Goal: Task Accomplishment & Management: Manage account settings

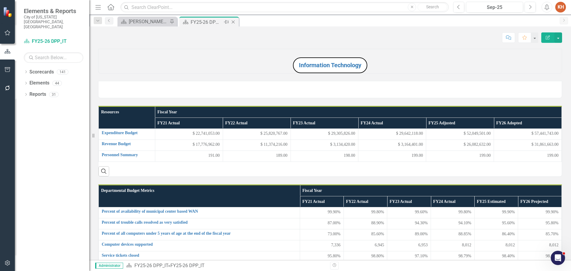
scroll to position [481, 0]
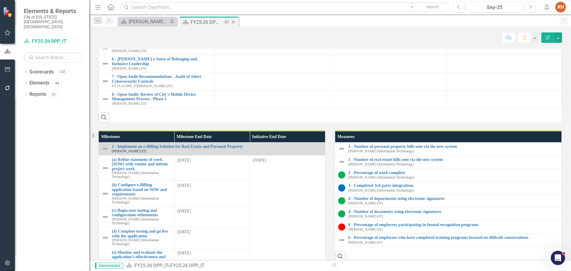
click at [233, 21] on icon "Close" at bounding box center [233, 22] width 6 height 5
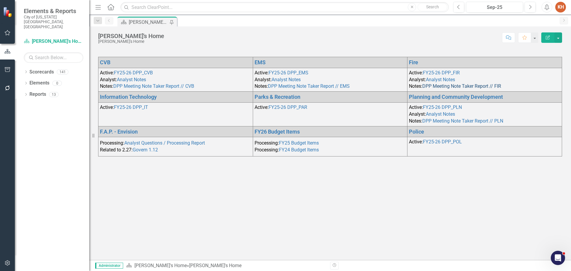
click at [450, 86] on link "DPP Meeting Note Taker Report // FIR" at bounding box center [461, 86] width 79 height 6
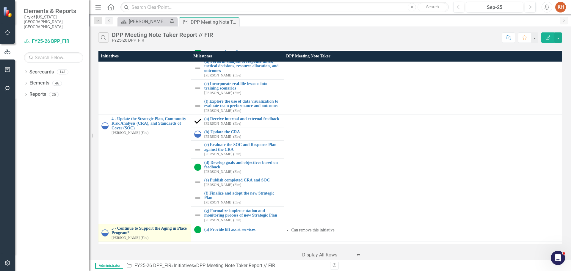
scroll to position [208, 0]
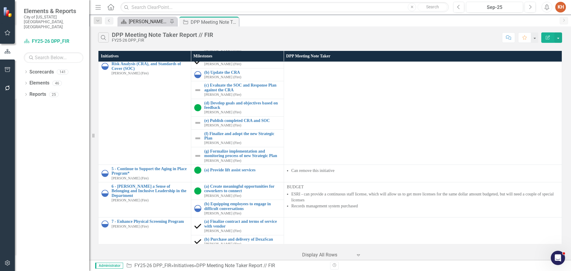
click at [147, 24] on div "[PERSON_NAME]'s Home" at bounding box center [148, 21] width 39 height 7
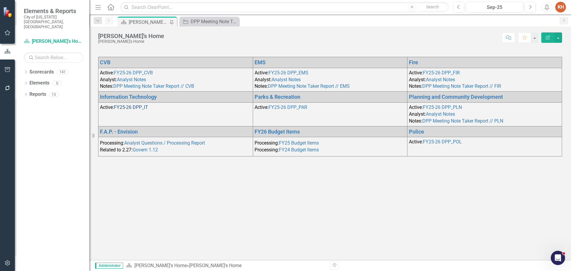
click at [137, 107] on link "FY25-26 DPP_IT" at bounding box center [131, 107] width 34 height 6
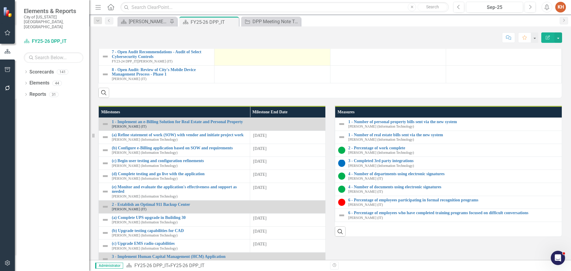
scroll to position [536, 0]
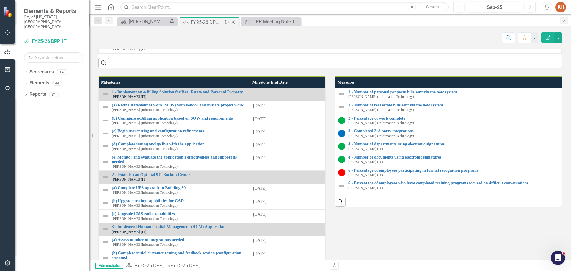
click at [234, 21] on icon "Close" at bounding box center [233, 22] width 6 height 5
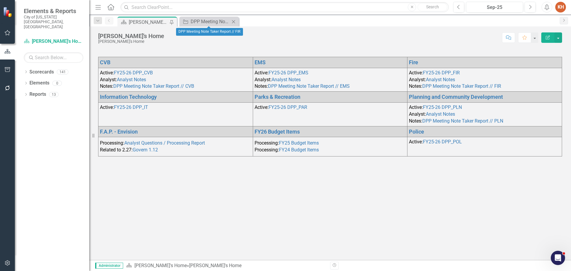
click at [234, 21] on icon "Close" at bounding box center [234, 21] width 6 height 5
click at [221, 164] on p at bounding box center [330, 160] width 464 height 8
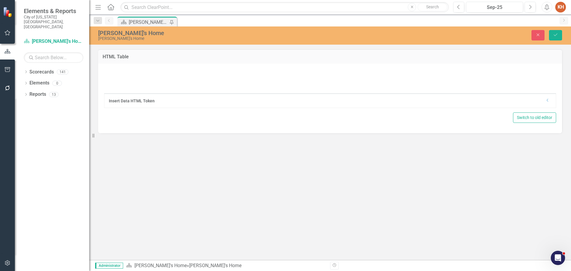
type textarea "<p>&nbsp;</p> <table style="border-collapse: collapse; width: 99.986%;" border=…"
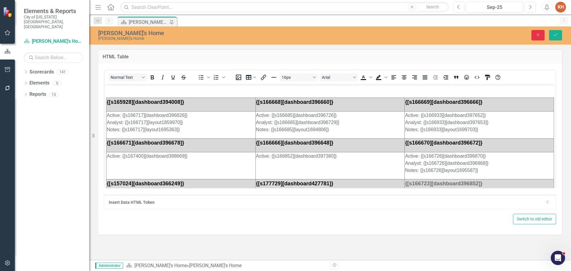
click at [535, 35] on button "Close" at bounding box center [538, 35] width 13 height 10
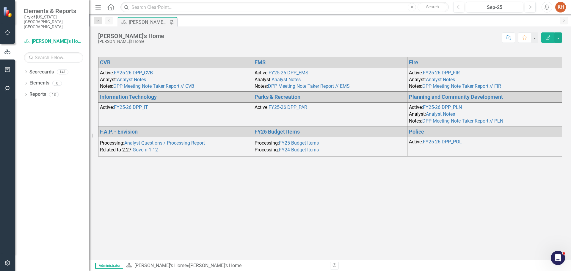
click at [152, 174] on div "CVB EMS Fire Active: FY25-26 DPP_CVB Analyst: Analyst Notes Notes: DPP Meeting …" at bounding box center [330, 154] width 482 height 211
click at [292, 162] on p at bounding box center [330, 160] width 464 height 8
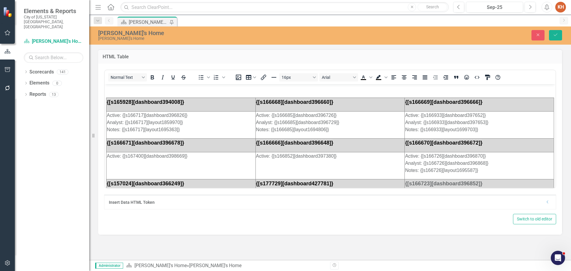
scroll to position [38, 0]
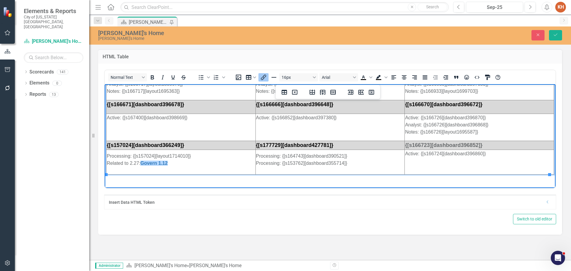
click at [229, 170] on td "Processing: {[s157024][layout1714010]} Related to 2.27: Govern 1.12﻿" at bounding box center [181, 162] width 149 height 25
click at [196, 167] on td "Processing: {[s157024][layout1714010]} Related to 2.27: Govern 1.12﻿" at bounding box center [181, 162] width 149 height 25
click at [182, 162] on p "Processing: {[s157024][layout1714010]} Related to 2.27: Govern 1.12﻿" at bounding box center [181, 159] width 148 height 14
click at [204, 157] on p "Processing: {[s157024][layout1714010]} Related to 2.27: Govern 1.12﻿" at bounding box center [181, 159] width 148 height 14
click at [190, 167] on td "Processing: {[s157024][layout1714010]} Related to 2.27: Govern 1.12﻿" at bounding box center [181, 162] width 149 height 25
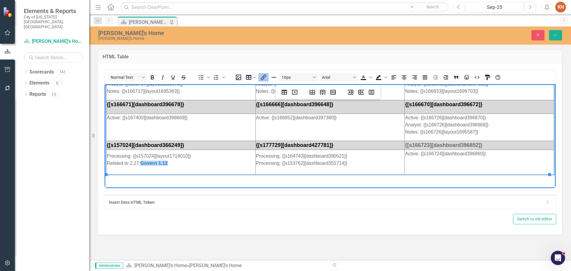
click at [203, 161] on p "Processing: {[s157024][layout1714010]} Related to 2.27: Govern 1.12﻿" at bounding box center [181, 159] width 148 height 14
click at [252, 77] on button "Table" at bounding box center [251, 77] width 14 height 8
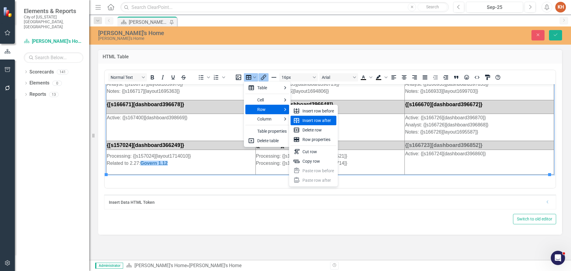
click at [315, 120] on div "Insert row after" at bounding box center [319, 120] width 32 height 7
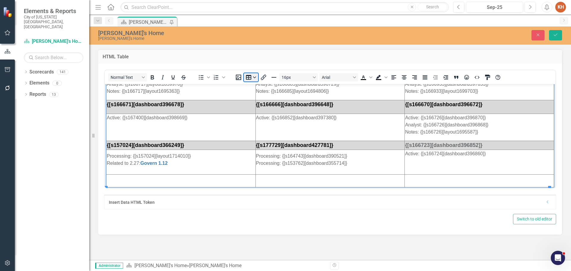
click at [250, 80] on button "Table" at bounding box center [251, 77] width 14 height 8
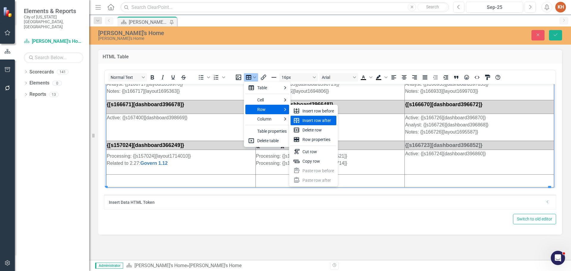
click at [317, 121] on div "Insert row after" at bounding box center [319, 120] width 32 height 7
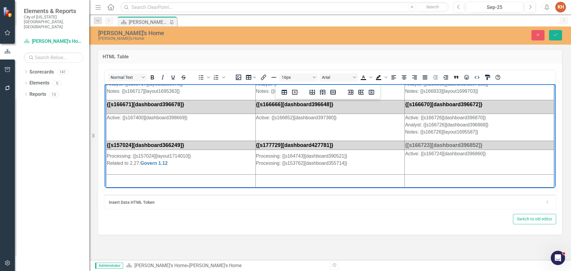
scroll to position [64, 0]
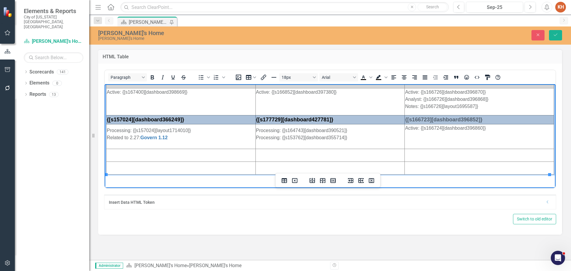
drag, startPoint x: 222, startPoint y: 118, endPoint x: 501, endPoint y: 118, distance: 278.8
click at [501, 118] on tr "{[s157024][dashboard366249]} {[s177729][dashboard427781]} {[s166723][dashboard3…" at bounding box center [331, 119] width 448 height 9
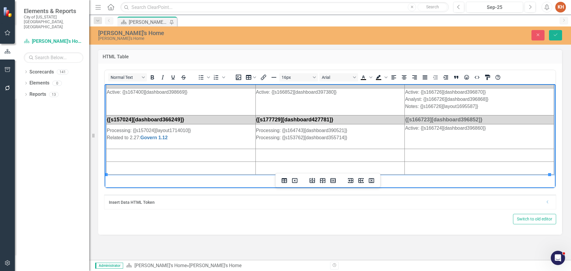
click at [214, 156] on td "Rich Text Area. Press ALT-0 for help." at bounding box center [181, 155] width 149 height 13
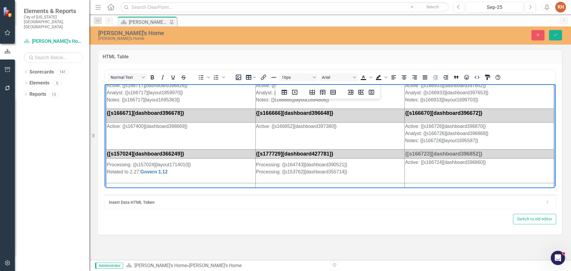
scroll to position [0, 0]
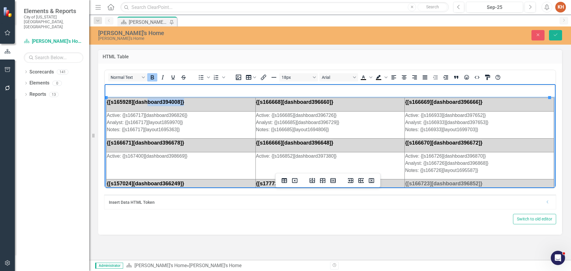
drag, startPoint x: 149, startPoint y: 101, endPoint x: 184, endPoint y: 108, distance: 36.1
click at [184, 108] on td "{[s165928][dashboard394008]}" at bounding box center [181, 105] width 149 height 14
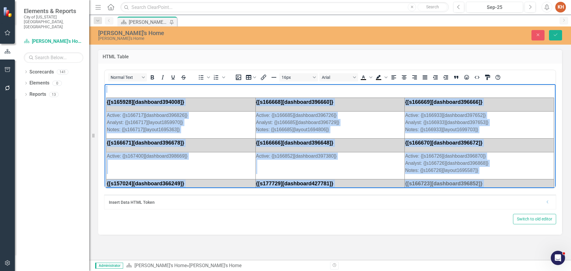
copy body "{[s165928][dashboard394008]} {[s166668][dashboard396660]} {[s166669][dashboard3…"
drag, startPoint x: 205, startPoint y: 201, endPoint x: 153, endPoint y: 120, distance: 96.2
click at [153, 120] on p "Active: {[s166717][dashboard396826]} Analyst: {[s166717][layout1859970]} Notes:…" at bounding box center [181, 122] width 148 height 21
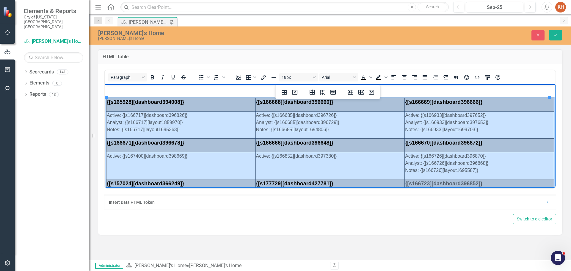
drag, startPoint x: 112, startPoint y: 102, endPoint x: 457, endPoint y: 181, distance: 353.3
click at [457, 181] on tbody "{[s165928][dashboard394008]} {[s166668][dashboard396660]} {[s166669][dashboard3…" at bounding box center [331, 168] width 448 height 141
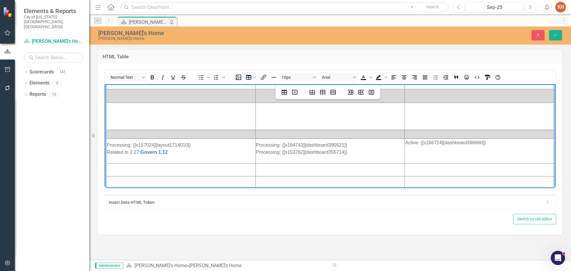
scroll to position [64, 0]
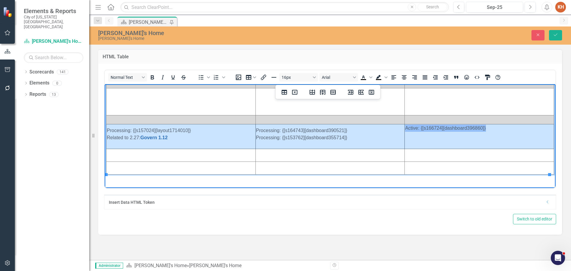
drag, startPoint x: 107, startPoint y: 129, endPoint x: 486, endPoint y: 130, distance: 378.7
click at [486, 130] on tr "Processing: {[s157024][layout1714010]} Related to 2.27: Govern 1.12 Processing:…" at bounding box center [331, 136] width 448 height 25
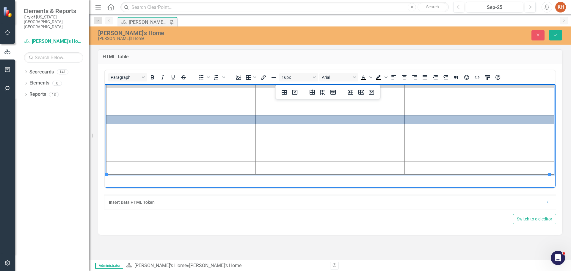
drag, startPoint x: 210, startPoint y: 120, endPoint x: 437, endPoint y: 120, distance: 227.3
click at [437, 120] on tr "Rich Text Area. Press ALT-0 for help." at bounding box center [331, 119] width 448 height 9
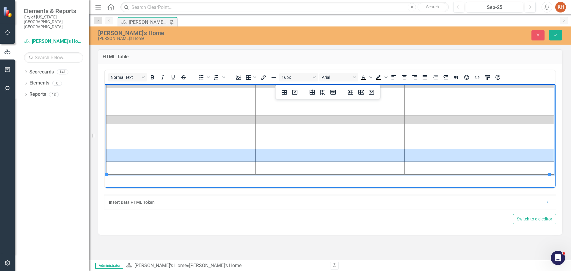
drag, startPoint x: 238, startPoint y: 156, endPoint x: 448, endPoint y: 159, distance: 209.5
click at [448, 159] on tr "Rich Text Area. Press ALT-0 for help." at bounding box center [331, 155] width 448 height 13
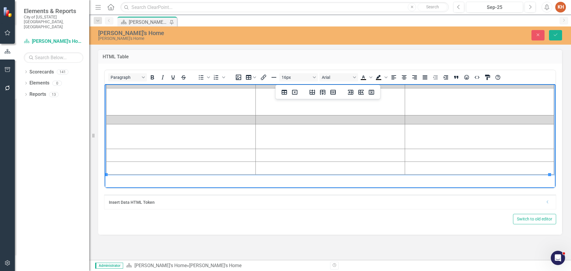
click at [339, 122] on td "Rich Text Area. Press ALT-0 for help." at bounding box center [330, 119] width 149 height 9
click at [477, 79] on icon "HTML Editor" at bounding box center [477, 77] width 7 height 7
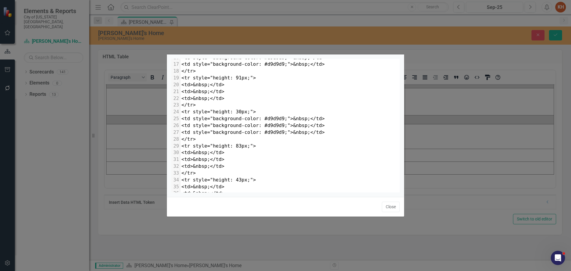
scroll to position [0, 0]
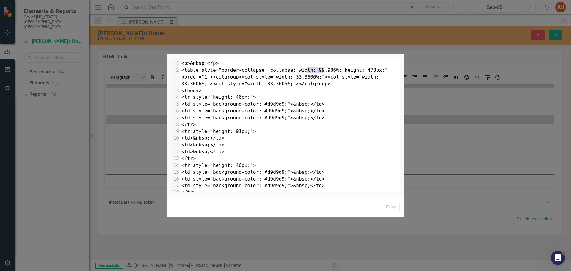
drag, startPoint x: 307, startPoint y: 71, endPoint x: 323, endPoint y: 70, distance: 15.8
click at [323, 70] on span "<table style="border-collapse: collapse; width: 99.986%; height: 473px;" border…" at bounding box center [285, 76] width 209 height 19
type textarea "100"
drag, startPoint x: 297, startPoint y: 76, endPoint x: 304, endPoint y: 76, distance: 7.1
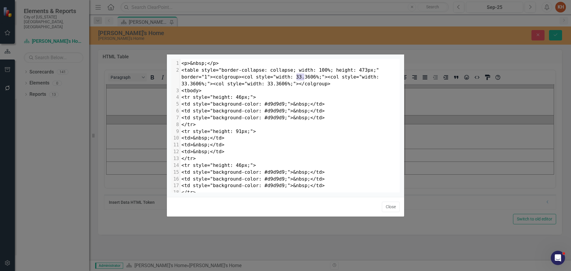
click at [304, 76] on span "<table style="border-collapse: collapse; width: 100%; height: 473px;" border="1…" at bounding box center [281, 76] width 201 height 19
type textarea "3"
drag, startPoint x: 370, startPoint y: 77, endPoint x: 377, endPoint y: 77, distance: 6.8
click at [377, 77] on span "<table style="border-collapse: collapse; width: 100%; height: 473px;" border="1…" at bounding box center [281, 76] width 201 height 19
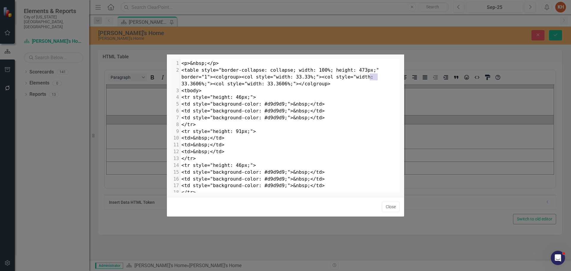
type textarea "3"
drag, startPoint x: 242, startPoint y: 84, endPoint x: 249, endPoint y: 84, distance: 7.1
click at [249, 84] on span "<table style="border-collapse: collapse; width: 100%; height: 473px;" border="1…" at bounding box center [281, 76] width 201 height 19
type textarea "4"
type textarea "​"
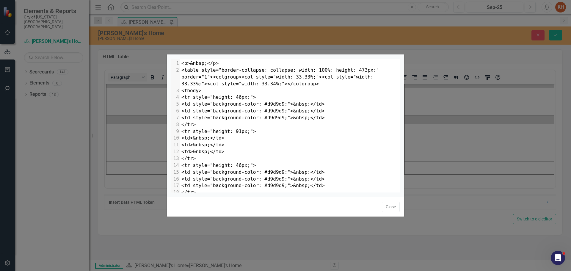
scroll to position [0, 0]
drag, startPoint x: 220, startPoint y: 113, endPoint x: 204, endPoint y: 112, distance: 16.7
click at [204, 112] on span "<td style="background-color: #d9d9d9;">&nbsp;</td>" at bounding box center [252, 111] width 143 height 6
click at [253, 111] on span "<td style="background-color: #d9d9d9;">&nbsp;</td>" at bounding box center [252, 111] width 143 height 6
click at [234, 111] on span "<td style="background-color: #d9d9d9;">&nbsp;</td>" at bounding box center [252, 111] width 143 height 6
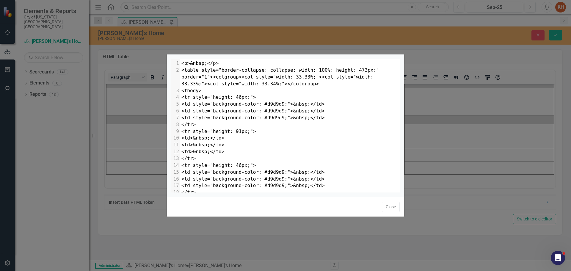
type textarea "<p>&nbsp;</p> <table style="border-collapse: collapse; width: 100%; height: 473…"
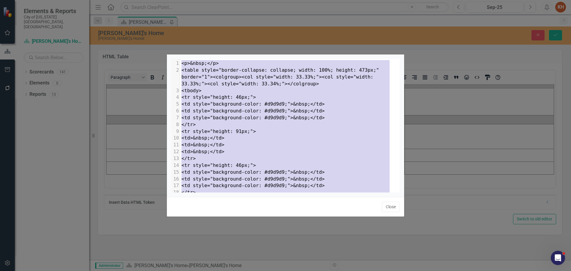
click at [232, 114] on pre "<td style="background-color: #d9d9d9;">&nbsp;</td>" at bounding box center [290, 111] width 220 height 7
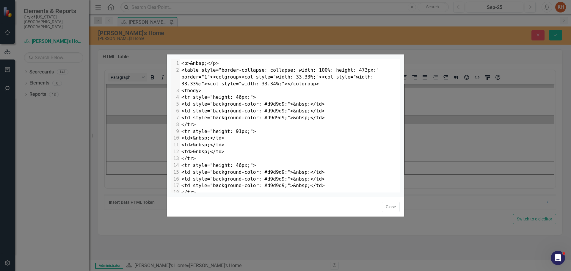
click at [242, 110] on span "<td style="background-color: #d9d9d9;">&nbsp;</td>" at bounding box center [252, 111] width 143 height 6
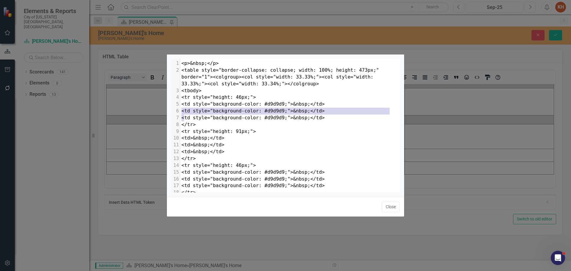
type textarea "<td style="background-color: #d9d9d9;">&nbsp;</td> <td style="background-color:…"
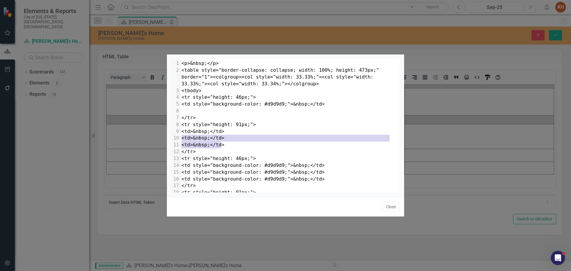
type textarea "<td style="background-color: #d9d9d9;">&nbsp;</td> <td style="background-color:…"
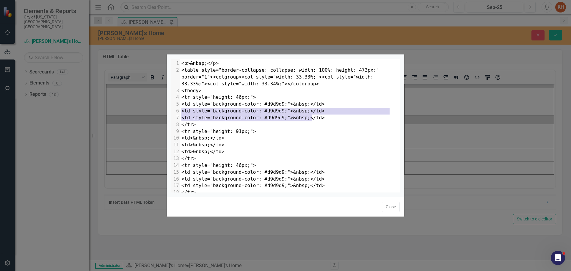
click at [242, 116] on span "<td style="background-color: #d9d9d9;">&nbsp;</td>" at bounding box center [252, 118] width 143 height 6
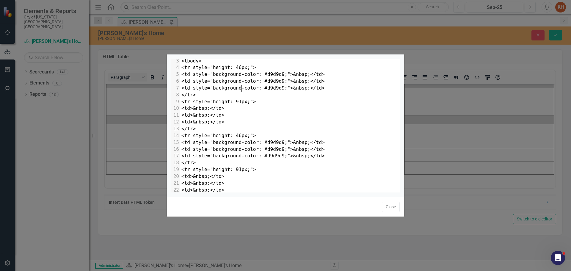
scroll to position [60, 0]
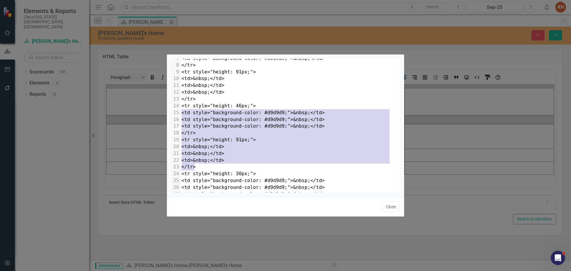
type textarea "<tr style="height: 46px;"> <td style="background-color: #d9d9d9;">&nbsp;</td> <…"
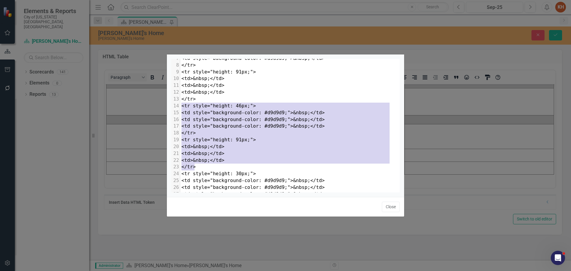
drag, startPoint x: 199, startPoint y: 168, endPoint x: 175, endPoint y: 108, distance: 64.5
click at [180, 108] on div "1 <p>&nbsp;</p> 2 <table style="border-collapse: collapse; width: 100%; height:…" at bounding box center [290, 133] width 220 height 265
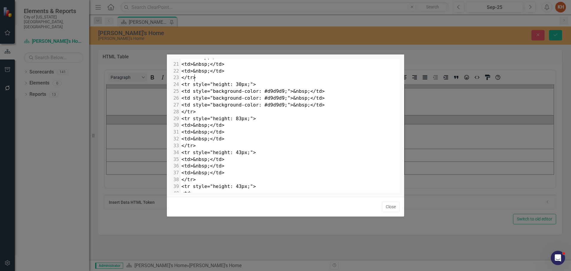
scroll to position [119, 0]
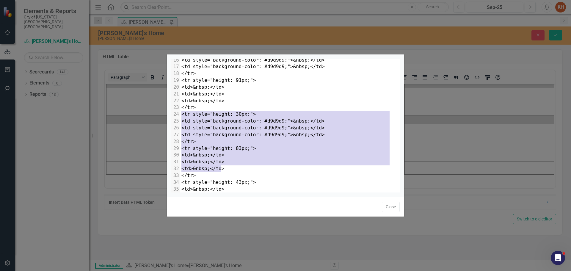
type textarea "<tr style="height: 30px;"> <td style="background-color: #d9d9d9;">&nbsp;</td> <…"
drag, startPoint x: 182, startPoint y: 114, endPoint x: 245, endPoint y: 175, distance: 88.2
click at [245, 175] on div "1 <p>&nbsp;</p> 2 <table style="border-collapse: collapse; width: 100%; height:…" at bounding box center [290, 97] width 220 height 313
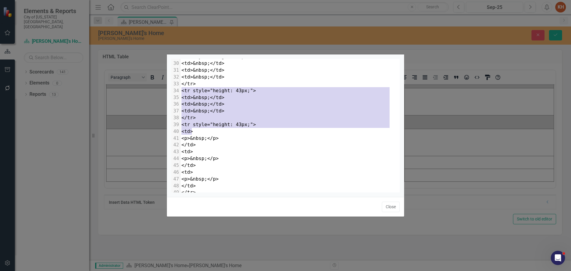
scroll to position [0, 0]
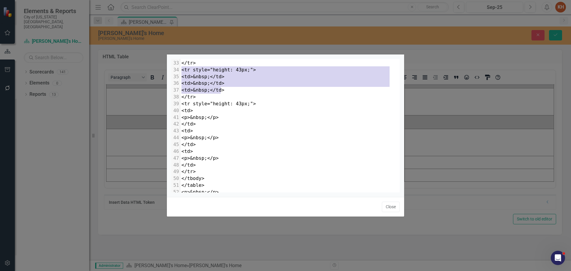
drag, startPoint x: 182, startPoint y: 90, endPoint x: 261, endPoint y: 82, distance: 79.8
click at [261, 82] on div "1 <p>&nbsp;</p> 2 <table style="border-collapse: collapse; width: 100%; height:…" at bounding box center [290, 12] width 220 height 367
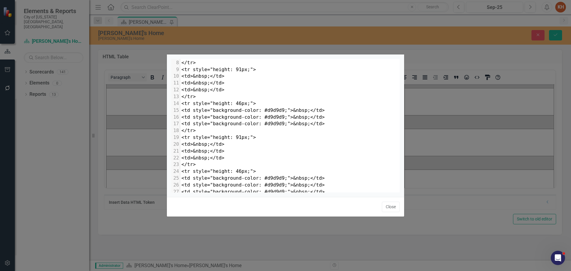
scroll to position [32, 0]
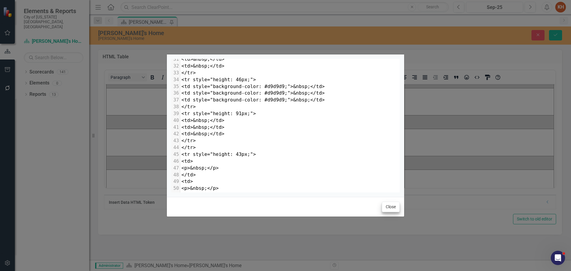
type textarea "<tr style="height: 43px;"> <td>&nbsp;</td> <td>&nbsp;</td> <td>&nbsp;</td>"
click at [388, 208] on button "Close" at bounding box center [391, 207] width 18 height 10
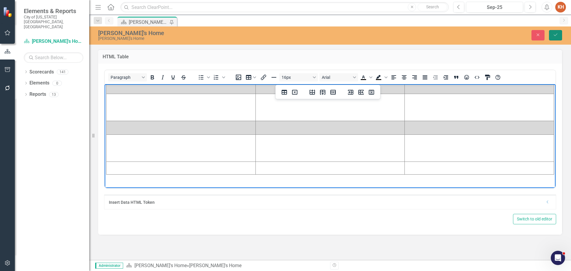
click at [555, 37] on button "Save" at bounding box center [555, 35] width 13 height 10
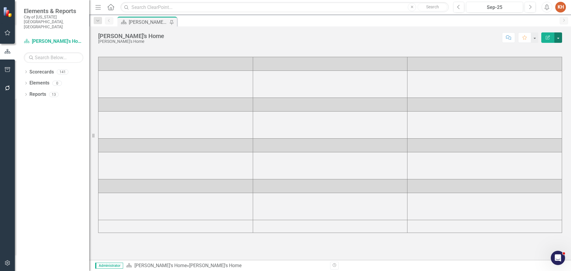
click at [560, 39] on button "button" at bounding box center [559, 37] width 8 height 10
click at [378, 85] on td at bounding box center [330, 84] width 155 height 27
click at [377, 85] on td at bounding box center [330, 84] width 155 height 27
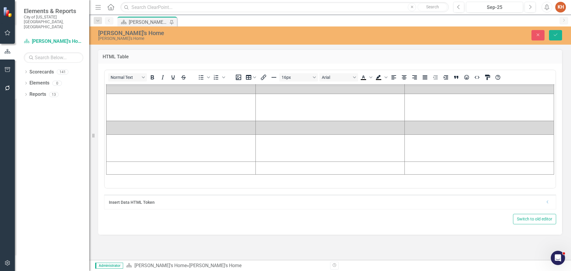
click at [326, 170] on td "Rich Text Area. Press ALT-0 for help." at bounding box center [330, 168] width 149 height 13
click at [253, 77] on button "Table" at bounding box center [251, 77] width 14 height 8
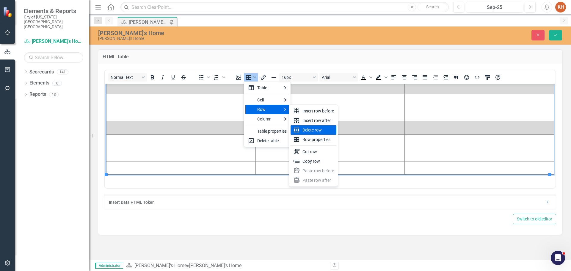
click at [318, 133] on div "Delete row" at bounding box center [319, 129] width 32 height 7
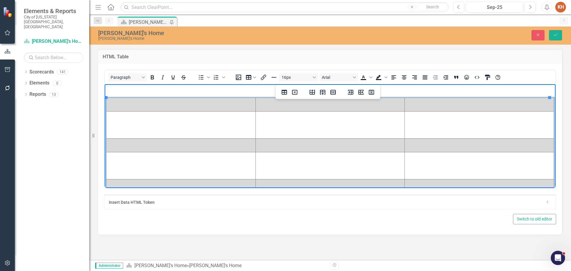
click at [190, 104] on td "Rich Text Area. Press ALT-0 for help." at bounding box center [181, 105] width 149 height 14
click at [152, 147] on td "Rich Text Area. Press ALT-0 for help." at bounding box center [181, 145] width 149 height 14
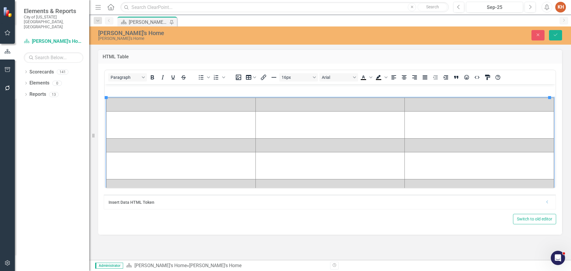
click at [547, 203] on icon "Dropdown" at bounding box center [547, 202] width 4 height 4
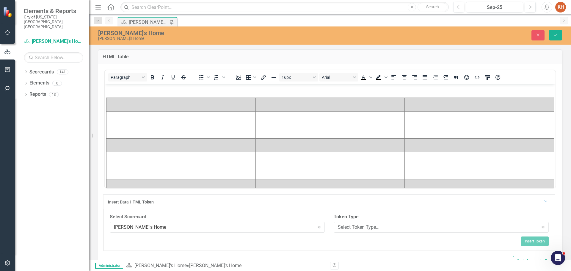
scroll to position [23, 0]
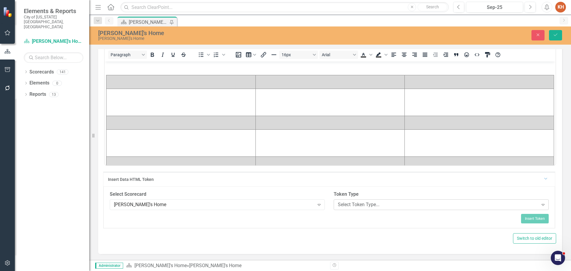
click at [399, 205] on div "Select Token Type..." at bounding box center [438, 204] width 201 height 7
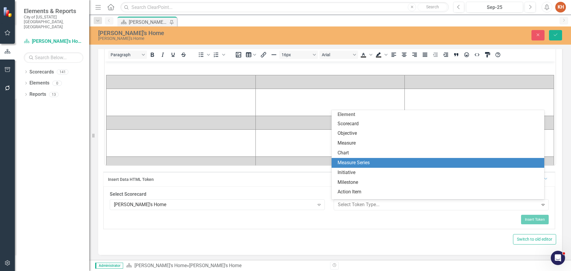
scroll to position [0, 0]
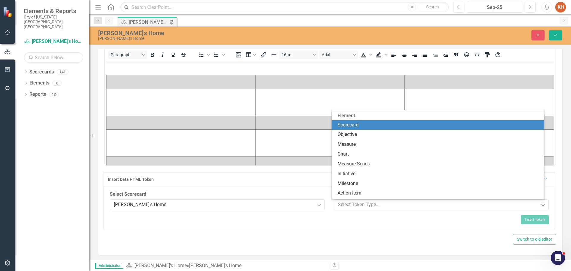
click at [416, 126] on div "Scorecard" at bounding box center [440, 125] width 204 height 7
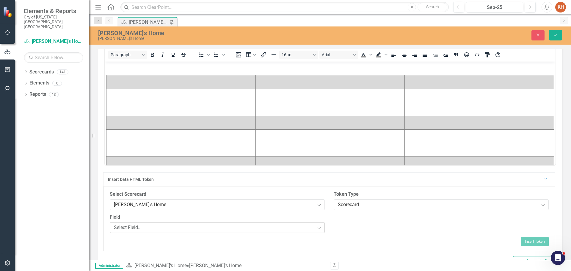
click at [188, 229] on div "Select Field..." at bounding box center [214, 227] width 201 height 7
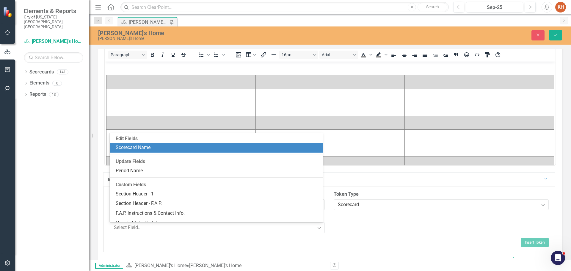
click at [180, 148] on div "Scorecard Name" at bounding box center [218, 147] width 204 height 7
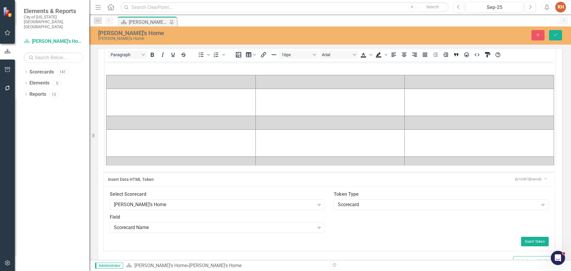
scroll to position [46, 0]
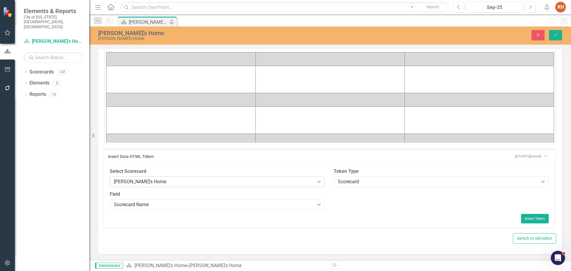
click at [316, 181] on icon "Expand" at bounding box center [319, 181] width 6 height 5
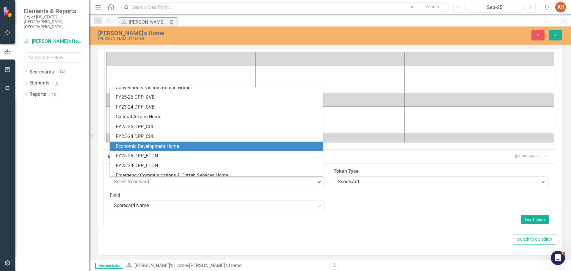
scroll to position [307, 0]
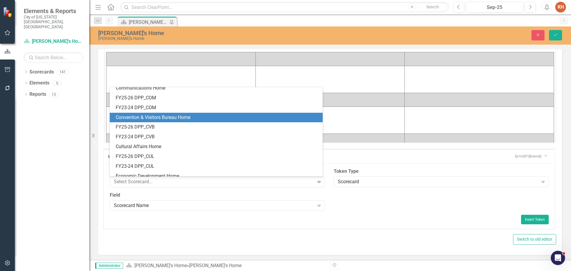
click at [190, 118] on div "Convention & Visitors Bureau Home" at bounding box center [218, 117] width 204 height 7
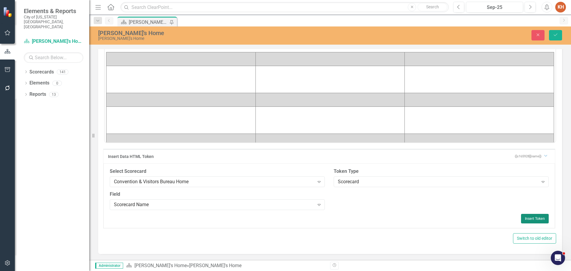
click at [533, 219] on button "Insert Token" at bounding box center [535, 219] width 28 height 10
click at [550, 37] on button "Save" at bounding box center [555, 35] width 13 height 10
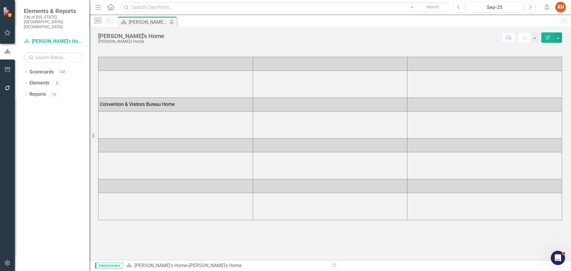
click at [171, 104] on td "Convention & Visitors Bureau Home" at bounding box center [175, 105] width 155 height 14
click at [218, 110] on td "Convention & Visitors Bureau Home" at bounding box center [175, 105] width 155 height 14
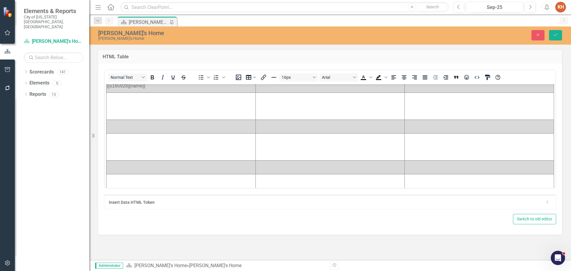
scroll to position [30, 0]
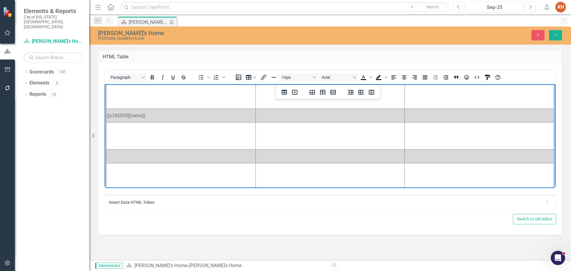
click at [182, 115] on td "{[s165928][name]}" at bounding box center [181, 116] width 149 height 14
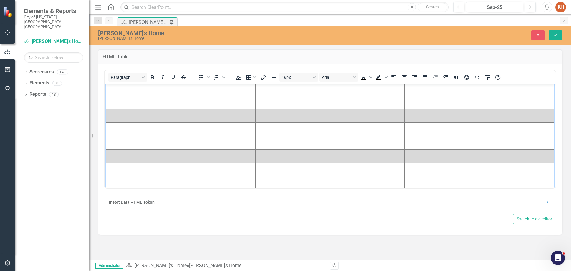
click at [547, 202] on icon "Dropdown" at bounding box center [548, 202] width 4 height 4
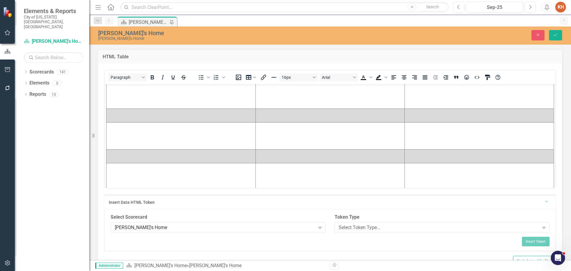
scroll to position [23, 0]
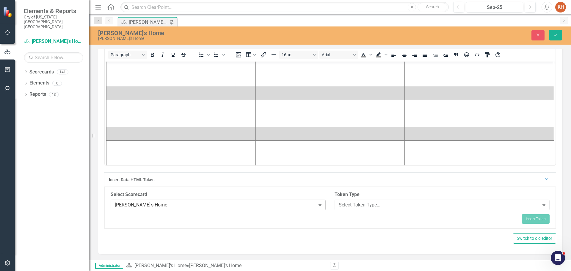
click at [299, 205] on div "[PERSON_NAME]'s Home" at bounding box center [215, 204] width 201 height 7
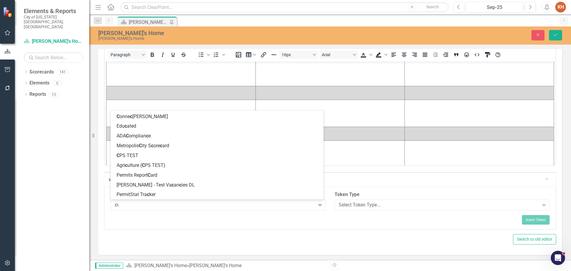
scroll to position [0, 0]
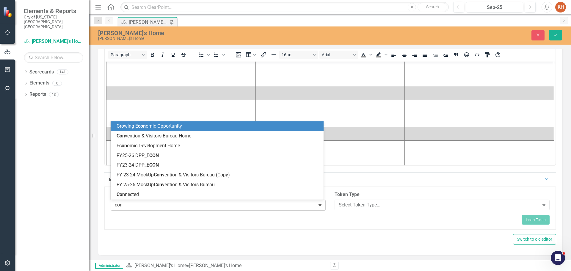
type input "conv"
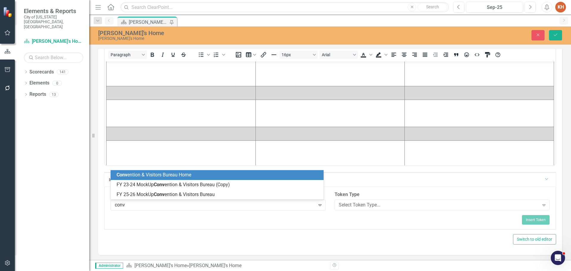
click at [196, 175] on div "Conv ention & Visitors Bureau Home" at bounding box center [219, 175] width 204 height 7
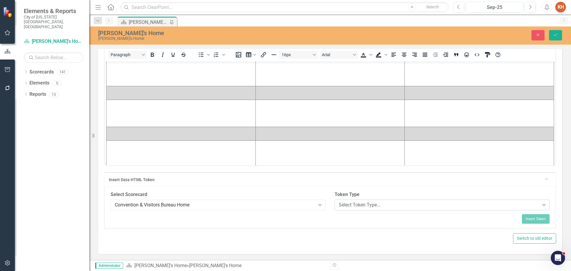
click at [387, 206] on div "Select Token Type..." at bounding box center [439, 204] width 201 height 7
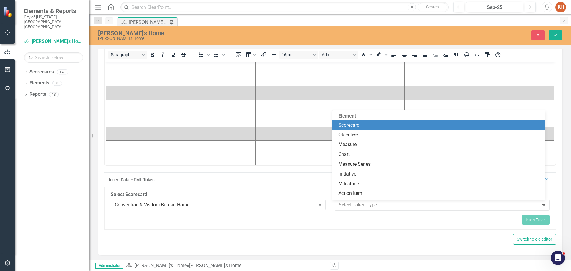
click at [396, 126] on div "Scorecard" at bounding box center [441, 125] width 204 height 7
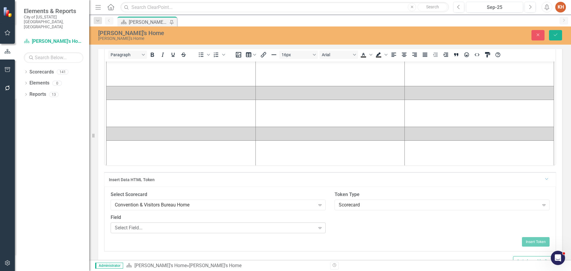
click at [216, 228] on div "Select Field..." at bounding box center [215, 227] width 201 height 7
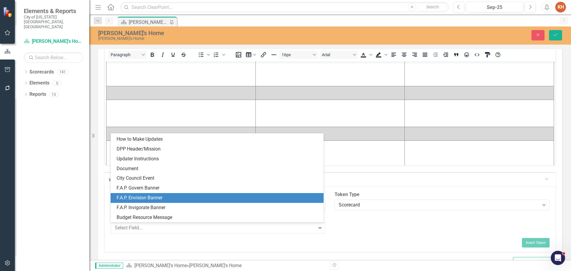
scroll to position [54, 0]
click at [388, 205] on div "Scorecard" at bounding box center [439, 204] width 201 height 7
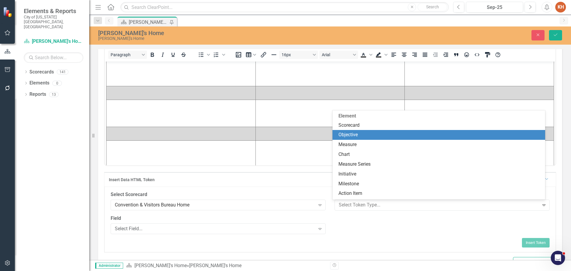
scroll to position [30, 0]
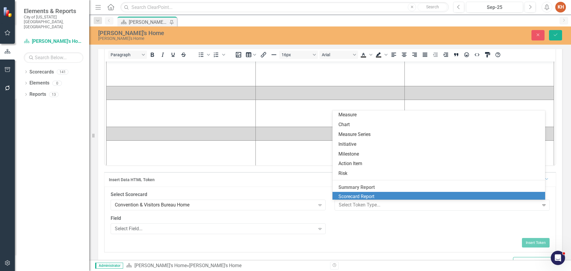
click at [377, 193] on div "Scorecard Report" at bounding box center [439, 197] width 213 height 10
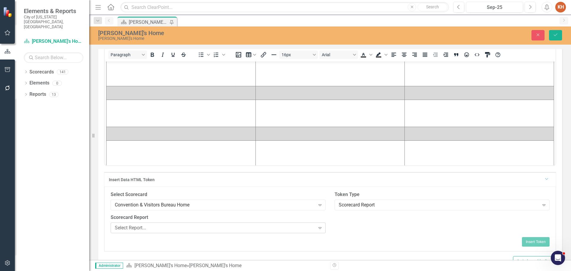
click at [272, 231] on div "Select Report..." at bounding box center [215, 227] width 201 height 7
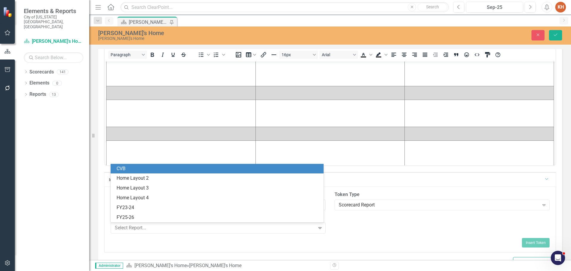
click at [202, 168] on div "CVB" at bounding box center [219, 168] width 204 height 7
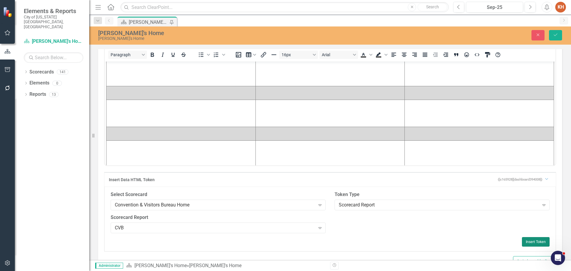
click at [529, 241] on button "Insert Token" at bounding box center [536, 242] width 28 height 10
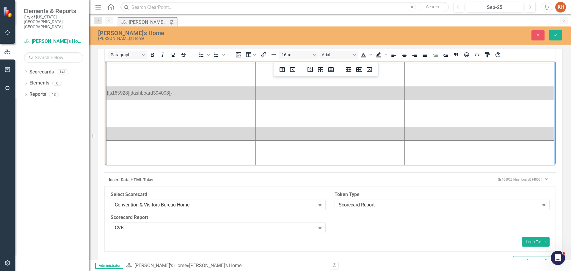
scroll to position [0, 0]
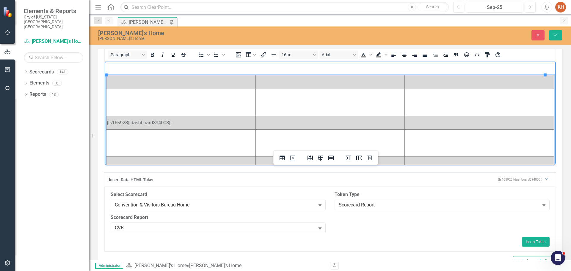
click at [182, 81] on td "Rich Text Area. Press ALT-0 for help." at bounding box center [181, 82] width 149 height 14
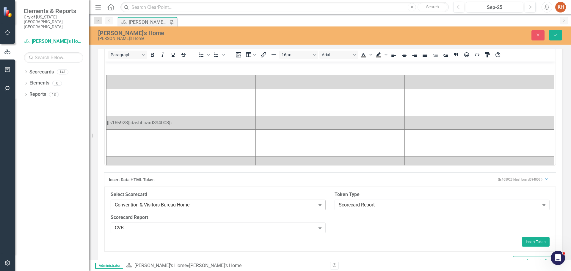
click at [217, 205] on div "Convention & Visitors Bureau Home" at bounding box center [215, 204] width 201 height 7
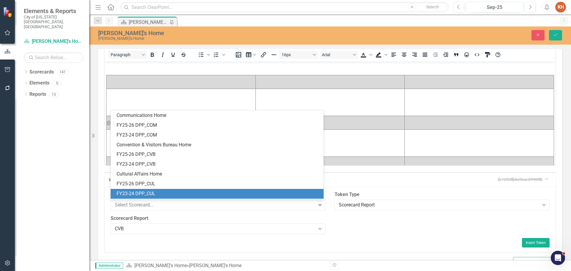
scroll to position [273, 0]
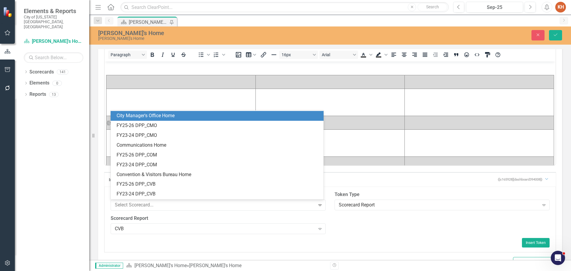
click at [190, 117] on div "City Manager's Office Home" at bounding box center [219, 115] width 204 height 7
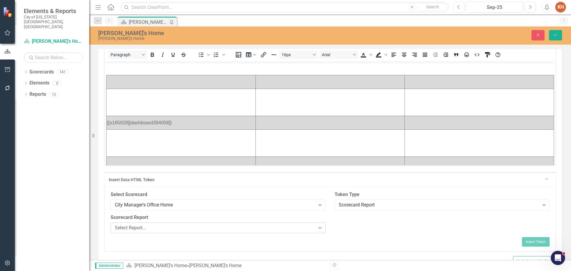
click at [270, 227] on div "Select Report..." at bounding box center [215, 227] width 201 height 7
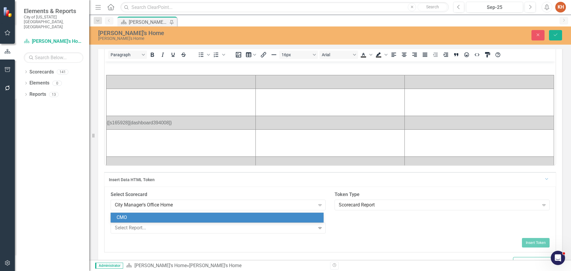
click at [166, 218] on div "CMO" at bounding box center [219, 217] width 204 height 7
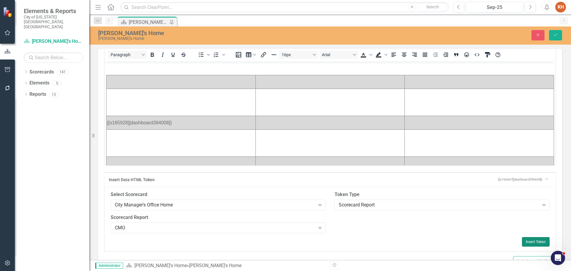
click at [527, 241] on button "Insert Token" at bounding box center [536, 242] width 28 height 10
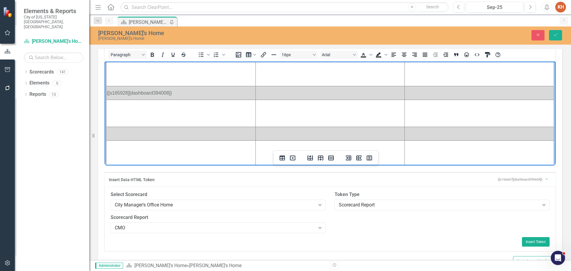
scroll to position [0, 0]
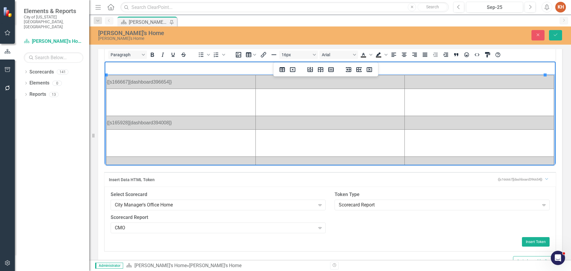
click at [161, 135] on td "Rich Text Area. Press ALT-0 for help." at bounding box center [181, 142] width 149 height 27
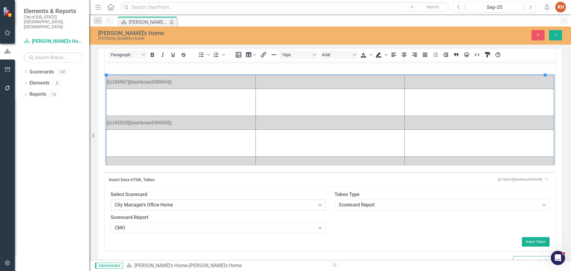
click at [242, 204] on div "City Manager's Office Home" at bounding box center [215, 204] width 201 height 7
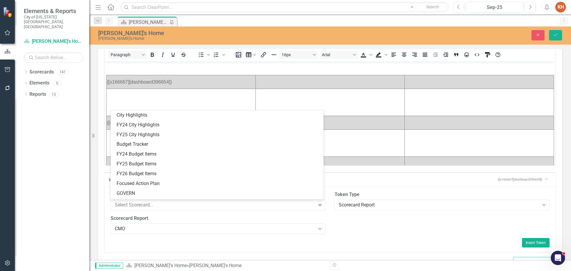
scroll to position [274, 0]
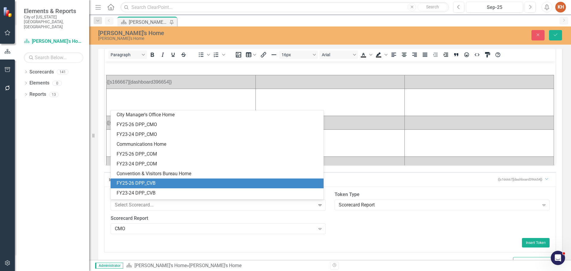
click at [222, 182] on div "FY25-26 DPP_CVB" at bounding box center [219, 183] width 204 height 7
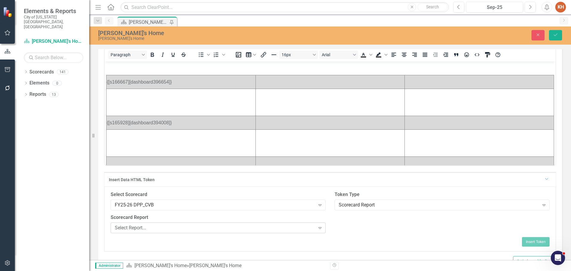
click at [257, 228] on div "Select Report..." at bounding box center [215, 227] width 201 height 7
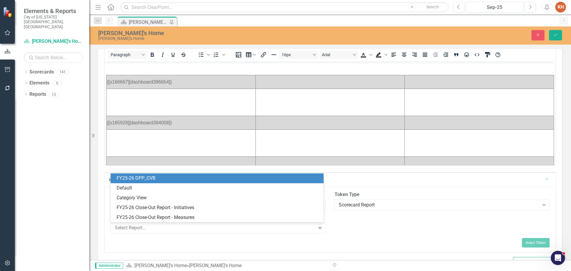
click at [246, 177] on div "FY25-26 DPP_CVB" at bounding box center [219, 178] width 204 height 7
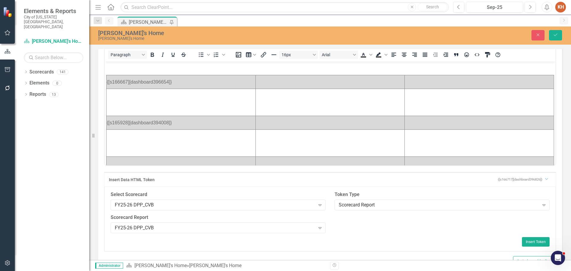
click at [180, 138] on td "Rich Text Area. Press ALT-0 for help." at bounding box center [181, 142] width 149 height 27
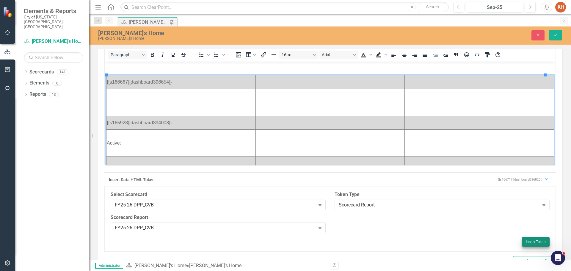
click at [529, 240] on button "Insert Token" at bounding box center [536, 242] width 28 height 10
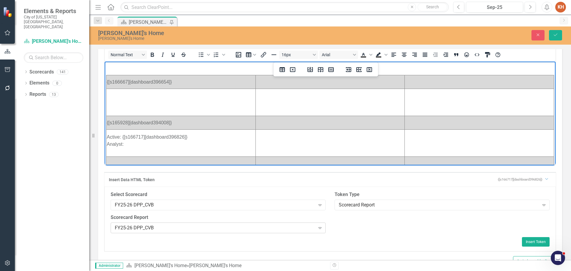
click at [317, 230] on icon "Expand" at bounding box center [320, 228] width 6 height 5
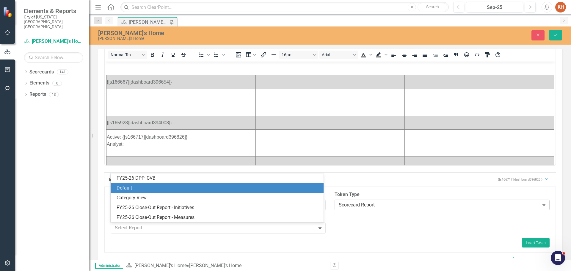
click at [403, 206] on div "Scorecard Report" at bounding box center [439, 204] width 201 height 7
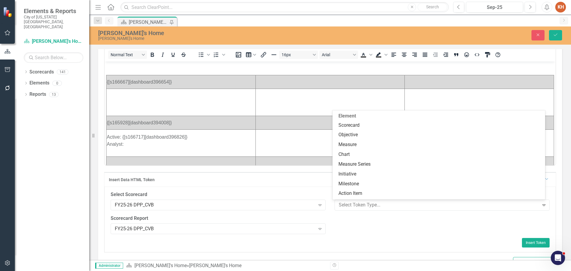
scroll to position [90, 0]
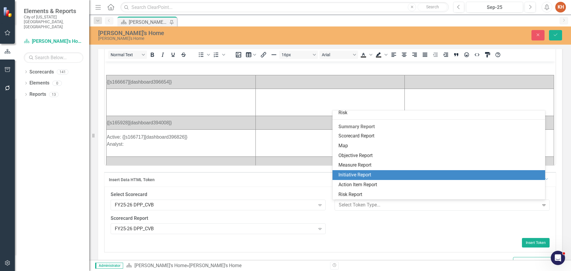
click at [392, 177] on div "Initiative Report" at bounding box center [441, 175] width 204 height 7
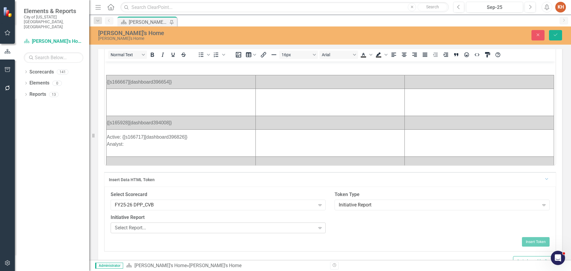
click at [317, 229] on icon "Expand" at bounding box center [320, 228] width 6 height 5
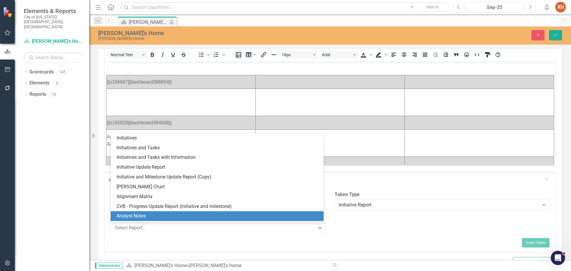
click at [267, 215] on div "Analyst Notes" at bounding box center [219, 216] width 204 height 7
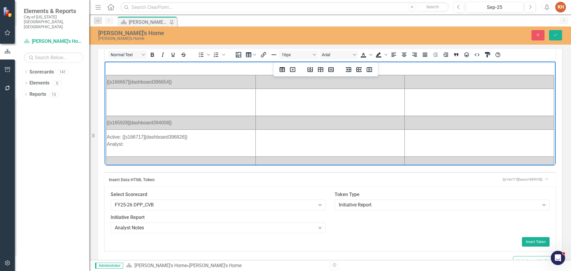
click at [166, 145] on p "Active: {[s166717][dashboard396826]} Analyst:" at bounding box center [181, 140] width 148 height 14
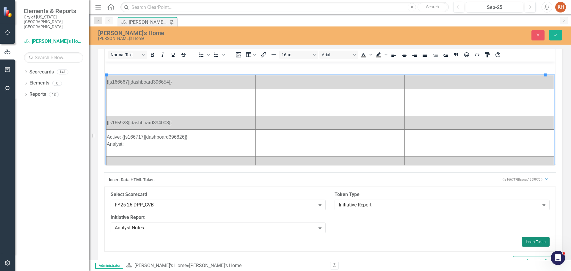
click at [533, 242] on button "Insert Token" at bounding box center [536, 242] width 28 height 10
click at [312, 228] on div "Analyst Notes" at bounding box center [215, 227] width 201 height 7
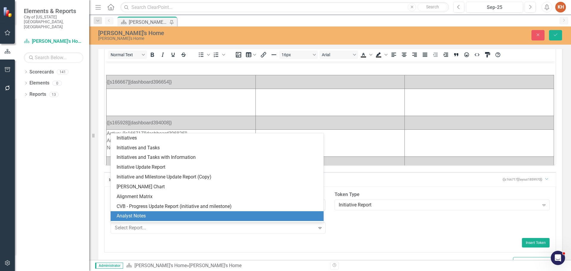
scroll to position [18, 0]
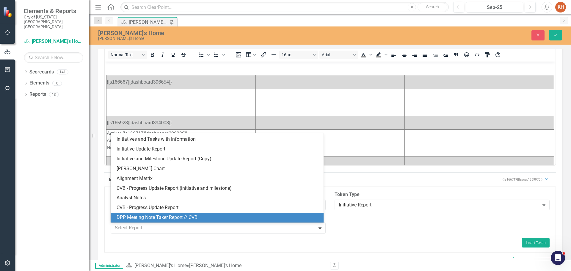
click at [228, 216] on div "DPP Meeting Note Taker Report // CVB" at bounding box center [219, 217] width 204 height 7
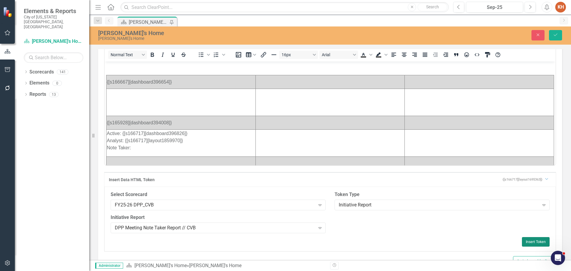
click at [531, 242] on button "Insert Token" at bounding box center [536, 242] width 28 height 10
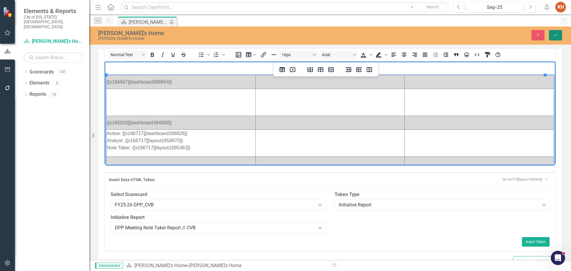
click at [558, 35] on icon "Save" at bounding box center [555, 35] width 5 height 4
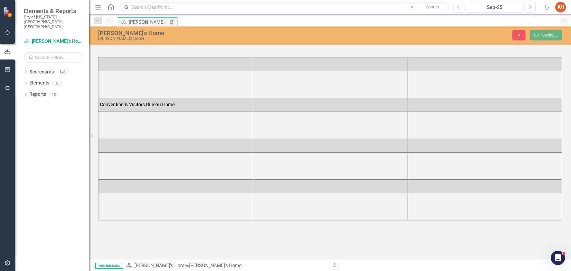
scroll to position [0, 0]
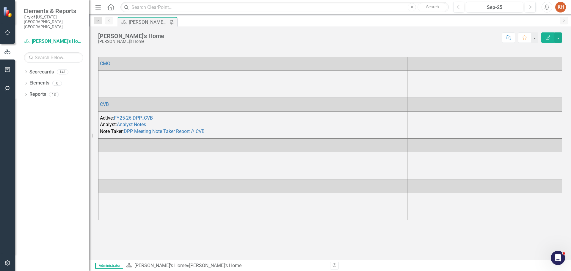
click at [204, 163] on td at bounding box center [175, 165] width 155 height 27
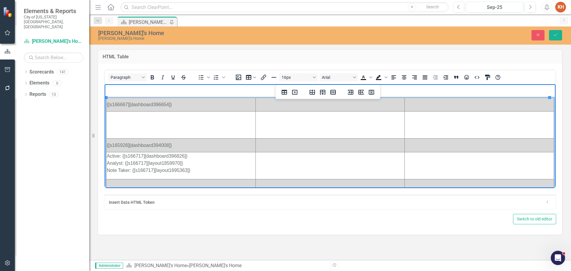
click at [155, 120] on td "Rich Text Area. Press ALT-0 for help." at bounding box center [181, 124] width 149 height 27
click at [547, 201] on icon "Dropdown" at bounding box center [548, 202] width 4 height 4
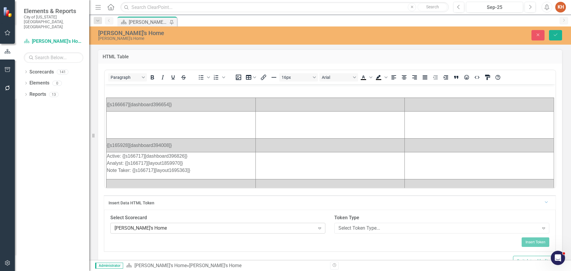
click at [200, 228] on div "[PERSON_NAME]'s Home" at bounding box center [215, 228] width 201 height 7
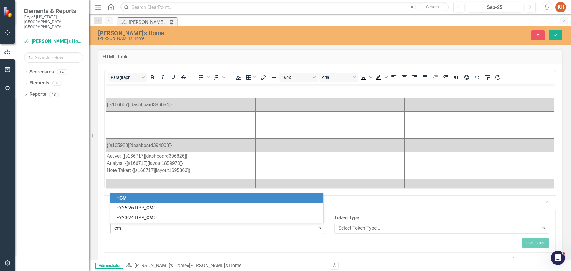
type input "cmo"
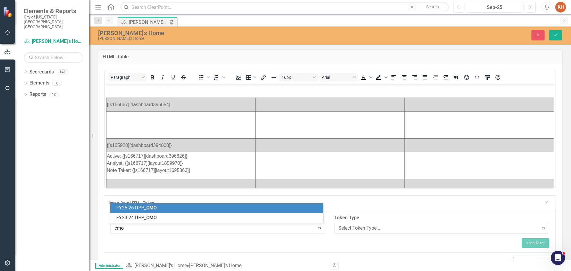
click at [201, 208] on div "FY25-26 DPP_ CMO" at bounding box center [218, 208] width 204 height 7
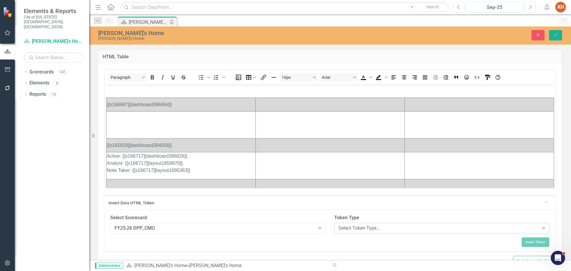
click at [386, 231] on div "Select Token Type..." at bounding box center [439, 228] width 201 height 7
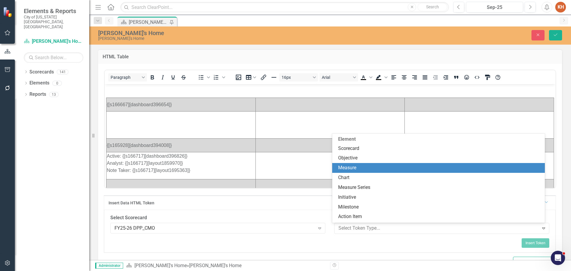
scroll to position [30, 0]
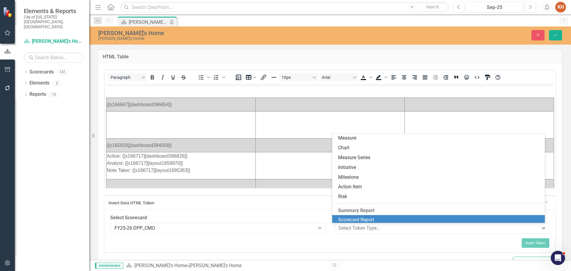
click at [400, 220] on div "Scorecard Report" at bounding box center [440, 220] width 204 height 7
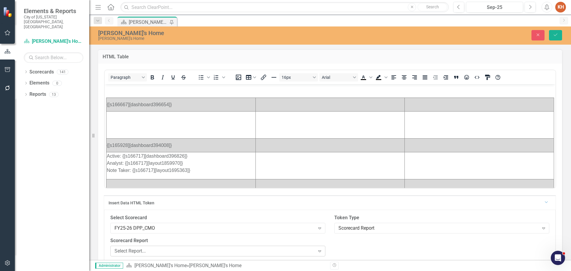
click at [176, 251] on div "Select Report..." at bounding box center [215, 251] width 201 height 7
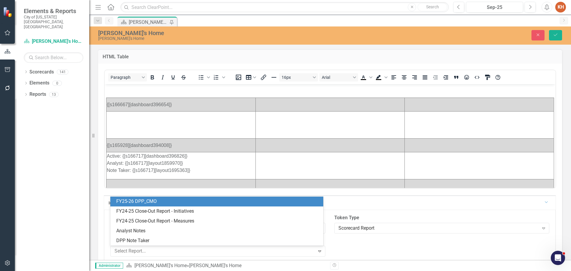
click at [173, 202] on div "FY25-26 DPP_CMO" at bounding box center [218, 201] width 204 height 7
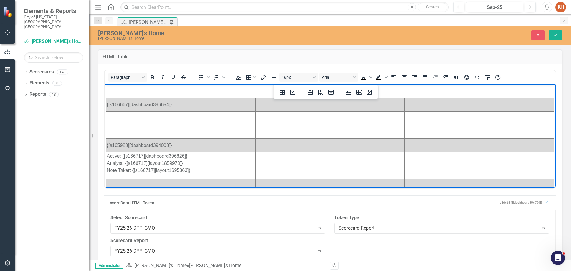
click at [176, 120] on td "Rich Text Area. Press ALT-0 for help." at bounding box center [181, 124] width 149 height 27
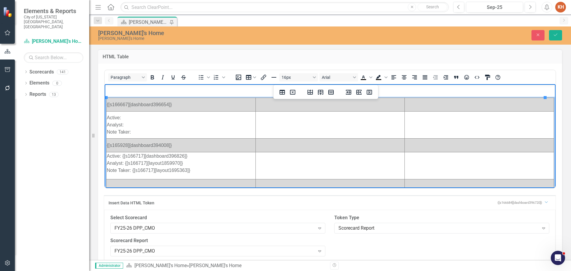
copy td "Active: Analyst: Note Taker:"
click at [278, 119] on td "Rich Text Area. Press ALT-0 for help." at bounding box center [330, 124] width 149 height 27
click at [276, 163] on td "Rich Text Area. Press ALT-0 for help." at bounding box center [330, 165] width 149 height 27
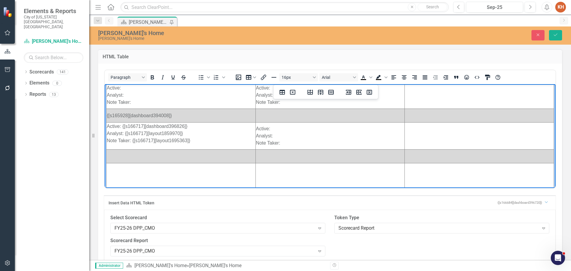
scroll to position [60, 0]
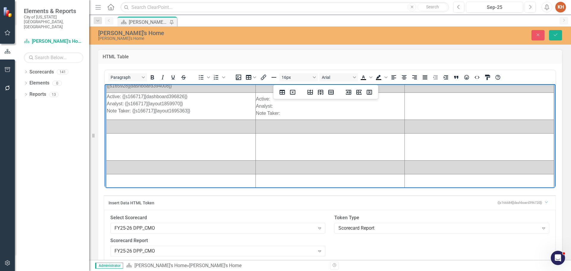
click at [271, 144] on td "Rich Text Area. Press ALT-0 for help." at bounding box center [330, 146] width 149 height 27
click at [197, 145] on td "Rich Text Area. Press ALT-0 for help." at bounding box center [181, 146] width 149 height 27
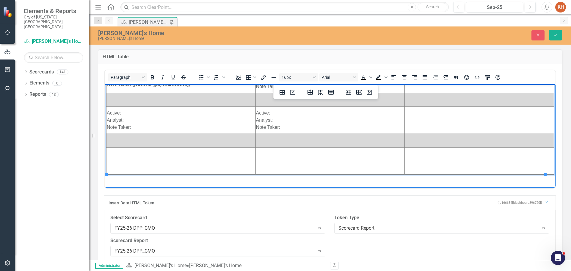
scroll to position [30, 0]
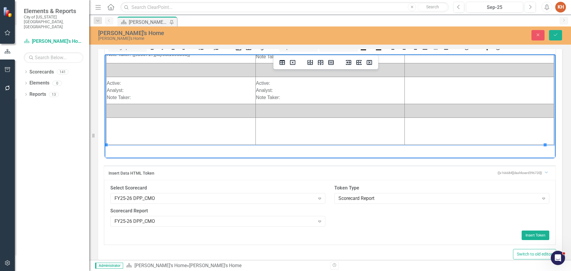
click at [272, 131] on td "Rich Text Area. Press ALT-0 for help." at bounding box center [330, 131] width 149 height 27
click at [197, 126] on td "Rich Text Area. Press ALT-0 for help." at bounding box center [181, 131] width 149 height 27
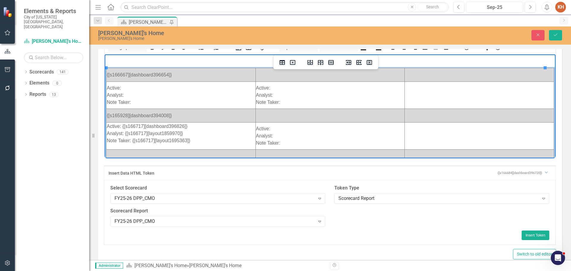
click at [178, 87] on td "Active: Analyst: Note Taker:" at bounding box center [181, 95] width 149 height 27
click at [531, 233] on button "Insert Token" at bounding box center [536, 236] width 28 height 10
click at [177, 94] on td "Active: {[s166684][dashboard396720]} Analyst: Note Taker:" at bounding box center [181, 95] width 149 height 27
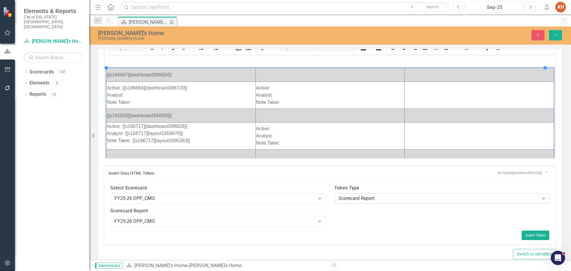
click at [394, 199] on div "Scorecard Report" at bounding box center [439, 198] width 201 height 7
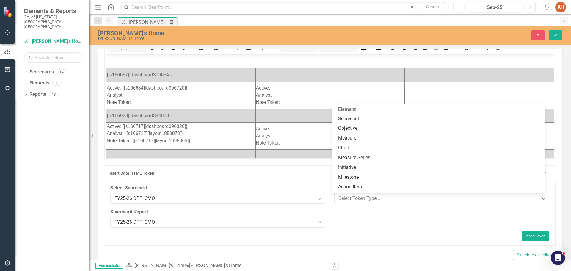
scroll to position [90, 0]
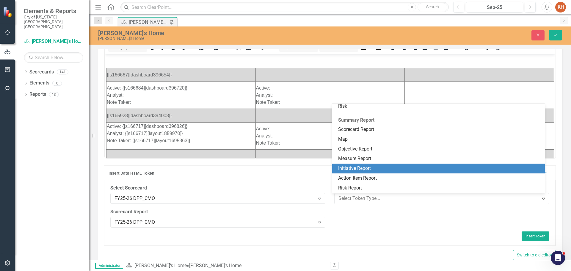
click at [388, 167] on div "Initiative Report" at bounding box center [440, 168] width 204 height 7
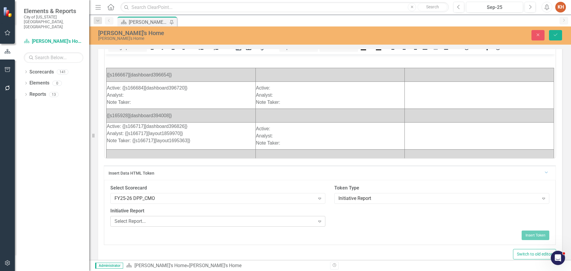
click at [258, 224] on div "Select Report..." at bounding box center [215, 221] width 201 height 7
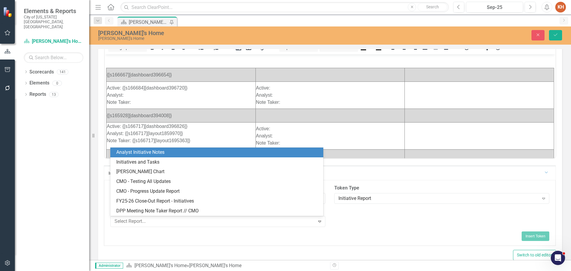
click at [207, 154] on div "Analyst Initiative Notes" at bounding box center [218, 152] width 204 height 7
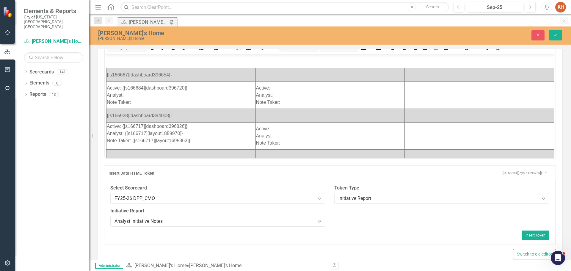
click at [145, 96] on td "Active: {[s166684][dashboard396720]} Analyst: Note Taker:" at bounding box center [181, 95] width 149 height 27
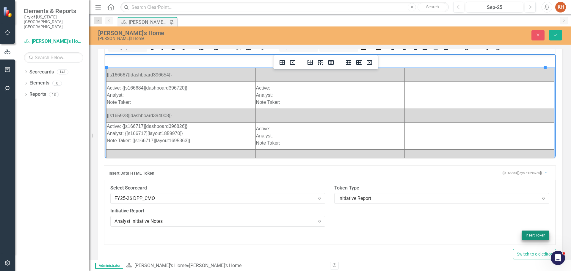
click at [536, 232] on button "Insert Token" at bounding box center [536, 236] width 28 height 10
click at [157, 100] on td "Active: {[s166684][dashboard396720]} Analyst: {[s166684][layout1694780]} Note T…" at bounding box center [181, 95] width 149 height 27
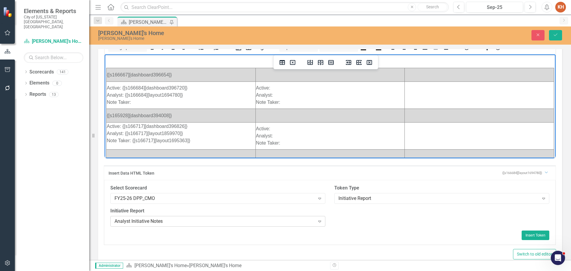
click at [238, 222] on div "Analyst Initiative Notes" at bounding box center [215, 221] width 201 height 7
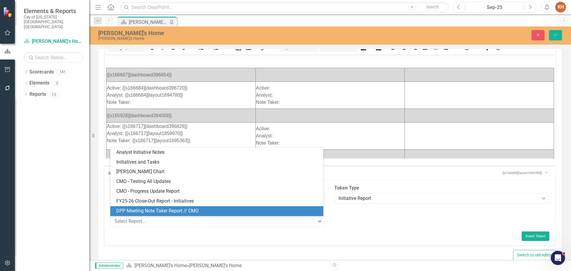
click at [229, 208] on div "DPP Meeting Note Taker Report // CMO" at bounding box center [218, 211] width 204 height 7
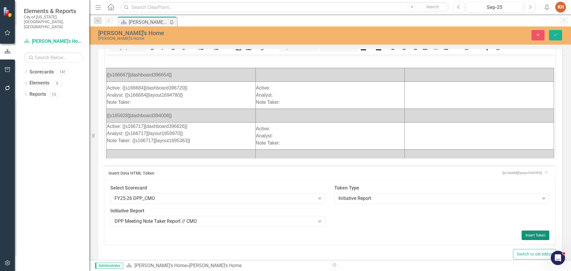
click at [533, 233] on button "Insert Token" at bounding box center [536, 236] width 28 height 10
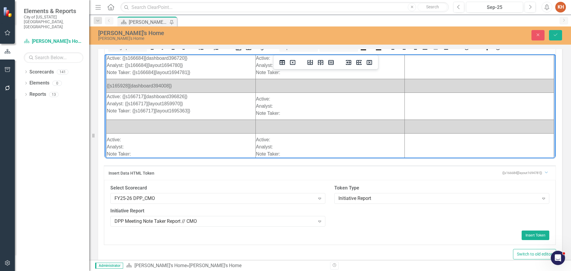
scroll to position [60, 0]
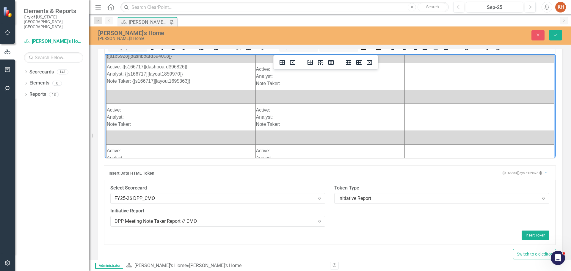
click at [175, 96] on td "Rich Text Area. Press ALT-0 for help." at bounding box center [181, 97] width 149 height 14
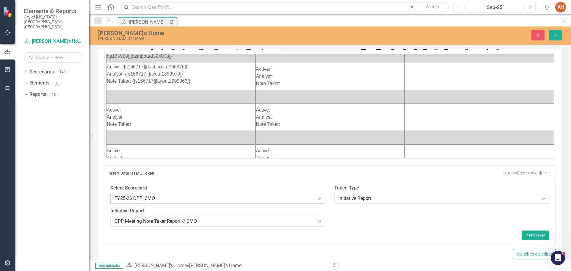
click at [207, 199] on div "FY25-26 DPP_CMO" at bounding box center [215, 198] width 201 height 7
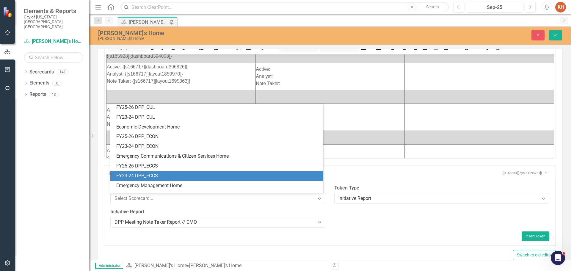
scroll to position [402, 0]
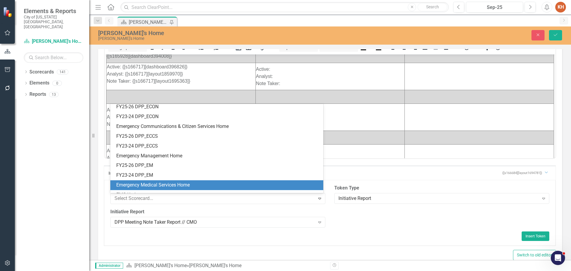
click at [201, 184] on div "Emergency Medical Services Home" at bounding box center [218, 185] width 204 height 7
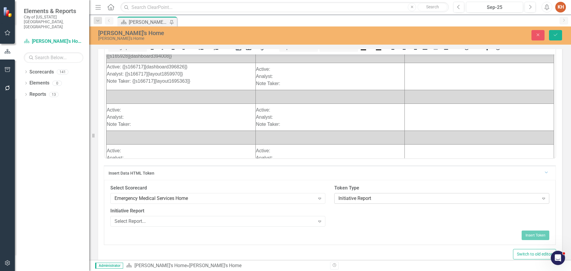
click at [365, 199] on div "Initiative Report" at bounding box center [439, 198] width 201 height 7
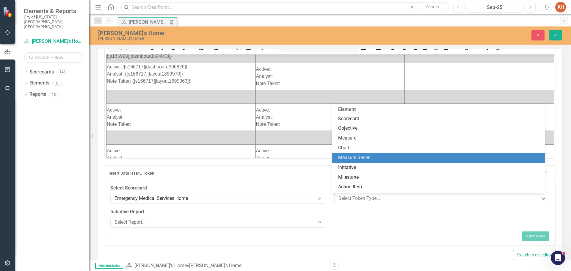
scroll to position [60, 0]
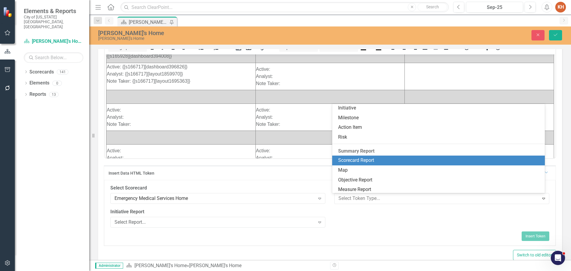
click at [402, 156] on div "Scorecard Report" at bounding box center [438, 161] width 213 height 10
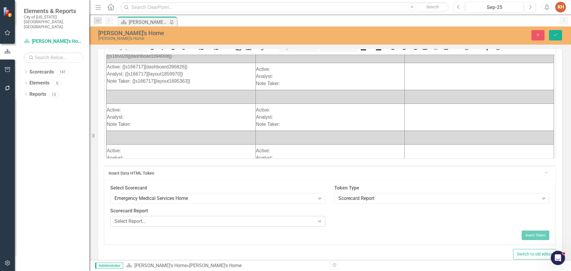
click at [208, 222] on div "Select Report..." at bounding box center [215, 221] width 201 height 7
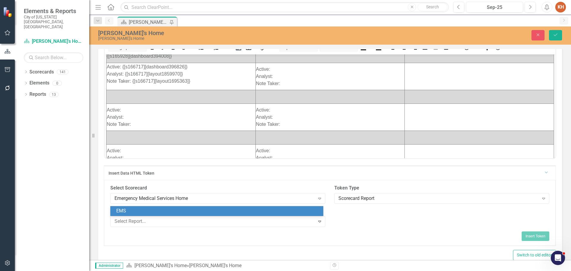
click at [184, 210] on div "EMS" at bounding box center [218, 211] width 204 height 7
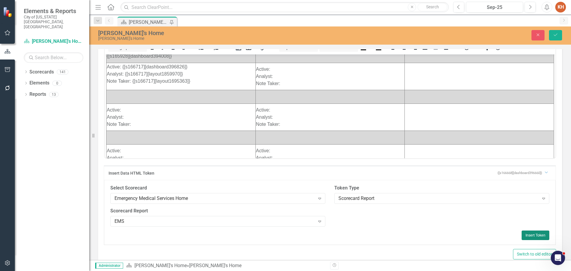
click at [530, 234] on button "Insert Token" at bounding box center [536, 236] width 28 height 10
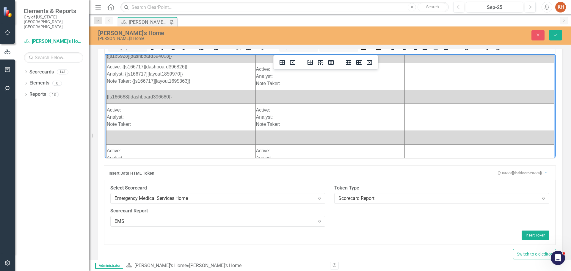
click at [136, 108] on td "Active: Analyst: Note Taker:" at bounding box center [181, 117] width 149 height 27
click at [386, 200] on div "Scorecard Report" at bounding box center [439, 198] width 201 height 7
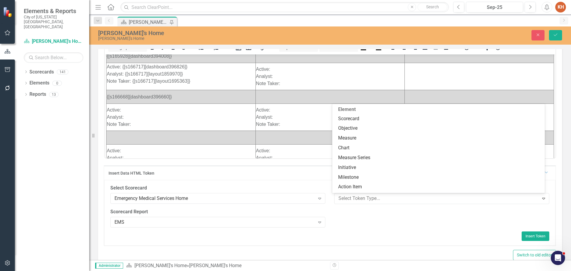
scroll to position [90, 0]
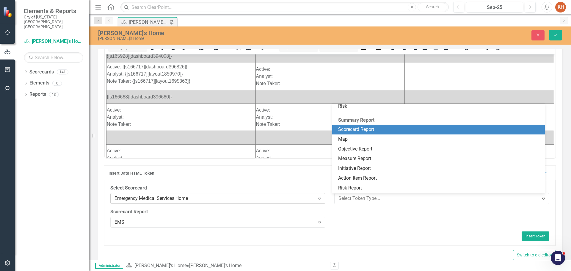
click at [217, 197] on div "Emergency Medical Services Home" at bounding box center [215, 198] width 201 height 7
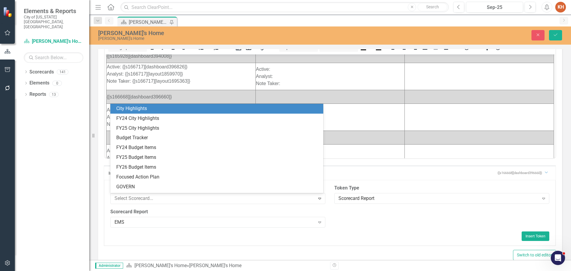
scroll to position [479, 0]
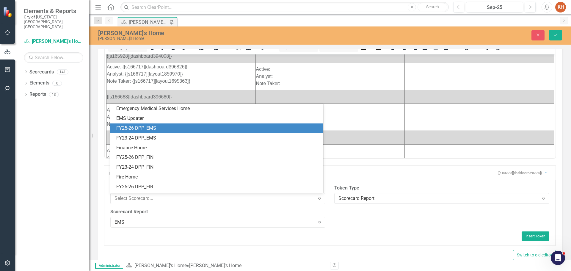
click at [181, 127] on div "FY25-26 DPP_EMS" at bounding box center [218, 128] width 204 height 7
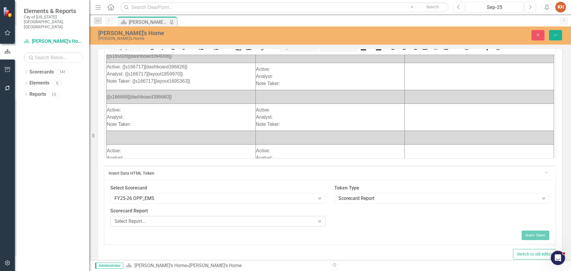
click at [273, 222] on div "Select Report..." at bounding box center [215, 221] width 201 height 7
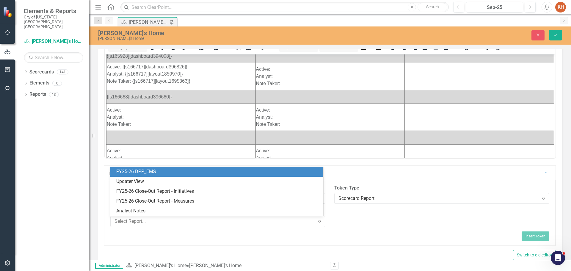
click at [234, 171] on div "FY25-26 DPP_EMS" at bounding box center [218, 171] width 204 height 7
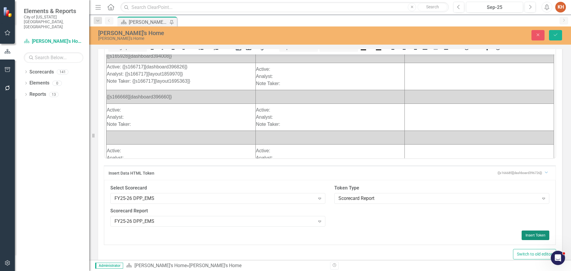
click at [528, 234] on button "Insert Token" at bounding box center [536, 236] width 28 height 10
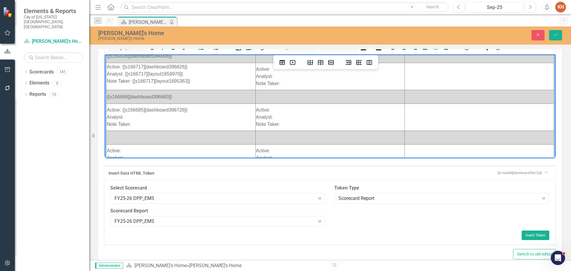
click at [142, 118] on td "Active: {[s166685][dashboard396726]} Analyst: Note Taker:" at bounding box center [181, 117] width 149 height 27
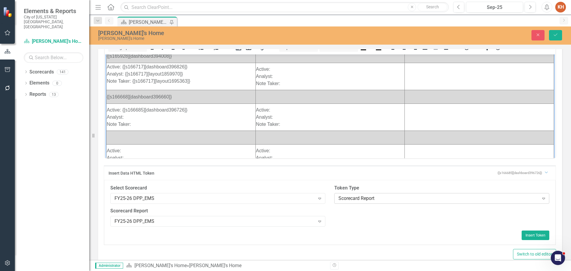
click at [380, 195] on div "Scorecard Report" at bounding box center [439, 198] width 201 height 7
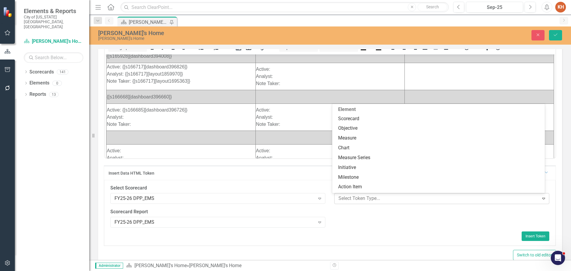
scroll to position [90, 0]
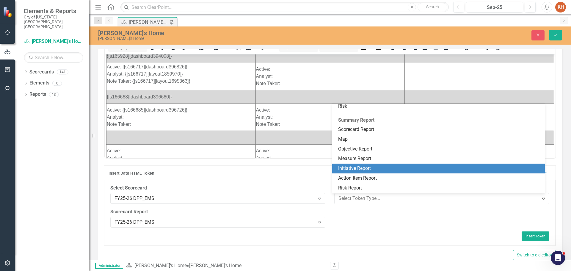
click at [386, 167] on div "Initiative Report" at bounding box center [440, 168] width 204 height 7
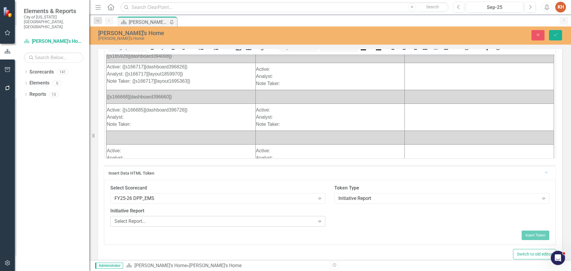
click at [228, 223] on div "Select Report..." at bounding box center [215, 221] width 201 height 7
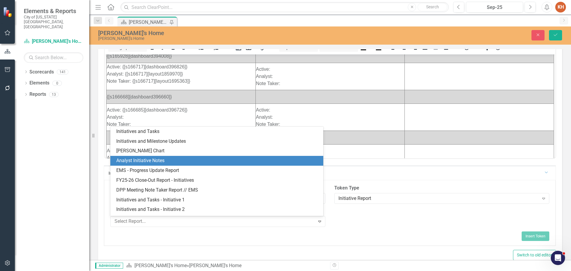
click at [210, 160] on div "Analyst Initiative Notes" at bounding box center [218, 160] width 204 height 7
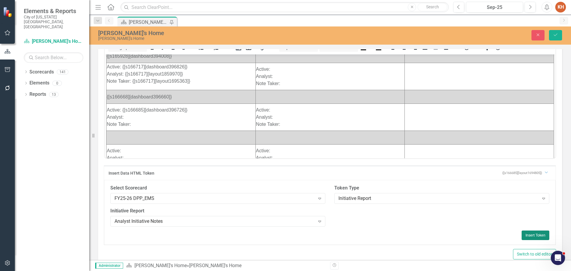
click at [530, 232] on button "Insert Token" at bounding box center [536, 236] width 28 height 10
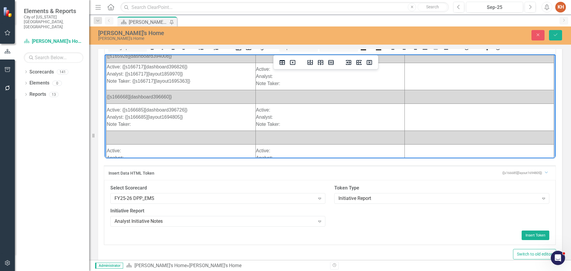
click at [180, 124] on td "Active: {[s166685][dashboard396726]} Analyst: {[s166685][layout1694805]} Note T…" at bounding box center [181, 117] width 149 height 27
click at [185, 219] on div "Analyst Initiative Notes" at bounding box center [215, 221] width 201 height 7
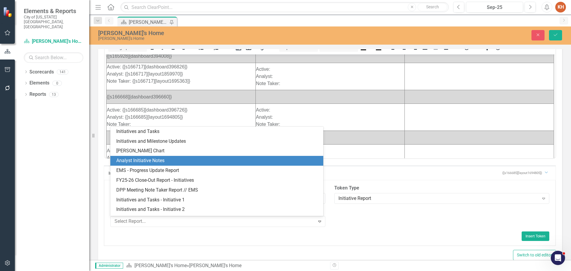
scroll to position [28, 0]
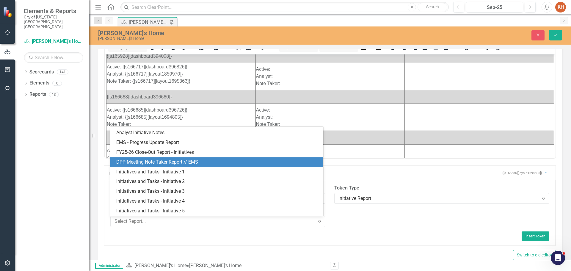
click at [213, 159] on div "DPP Meeting Note Taker Report // EMS" at bounding box center [218, 162] width 204 height 7
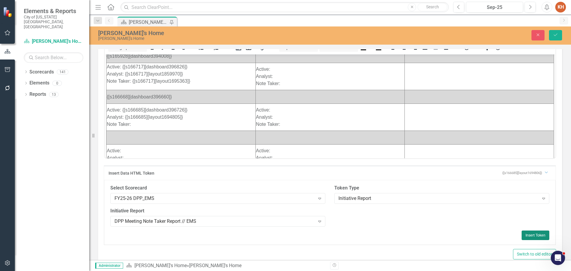
click at [535, 234] on button "Insert Token" at bounding box center [536, 236] width 28 height 10
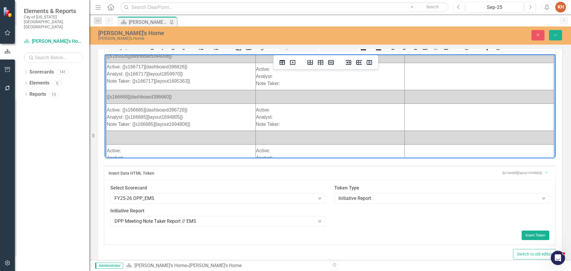
click at [143, 138] on td "Rich Text Area. Press ALT-0 for help." at bounding box center [181, 138] width 149 height 14
click at [220, 199] on div "FY25-26 DPP_EMS" at bounding box center [215, 198] width 201 height 7
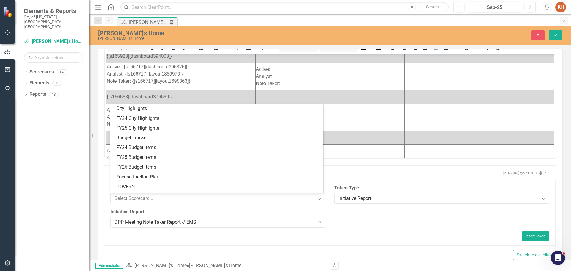
scroll to position [498, 0]
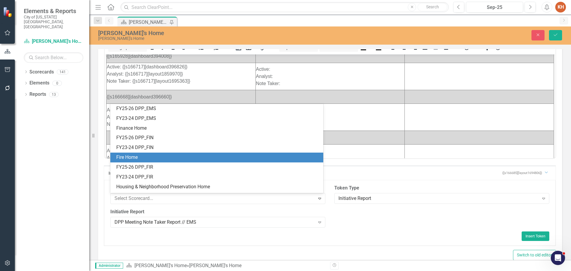
click at [174, 157] on div "Fire Home" at bounding box center [218, 157] width 204 height 7
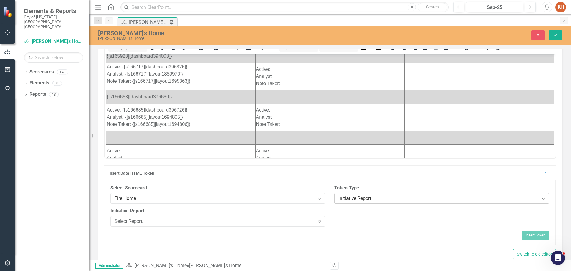
click at [383, 199] on div "Initiative Report" at bounding box center [439, 198] width 201 height 7
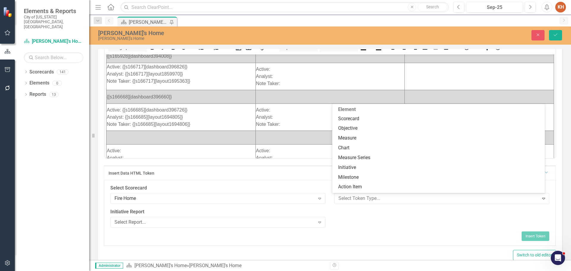
scroll to position [90, 0]
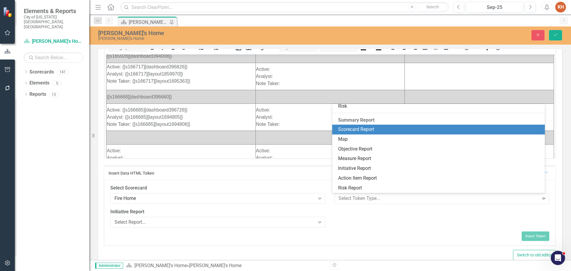
click at [375, 126] on div "Scorecard Report" at bounding box center [440, 129] width 204 height 7
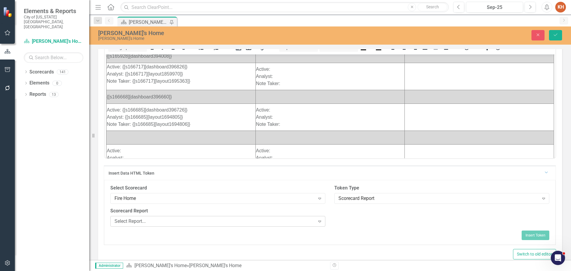
click at [172, 224] on div "Select Report..." at bounding box center [215, 221] width 201 height 7
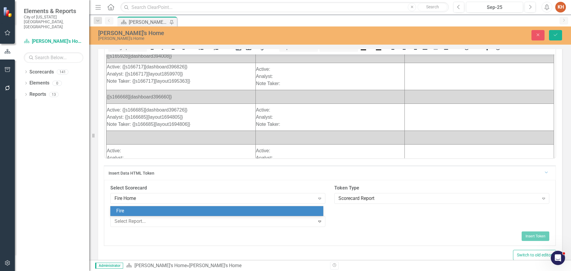
click at [178, 208] on div "Fire" at bounding box center [218, 211] width 204 height 7
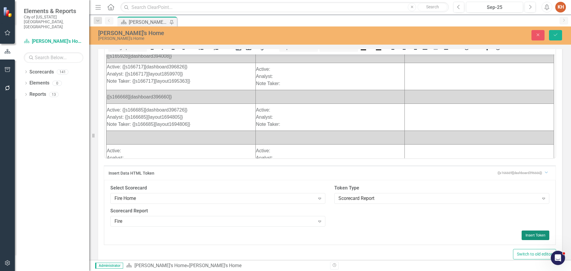
click at [530, 234] on button "Insert Token" at bounding box center [536, 236] width 28 height 10
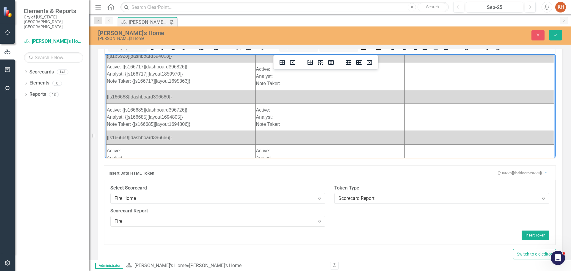
drag, startPoint x: 153, startPoint y: 150, endPoint x: 158, endPoint y: 156, distance: 7.4
click at [153, 150] on td "Active: Analyst: Note Taker:" at bounding box center [181, 157] width 149 height 27
click at [377, 198] on div "Scorecard Report" at bounding box center [439, 198] width 201 height 7
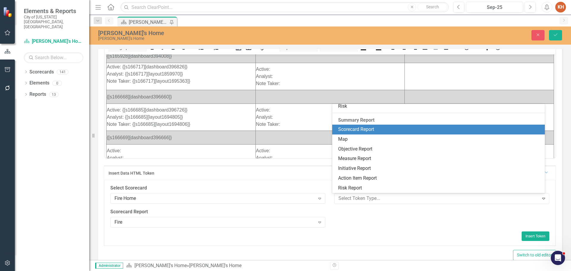
click at [228, 189] on label "Select Scorecard" at bounding box center [217, 188] width 215 height 7
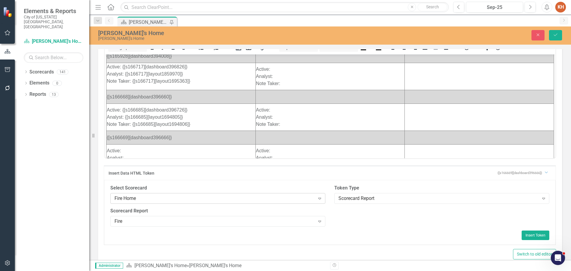
click at [221, 199] on div "Fire Home" at bounding box center [215, 198] width 201 height 7
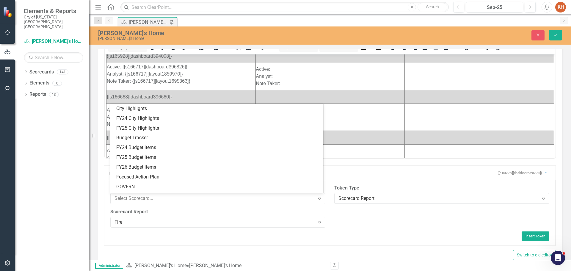
scroll to position [547, 0]
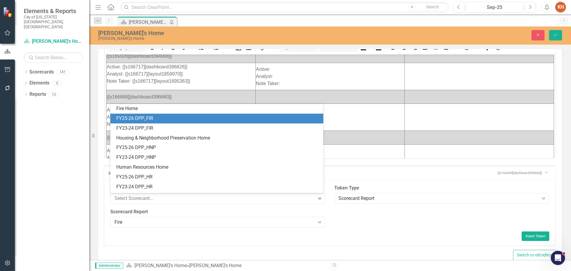
click at [193, 120] on div "FY25-26 DPP_FIR" at bounding box center [218, 118] width 204 height 7
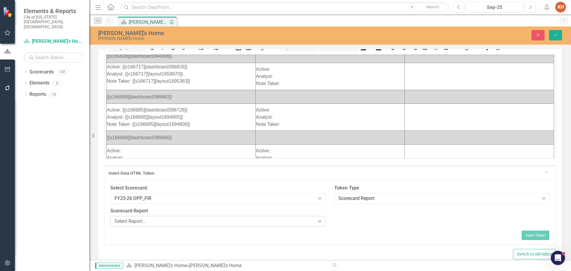
click at [278, 220] on div "Select Report..." at bounding box center [215, 221] width 201 height 7
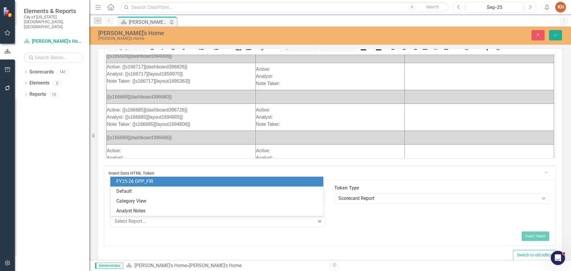
click at [193, 183] on div "FY25-26 DPP_FIR" at bounding box center [218, 181] width 204 height 7
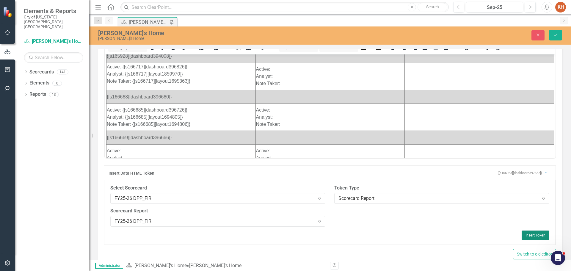
click at [527, 233] on button "Insert Token" at bounding box center [536, 236] width 28 height 10
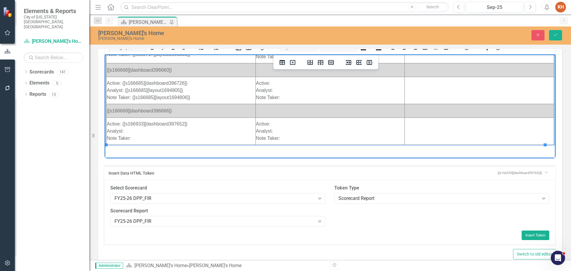
scroll to position [46, 0]
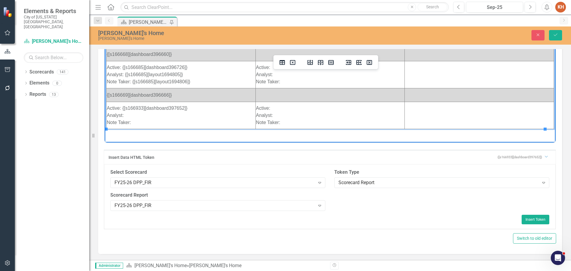
click at [142, 113] on td "Active: {[s166933][dashboard397652]} Analyst: Note Taker:" at bounding box center [181, 115] width 149 height 27
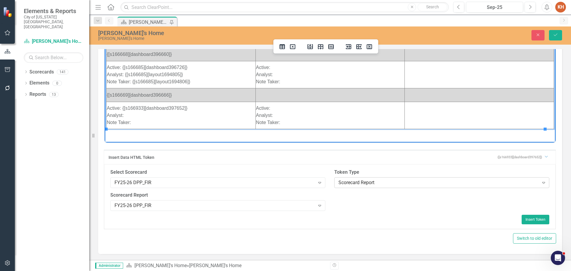
click at [411, 181] on div "Scorecard Report" at bounding box center [439, 182] width 201 height 7
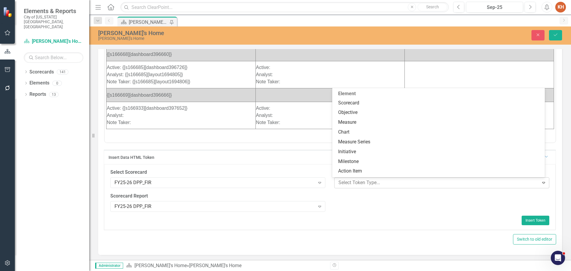
scroll to position [90, 0]
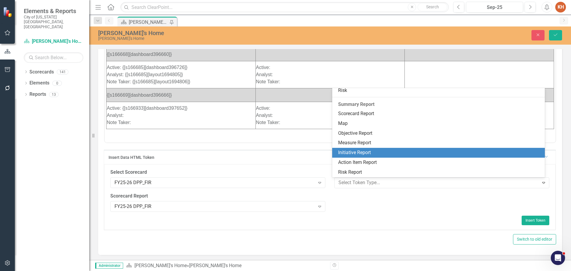
click at [384, 150] on div "Initiative Report" at bounding box center [440, 152] width 204 height 7
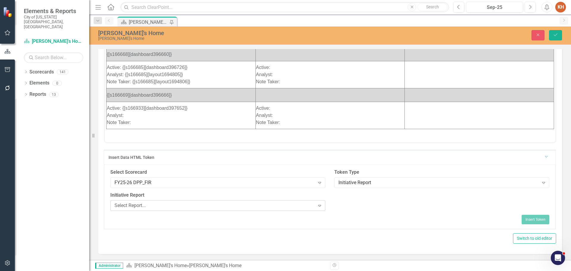
click at [241, 204] on div "Select Report..." at bounding box center [215, 205] width 201 height 7
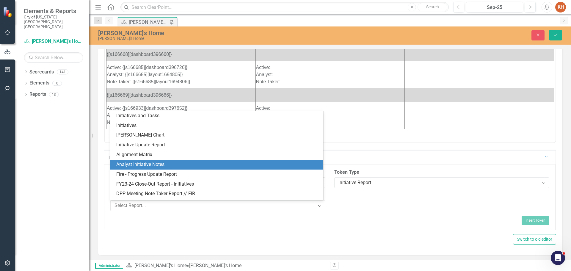
click at [176, 164] on div "Analyst Initiative Notes" at bounding box center [218, 164] width 204 height 7
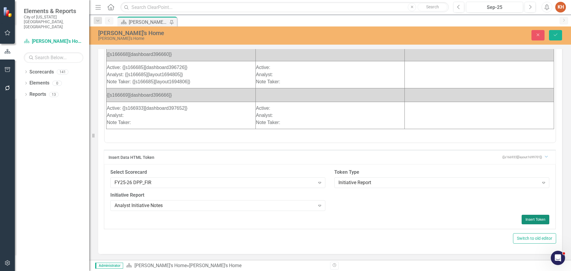
click at [533, 220] on button "Insert Token" at bounding box center [536, 220] width 28 height 10
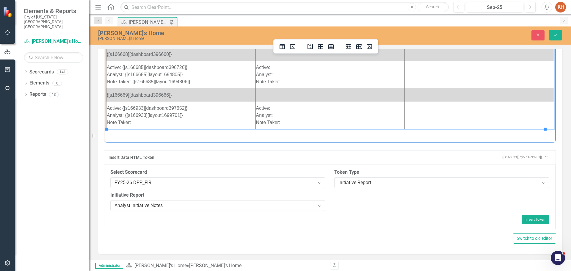
click at [153, 122] on td "Active: {[s166933][dashboard397652]} Analyst: {[s166933][layout1699701]} Note T…" at bounding box center [181, 115] width 149 height 27
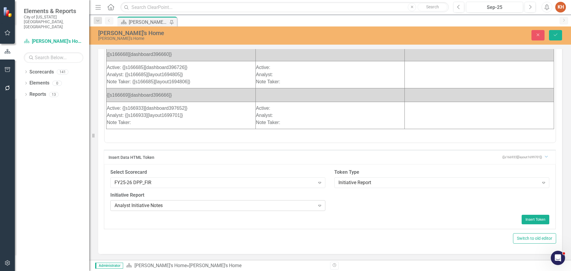
click at [185, 208] on div "Analyst Initiative Notes" at bounding box center [215, 205] width 201 height 7
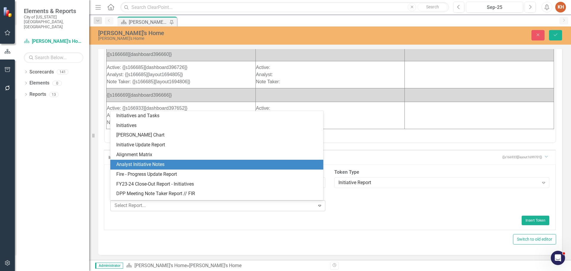
scroll to position [18, 0]
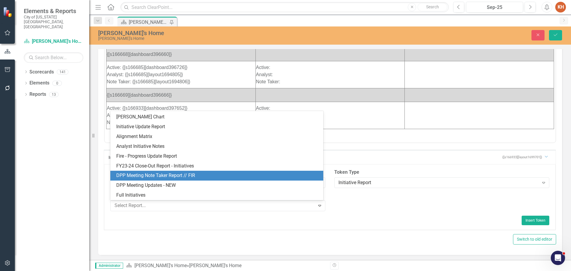
click at [211, 176] on div "DPP Meeting Note Taker Report // FIR" at bounding box center [218, 175] width 204 height 7
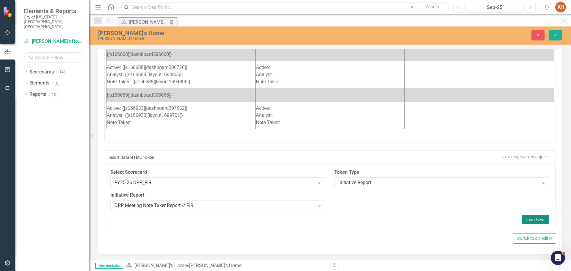
click at [532, 219] on button "Insert Token" at bounding box center [536, 220] width 28 height 10
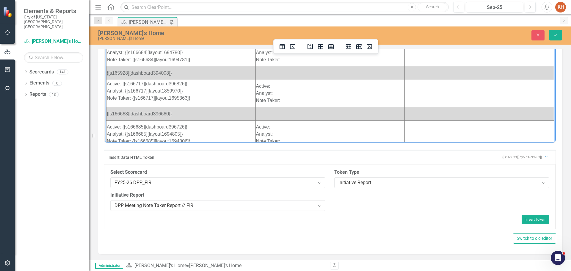
scroll to position [0, 0]
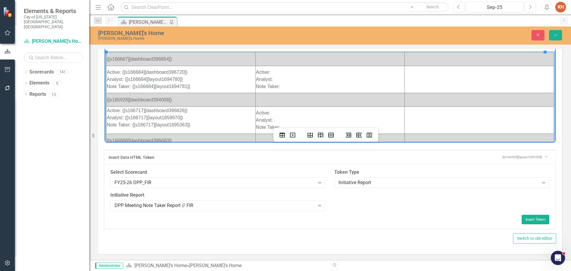
click at [265, 60] on td "Rich Text Area. Press ALT-0 for help." at bounding box center [330, 59] width 149 height 14
click at [244, 184] on div "FY25-26 DPP_FIR" at bounding box center [215, 182] width 201 height 7
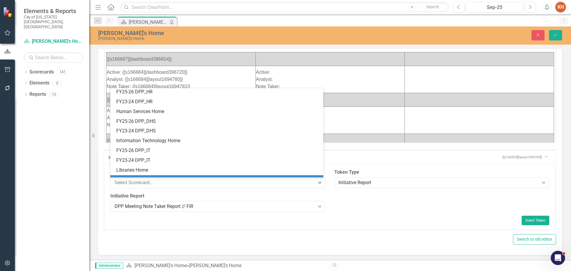
scroll to position [646, 0]
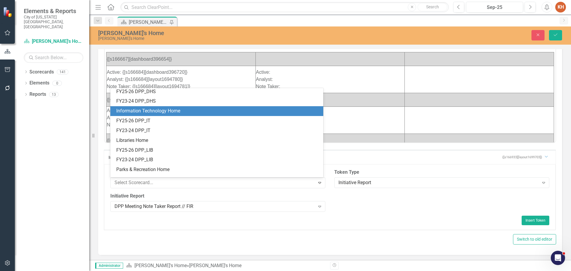
click at [187, 112] on div "Information Technology Home" at bounding box center [218, 111] width 204 height 7
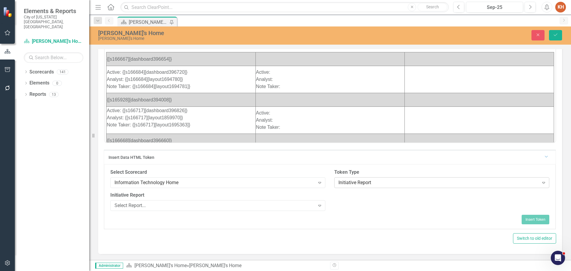
click at [394, 183] on div "Initiative Report" at bounding box center [439, 182] width 201 height 7
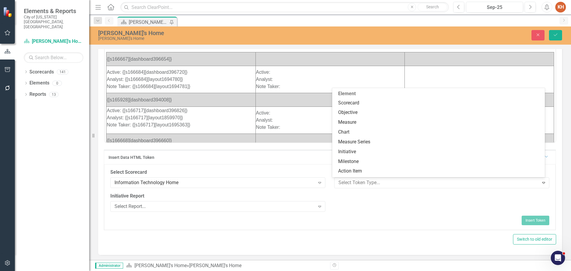
scroll to position [90, 0]
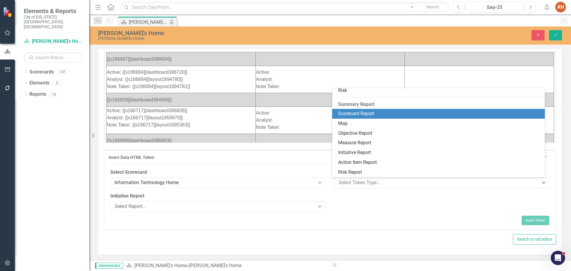
click at [379, 115] on div "Scorecard Report" at bounding box center [440, 113] width 204 height 7
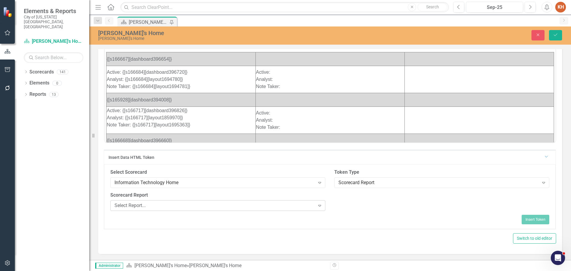
click at [198, 204] on div "Select Report..." at bounding box center [215, 205] width 201 height 7
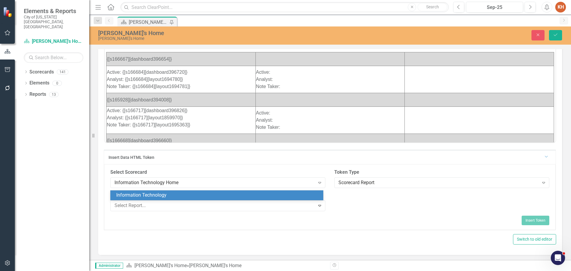
click at [187, 194] on div "Information Technology" at bounding box center [218, 195] width 204 height 7
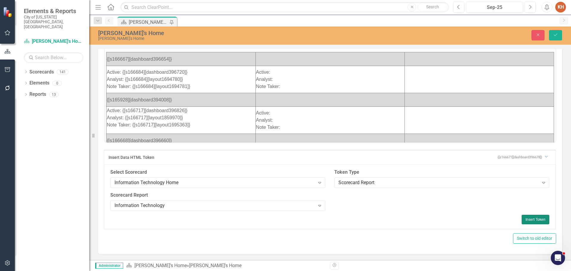
click at [530, 219] on button "Insert Token" at bounding box center [536, 220] width 28 height 10
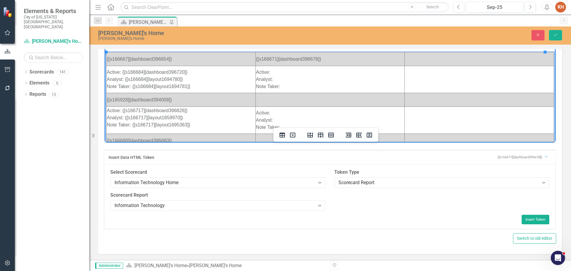
click at [282, 70] on td "Active: Analyst: Note Taker:" at bounding box center [330, 79] width 149 height 27
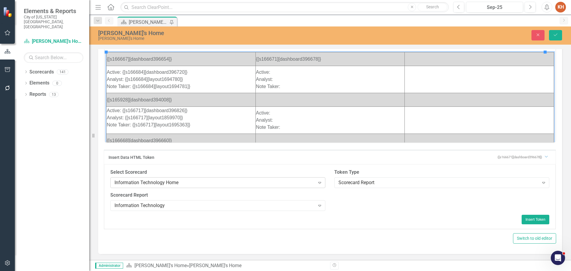
click at [280, 183] on div "Information Technology Home" at bounding box center [215, 182] width 201 height 7
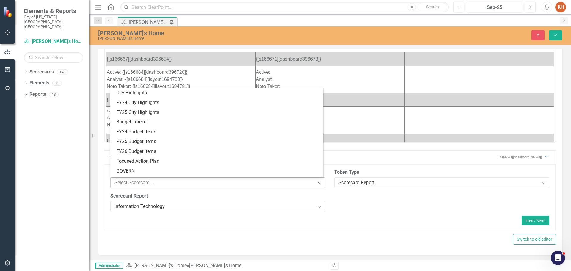
scroll to position [664, 0]
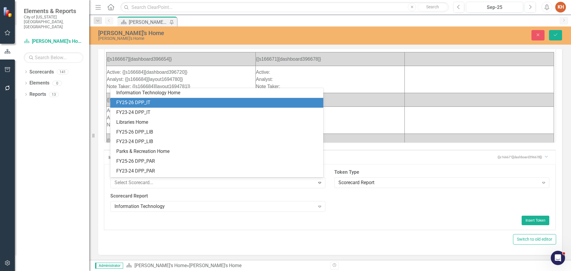
drag, startPoint x: 189, startPoint y: 103, endPoint x: 77, endPoint y: 103, distance: 111.9
click at [189, 103] on div "FY25-26 DPP_IT" at bounding box center [218, 102] width 204 height 7
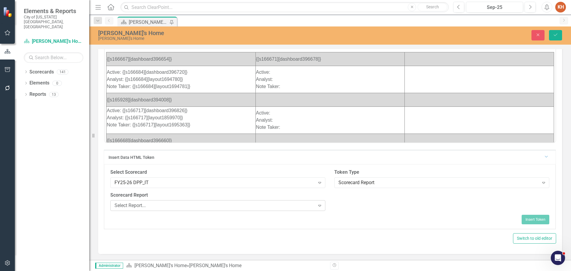
click at [193, 209] on div "Select Report... Expand" at bounding box center [217, 205] width 215 height 11
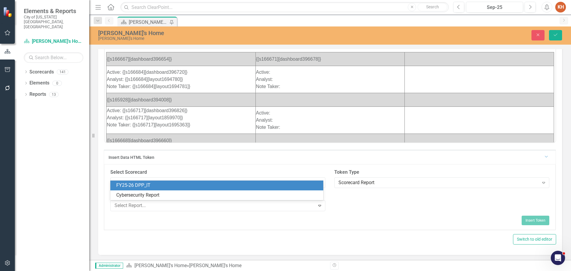
click at [187, 185] on div "FY25-26 DPP_IT" at bounding box center [218, 185] width 204 height 7
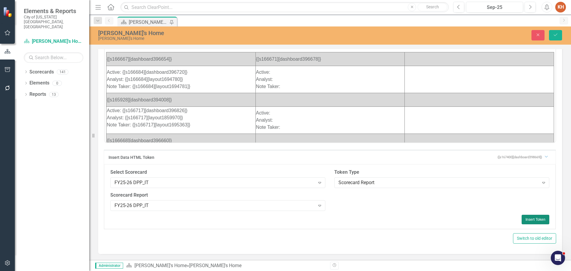
click at [530, 221] on button "Insert Token" at bounding box center [536, 220] width 28 height 10
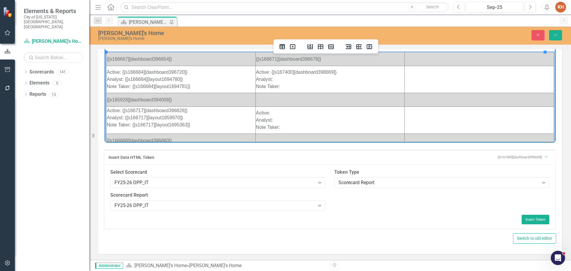
click at [303, 79] on td "Active: {[s167400][dashboard398669]} Analyst: Note Taker:" at bounding box center [330, 79] width 149 height 27
click at [375, 181] on div "Scorecard Report" at bounding box center [439, 182] width 201 height 7
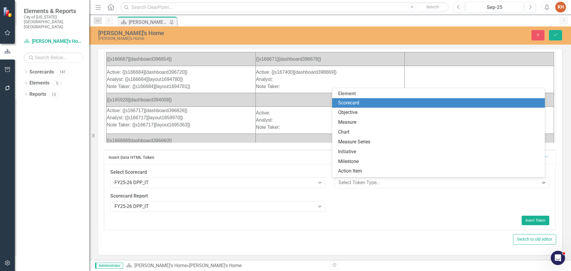
scroll to position [90, 0]
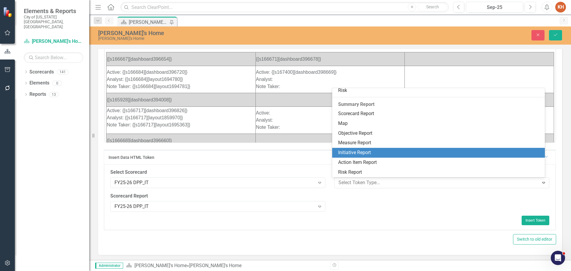
click at [367, 156] on div "Initiative Report" at bounding box center [440, 152] width 204 height 7
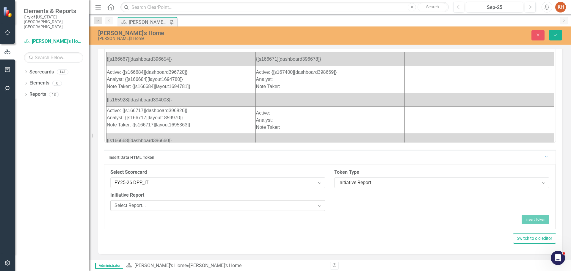
click at [254, 209] on div "Select Report... Expand" at bounding box center [217, 205] width 215 height 11
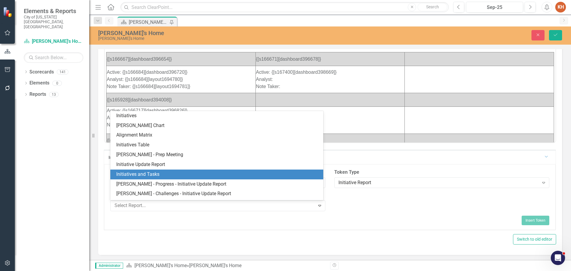
scroll to position [18, 0]
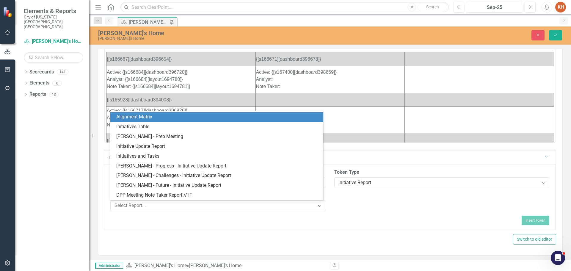
click at [302, 85] on td "Active: {[s167400][dashboard398669]} Analyst: Note Taker:" at bounding box center [330, 79] width 149 height 27
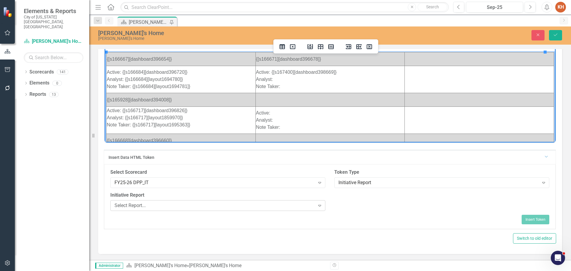
click at [274, 206] on div "Select Report..." at bounding box center [215, 205] width 201 height 7
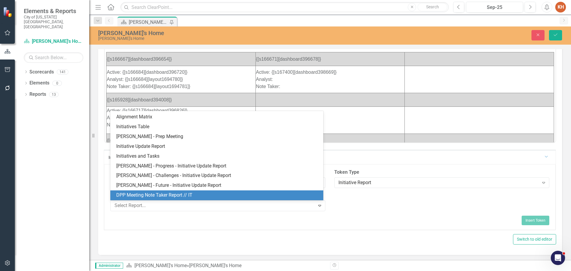
click at [208, 194] on div "DPP Meeting Note Taker Report // IT" at bounding box center [218, 195] width 204 height 7
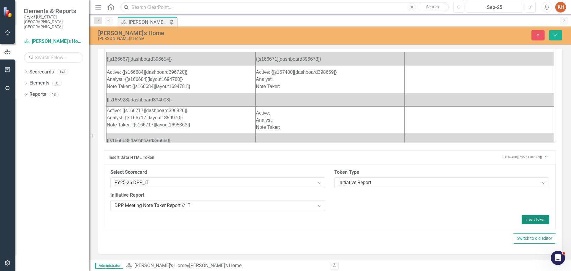
click at [529, 219] on button "Insert Token" at bounding box center [536, 220] width 28 height 10
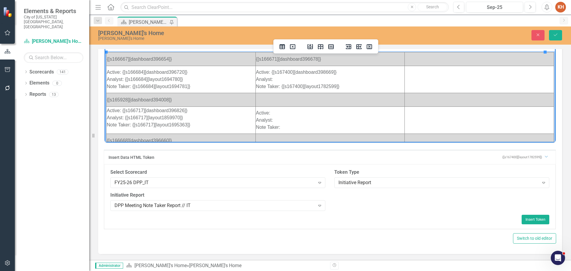
click at [297, 101] on td "Rich Text Area. Press ALT-0 for help." at bounding box center [330, 100] width 149 height 14
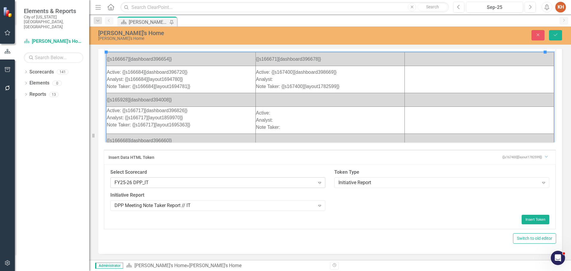
click at [228, 188] on div "FY25-26 DPP_IT Expand" at bounding box center [217, 182] width 215 height 11
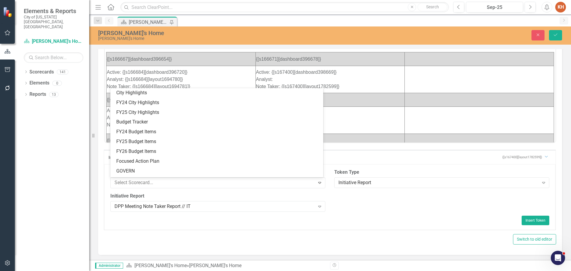
scroll to position [674, 0]
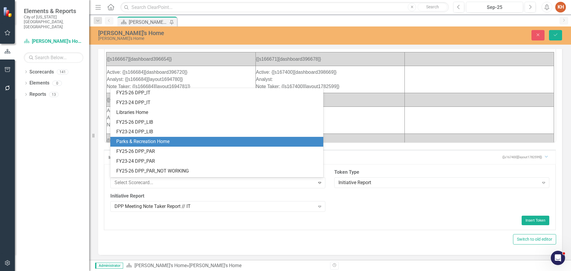
click at [199, 139] on div "Parks & Recreation Home" at bounding box center [218, 141] width 204 height 7
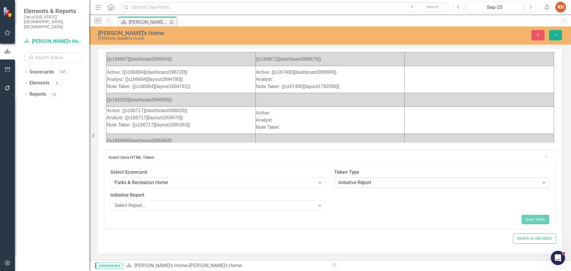
click at [388, 184] on div "Initiative Report" at bounding box center [439, 182] width 201 height 7
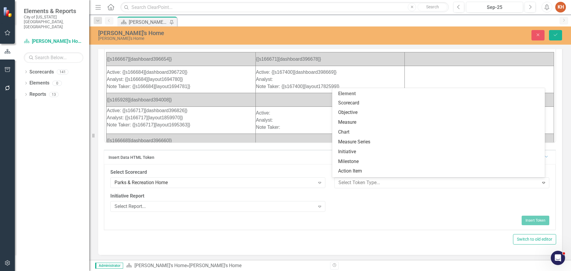
scroll to position [90, 0]
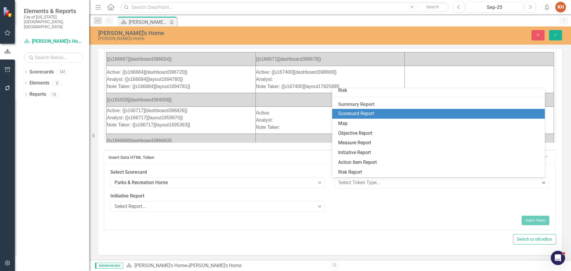
click at [370, 110] on div "Scorecard Report" at bounding box center [440, 113] width 204 height 7
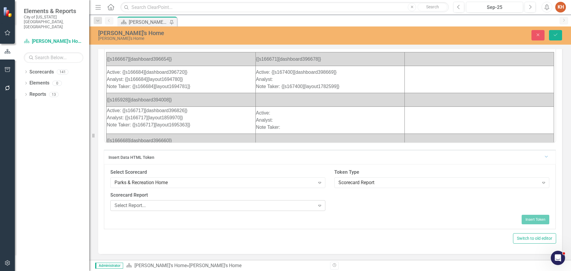
click at [266, 205] on div "Select Report..." at bounding box center [215, 205] width 201 height 7
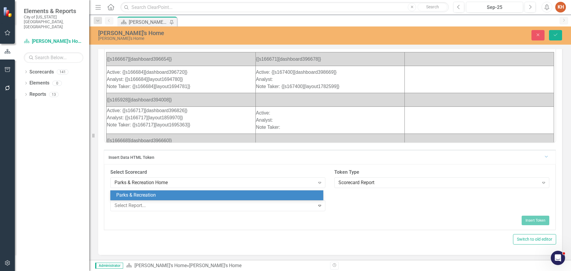
click at [202, 195] on div "Parks & Recreation" at bounding box center [218, 195] width 204 height 7
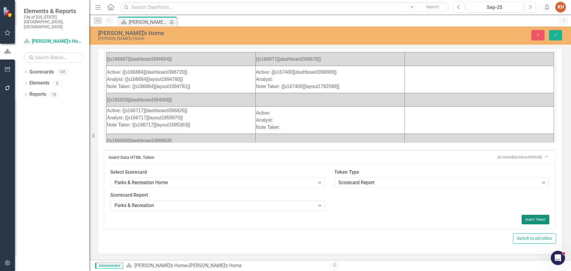
click at [537, 215] on button "Insert Token" at bounding box center [536, 220] width 28 height 10
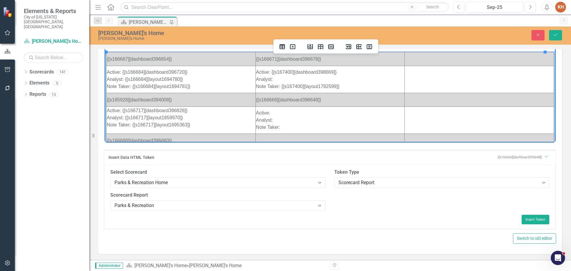
click at [302, 111] on td "Active: Analyst: Note Taker:" at bounding box center [330, 120] width 149 height 27
click at [211, 183] on div "Parks & Recreation Home" at bounding box center [215, 182] width 201 height 7
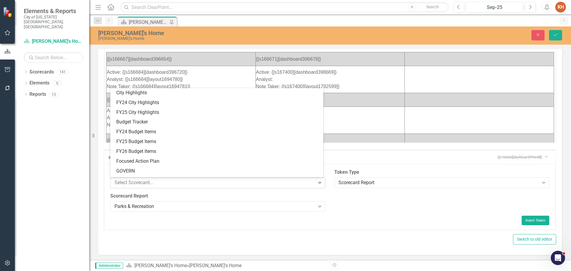
scroll to position [723, 0]
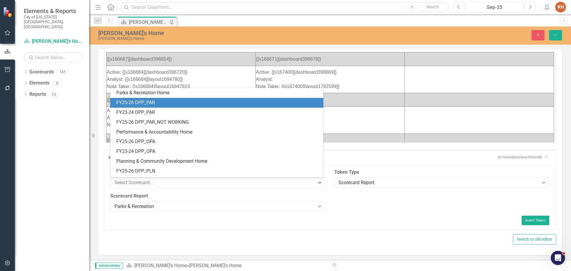
drag, startPoint x: 194, startPoint y: 102, endPoint x: 89, endPoint y: 66, distance: 111.3
click at [194, 102] on div "FY25-26 DPP_PAR" at bounding box center [218, 102] width 204 height 7
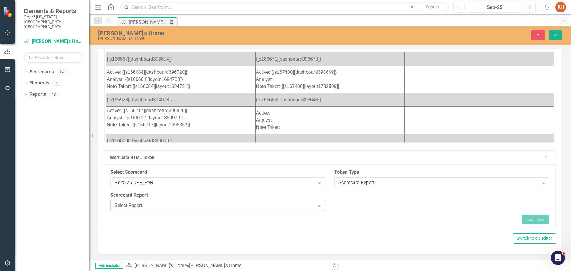
click at [280, 205] on div "Select Report..." at bounding box center [215, 205] width 201 height 7
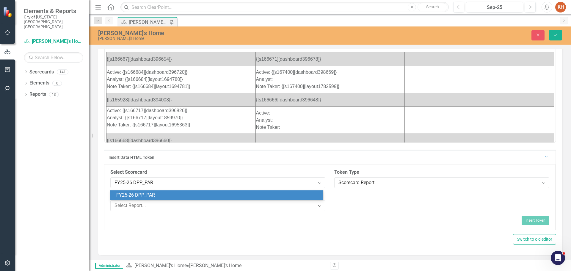
click at [245, 194] on div "FY25-26 DPP_PAR" at bounding box center [218, 195] width 204 height 7
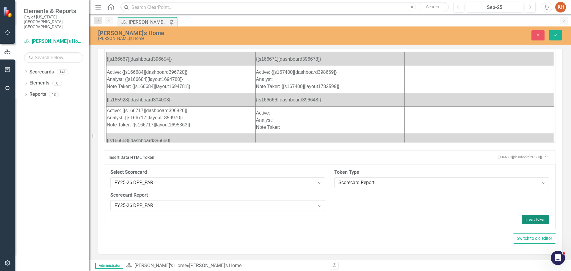
click at [530, 218] on button "Insert Token" at bounding box center [536, 220] width 28 height 10
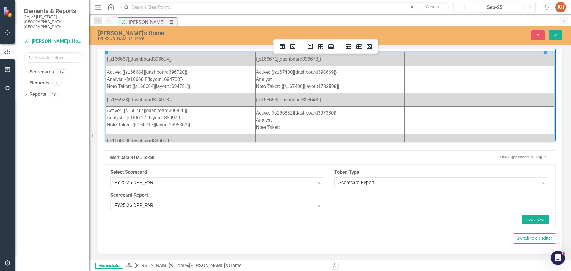
click at [291, 120] on td "Active: {[s166852][dashboard397380]} Analyst: Note Taker:" at bounding box center [330, 120] width 149 height 27
click at [384, 180] on div "Scorecard Report" at bounding box center [439, 182] width 201 height 7
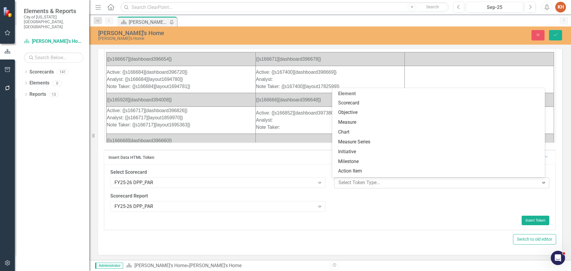
scroll to position [90, 0]
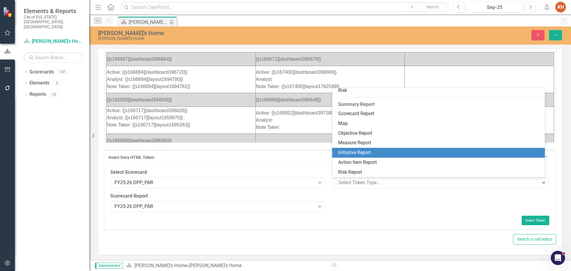
click at [381, 154] on div "Initiative Report" at bounding box center [440, 152] width 204 height 7
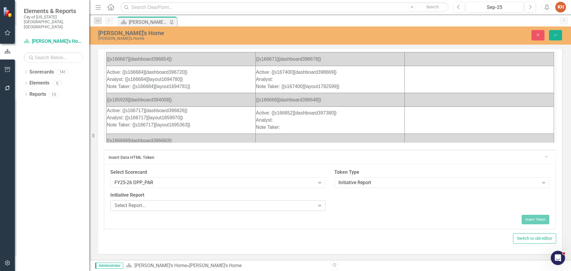
click at [262, 202] on div "Select Report..." at bounding box center [215, 205] width 201 height 7
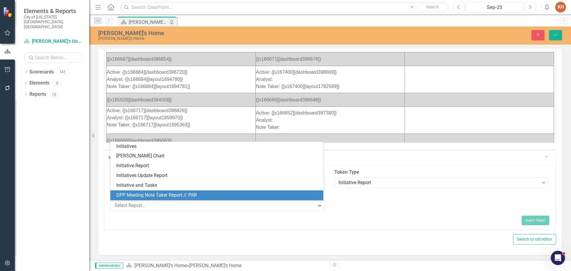
click at [330, 127] on td "Active: {[s166852][dashboard397380]} Analyst: Note Taker:" at bounding box center [330, 120] width 149 height 27
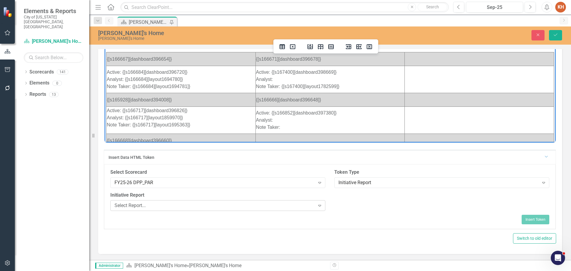
click at [265, 205] on div "Select Report..." at bounding box center [215, 205] width 201 height 7
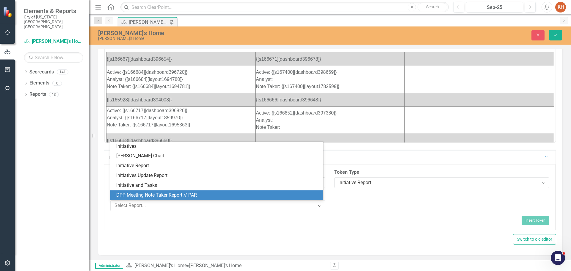
click at [240, 194] on div "DPP Meeting Note Taker Report // PAR" at bounding box center [218, 195] width 204 height 7
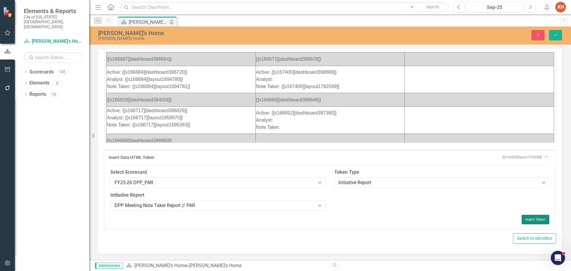
click at [534, 219] on button "Insert Token" at bounding box center [536, 220] width 28 height 10
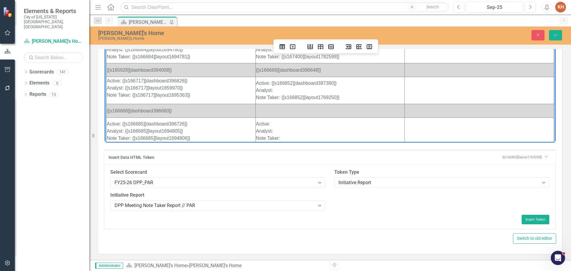
scroll to position [60, 0]
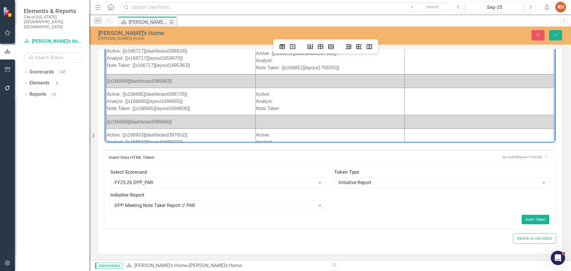
click at [287, 79] on td "Rich Text Area. Press ALT-0 for help." at bounding box center [330, 81] width 149 height 14
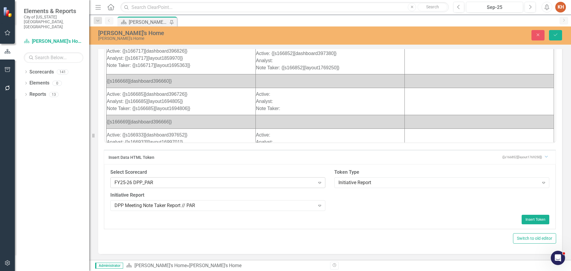
click at [205, 183] on div "FY25-26 DPP_PAR" at bounding box center [215, 182] width 201 height 7
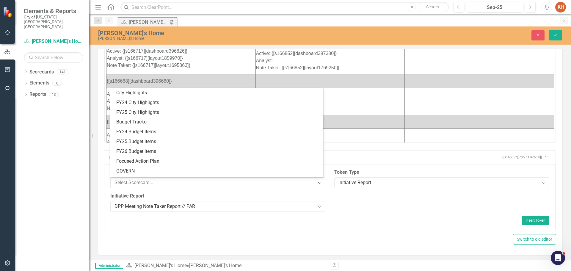
scroll to position [733, 0]
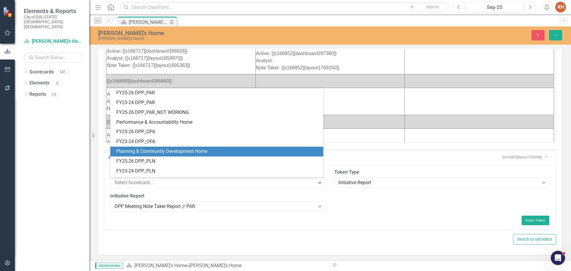
click at [231, 149] on div "Planning & Community Development Home" at bounding box center [218, 151] width 204 height 7
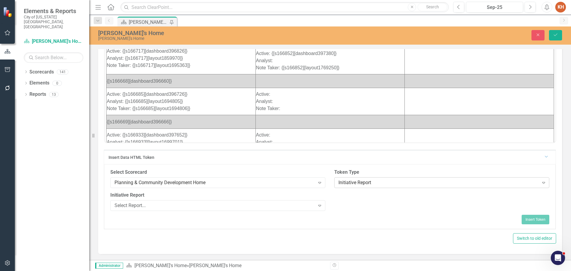
click at [377, 184] on div "Initiative Report" at bounding box center [439, 182] width 201 height 7
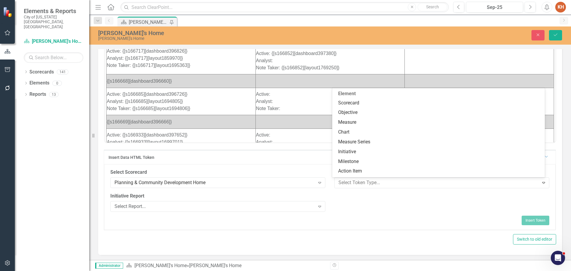
scroll to position [90, 0]
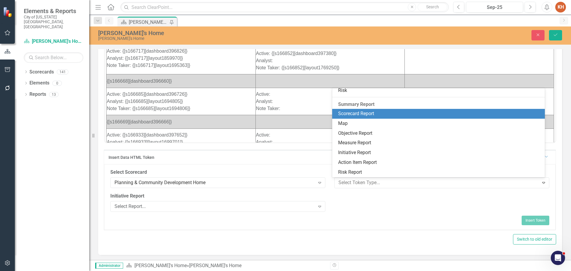
click at [372, 115] on div "Scorecard Report" at bounding box center [440, 113] width 204 height 7
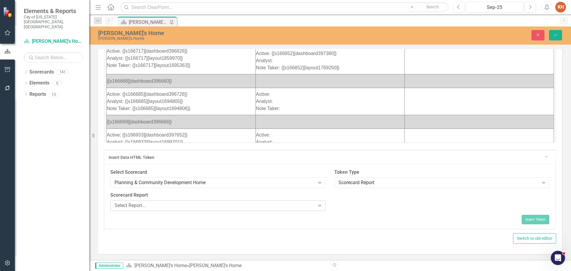
click at [147, 205] on div "Select Report..." at bounding box center [215, 205] width 201 height 7
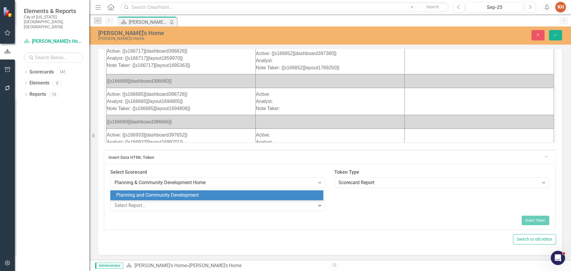
click at [182, 192] on div "Planning and Community Development" at bounding box center [218, 195] width 204 height 7
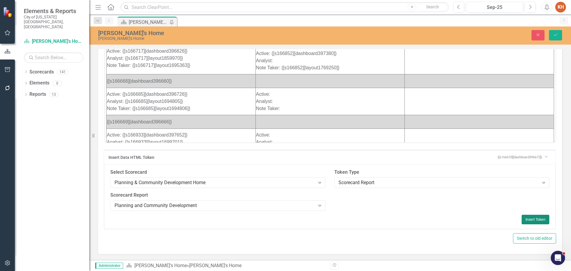
click at [530, 219] on button "Insert Token" at bounding box center [536, 220] width 28 height 10
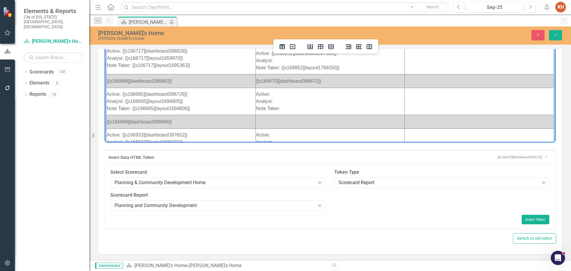
click at [297, 96] on td "Active: Analyst: Note Taker:" at bounding box center [330, 101] width 149 height 27
click at [379, 183] on div "Scorecard Report" at bounding box center [439, 182] width 201 height 7
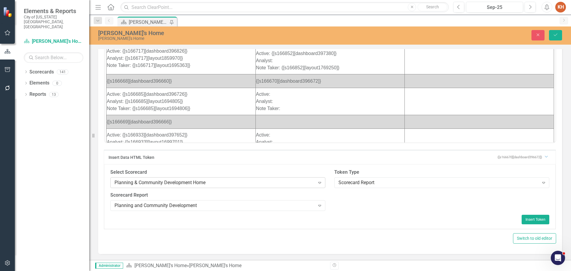
click at [292, 181] on div "Planning & Community Development Home" at bounding box center [215, 182] width 201 height 7
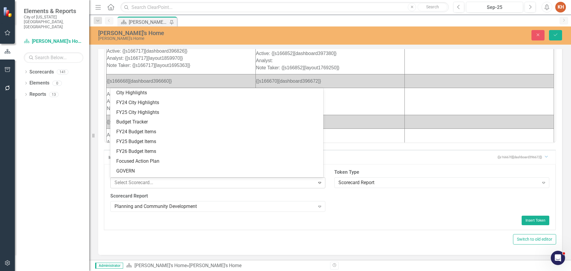
scroll to position [791, 0]
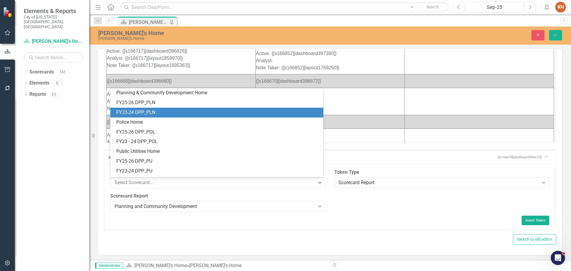
drag, startPoint x: 223, startPoint y: 109, endPoint x: 224, endPoint y: 106, distance: 4.3
click at [224, 106] on div "City Highlights FY24 City Highlights FY25 City Highlights Budget Tracker FY24 B…" at bounding box center [216, 132] width 213 height 89
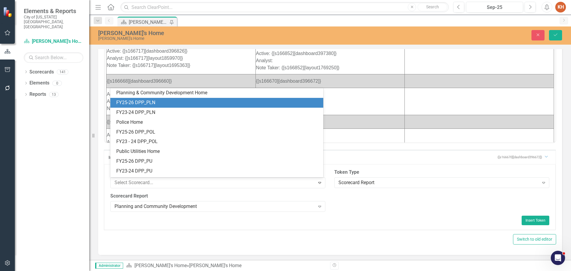
click at [224, 106] on div "FY25-26 DPP_PLN" at bounding box center [218, 102] width 204 height 7
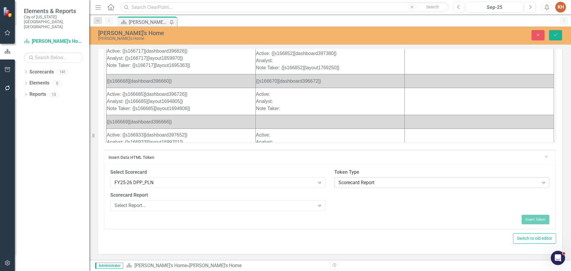
click at [384, 181] on div "Scorecard Report" at bounding box center [439, 182] width 201 height 7
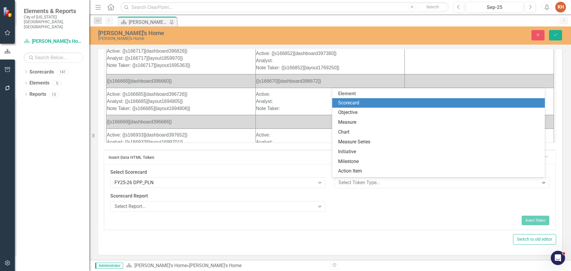
scroll to position [90, 0]
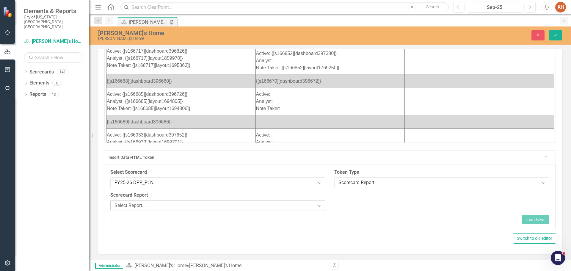
click at [294, 205] on div "Select Report..." at bounding box center [215, 205] width 201 height 7
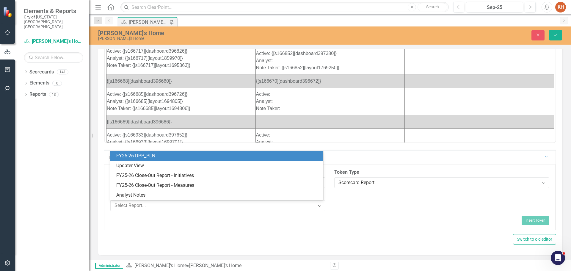
click at [215, 156] on div "FY25-26 DPP_PLN" at bounding box center [218, 156] width 204 height 7
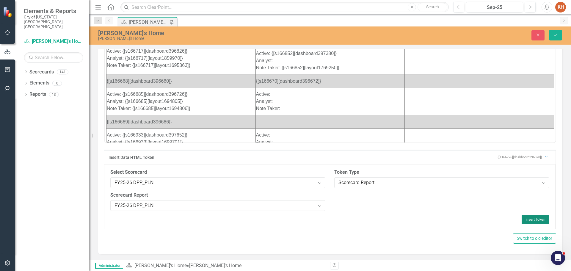
click at [530, 219] on button "Insert Token" at bounding box center [536, 220] width 28 height 10
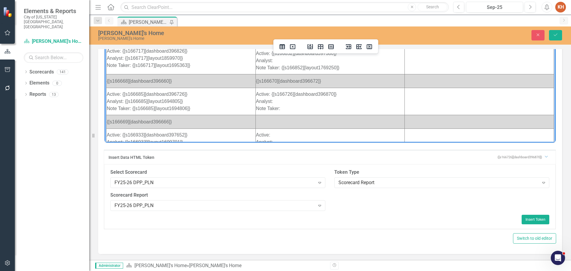
click at [298, 103] on td "Active: {[s166726][dashboard396870]} Analyst: Note Taker:" at bounding box center [330, 101] width 149 height 27
click at [369, 183] on div "Scorecard Report" at bounding box center [439, 182] width 201 height 7
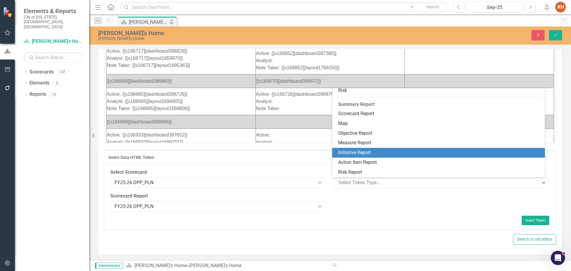
click at [381, 155] on div "Initiative Report" at bounding box center [440, 152] width 204 height 7
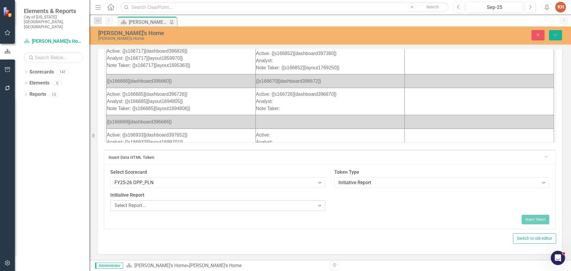
click at [284, 203] on div "Select Report..." at bounding box center [215, 205] width 201 height 7
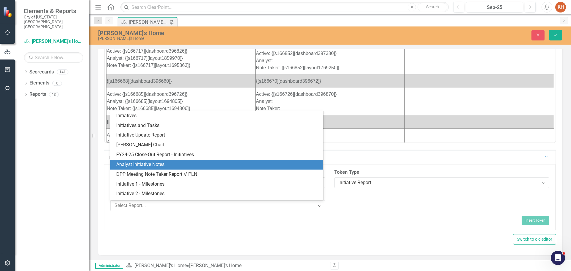
click at [244, 166] on div "Analyst Initiative Notes" at bounding box center [218, 164] width 204 height 7
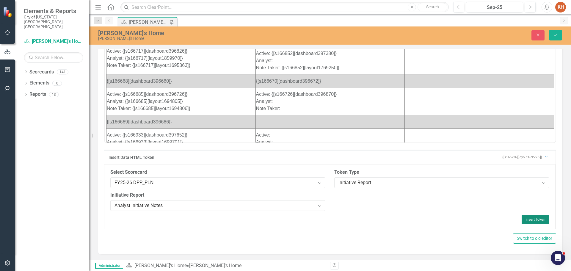
click at [530, 220] on button "Insert Token" at bounding box center [536, 220] width 28 height 10
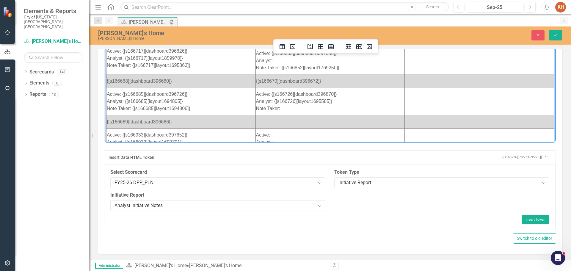
click at [303, 111] on td "Active: {[s166726][dashboard396870]} Analyst: {[s166726][layout1695585]} Note T…" at bounding box center [330, 101] width 149 height 27
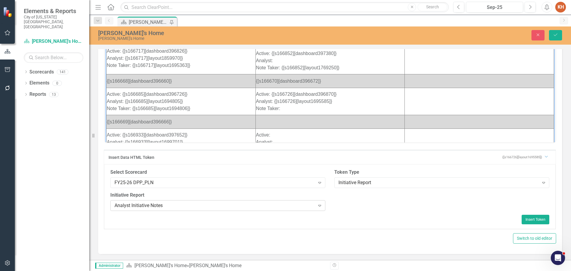
click at [293, 206] on div "Analyst Initiative Notes" at bounding box center [215, 205] width 201 height 7
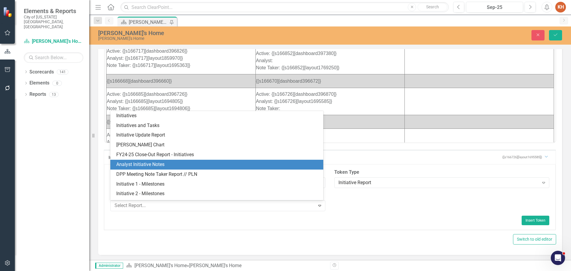
scroll to position [38, 0]
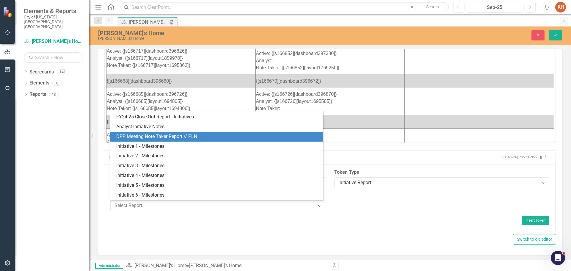
drag, startPoint x: 242, startPoint y: 136, endPoint x: 138, endPoint y: 100, distance: 109.3
click at [242, 136] on div "DPP Meeting Note Taker Report // PLN" at bounding box center [218, 136] width 204 height 7
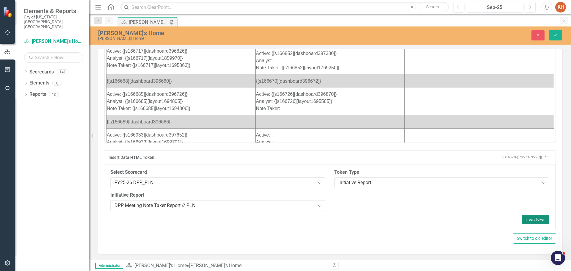
click at [533, 218] on button "Insert Token" at bounding box center [536, 220] width 28 height 10
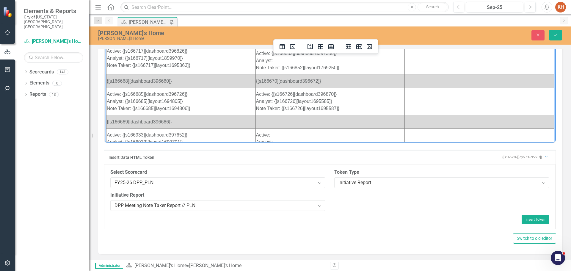
scroll to position [86, 0]
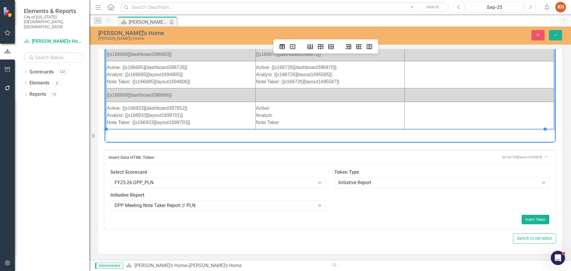
click at [303, 96] on td "Rich Text Area. Press ALT-0 for help." at bounding box center [330, 95] width 149 height 14
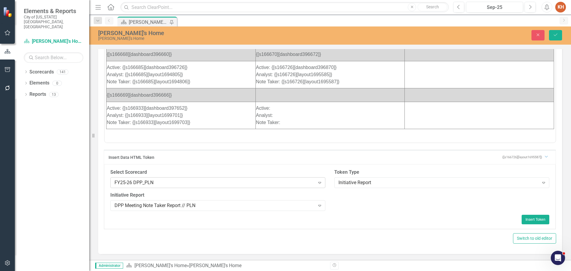
click at [285, 183] on div "FY25-26 DPP_PLN" at bounding box center [215, 182] width 201 height 7
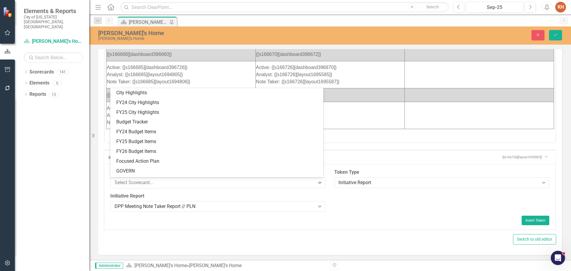
scroll to position [801, 0]
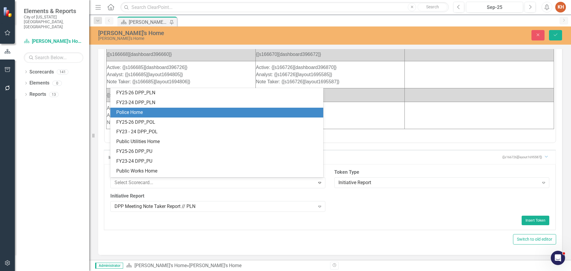
drag, startPoint x: 253, startPoint y: 116, endPoint x: 154, endPoint y: 80, distance: 105.6
click at [253, 116] on div "Police Home" at bounding box center [218, 112] width 204 height 7
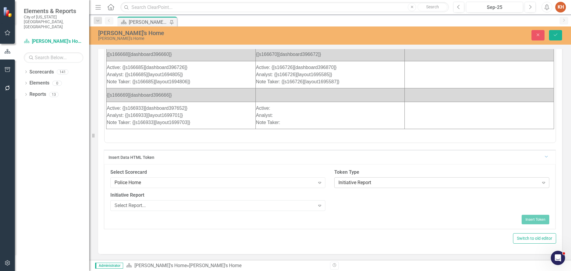
click at [388, 182] on div "Initiative Report" at bounding box center [439, 182] width 201 height 7
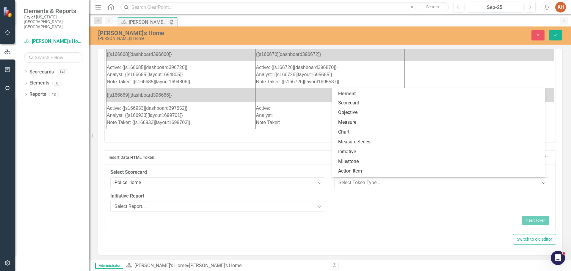
scroll to position [90, 0]
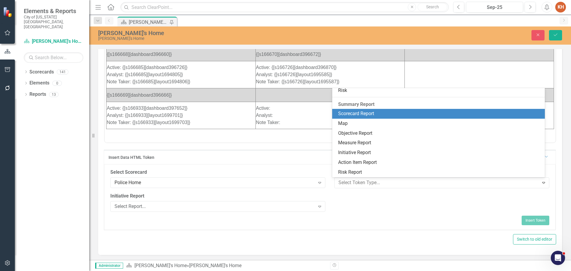
drag, startPoint x: 376, startPoint y: 114, endPoint x: 271, endPoint y: 77, distance: 111.7
click at [376, 114] on div "Scorecard Report" at bounding box center [440, 113] width 204 height 7
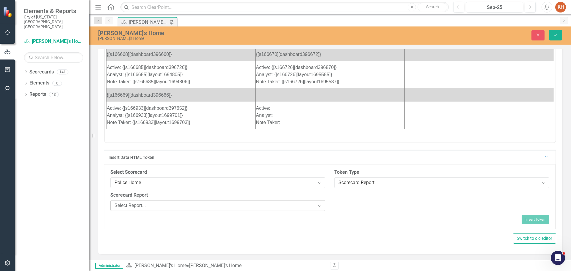
click at [284, 204] on div "Select Report..." at bounding box center [215, 205] width 201 height 7
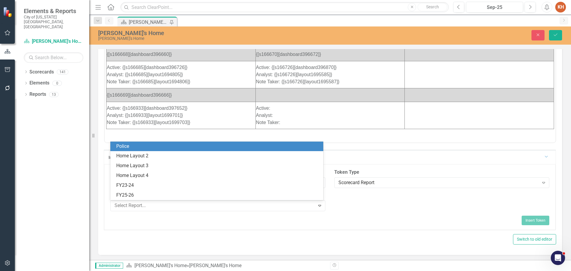
click at [267, 146] on div "Police" at bounding box center [218, 146] width 204 height 7
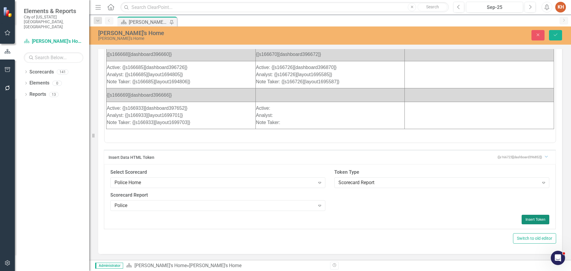
click at [535, 216] on button "Insert Token" at bounding box center [536, 220] width 28 height 10
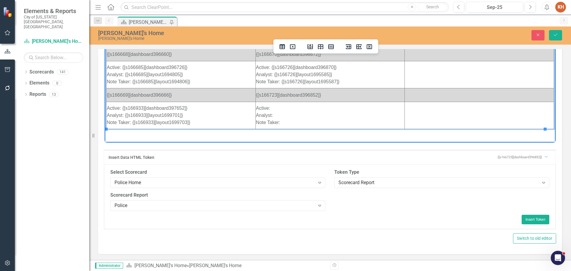
click at [308, 108] on td "Active: Analyst: Note Taker:" at bounding box center [330, 115] width 149 height 27
click at [302, 183] on div "Police Home" at bounding box center [215, 182] width 201 height 7
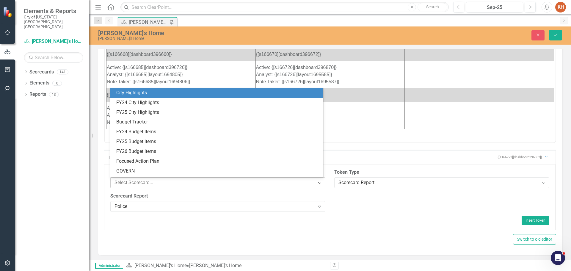
scroll to position [821, 0]
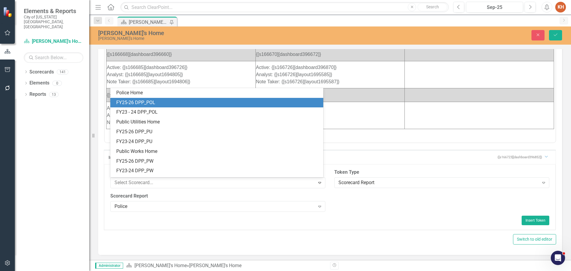
click at [237, 107] on div "FY25-26 DPP_POL" at bounding box center [216, 103] width 213 height 10
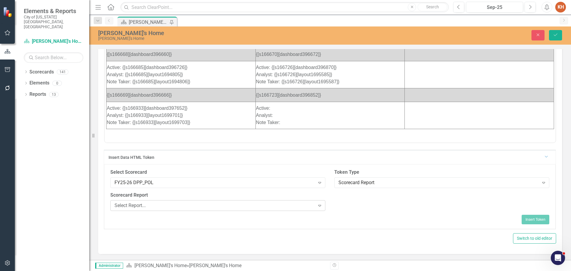
click at [249, 204] on div "Select Report..." at bounding box center [215, 205] width 201 height 7
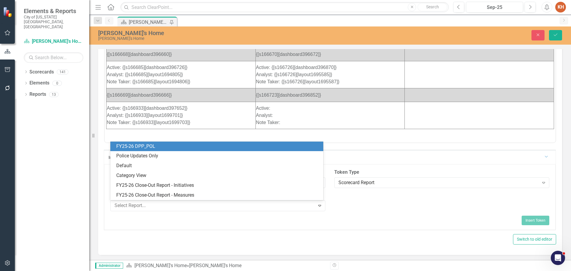
click at [236, 147] on div "FY25-26 DPP_POL" at bounding box center [218, 146] width 204 height 7
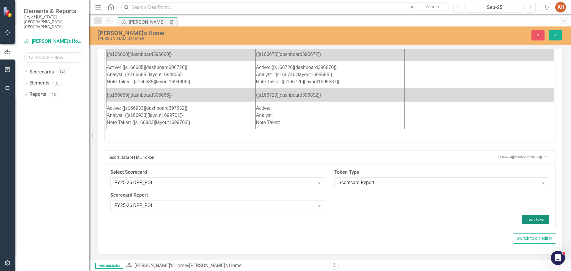
click at [528, 218] on button "Insert Token" at bounding box center [536, 220] width 28 height 10
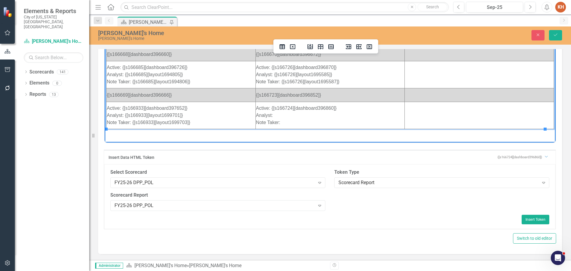
click at [320, 115] on td "Active: {[s166724][dashboard396860]} Analyst: Note Taker:" at bounding box center [330, 115] width 149 height 27
click at [385, 183] on div "Scorecard Report" at bounding box center [439, 182] width 201 height 7
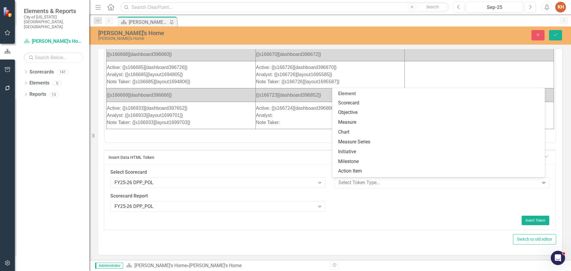
scroll to position [90, 0]
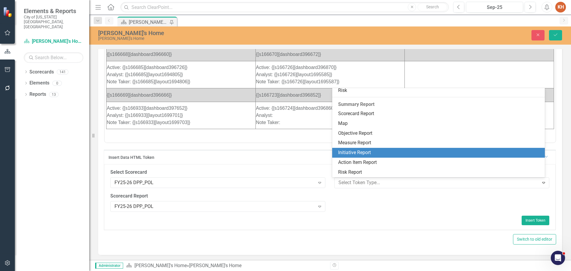
click at [378, 152] on div "Initiative Report" at bounding box center [440, 152] width 204 height 7
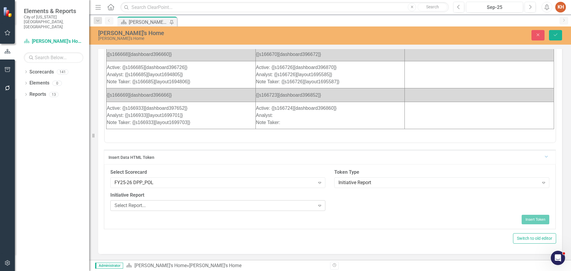
click at [287, 206] on div "Select Report..." at bounding box center [215, 205] width 201 height 7
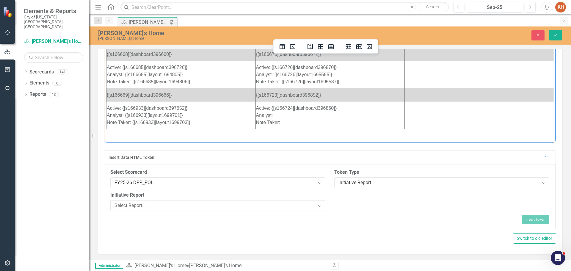
drag, startPoint x: 301, startPoint y: 124, endPoint x: 302, endPoint y: 127, distance: 3.3
click at [301, 125] on td "Active: {[s166724][dashboard396860]} Analyst: Note Taker:" at bounding box center [330, 115] width 149 height 27
click at [302, 207] on div "Select Report..." at bounding box center [215, 205] width 201 height 7
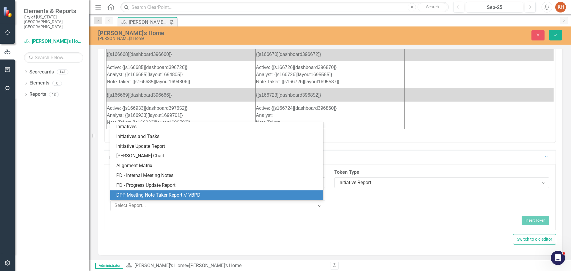
click at [265, 195] on div "DPP Meeting Note Taker Report // VBPD" at bounding box center [218, 195] width 204 height 7
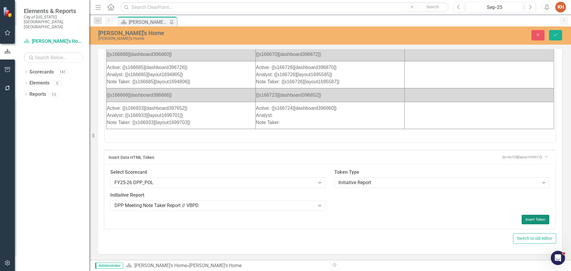
click at [527, 218] on button "Insert Token" at bounding box center [536, 220] width 28 height 10
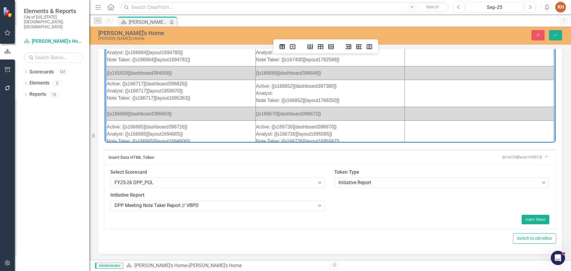
scroll to position [0, 0]
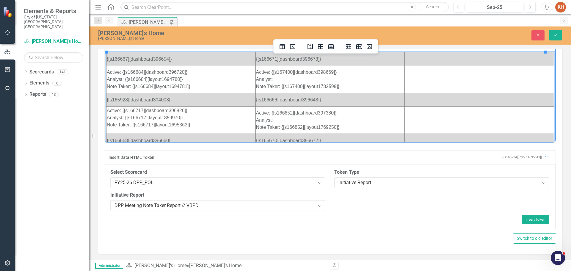
click at [449, 61] on td "Rich Text Area. Press ALT-0 for help." at bounding box center [479, 59] width 149 height 14
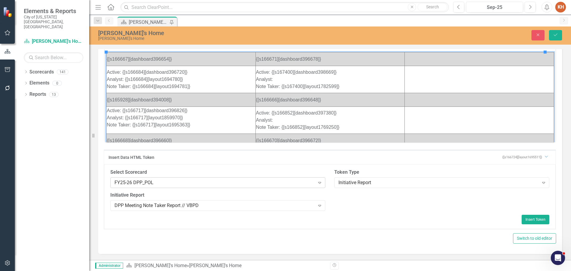
click at [264, 183] on div "FY25-26 DPP_POL" at bounding box center [215, 182] width 201 height 7
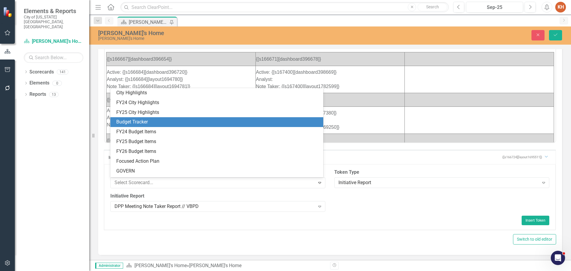
click at [229, 125] on div "Budget Tracker" at bounding box center [218, 122] width 204 height 7
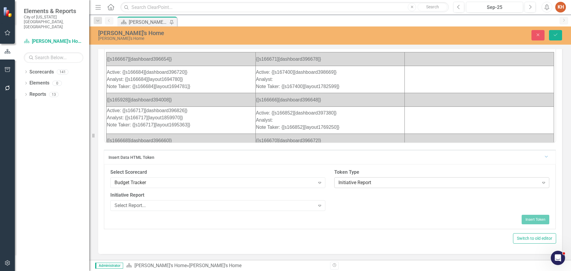
click at [364, 181] on div "Initiative Report" at bounding box center [439, 182] width 201 height 7
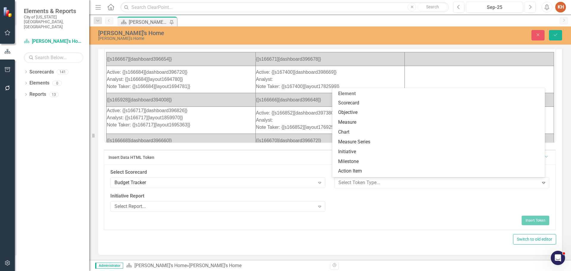
scroll to position [90, 0]
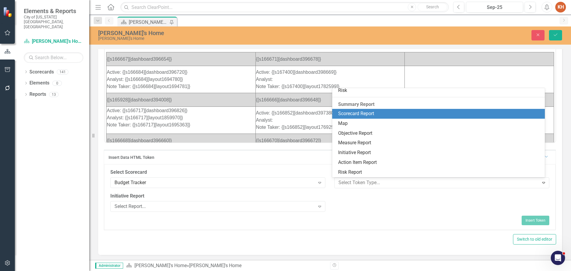
click at [376, 115] on div "Scorecard Report" at bounding box center [440, 113] width 204 height 7
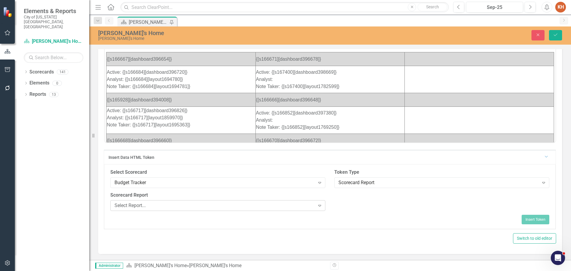
click at [199, 207] on div "Select Report..." at bounding box center [215, 205] width 201 height 7
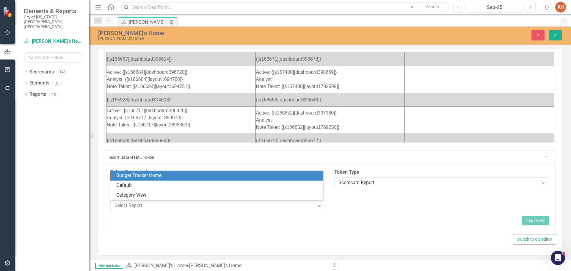
click at [180, 174] on div "Budget Tracker Home" at bounding box center [218, 175] width 204 height 7
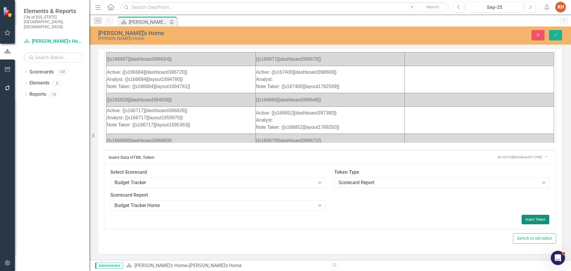
click at [530, 217] on button "Insert Token" at bounding box center [536, 220] width 28 height 10
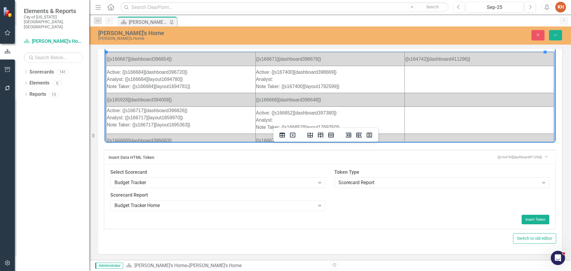
click at [421, 74] on td "Rich Text Area. Press ALT-0 for help." at bounding box center [479, 79] width 149 height 27
click at [434, 70] on td "FY26: FY25: FY24:" at bounding box center [479, 79] width 149 height 27
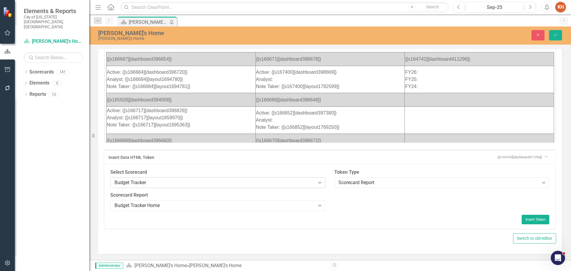
click at [227, 187] on div "Budget Tracker Expand" at bounding box center [217, 182] width 215 height 11
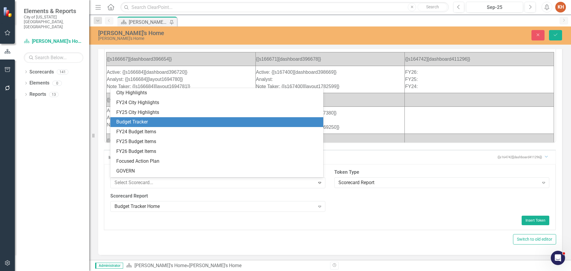
scroll to position [29, 0]
click at [213, 124] on div "FY26 Budget Items" at bounding box center [218, 122] width 204 height 7
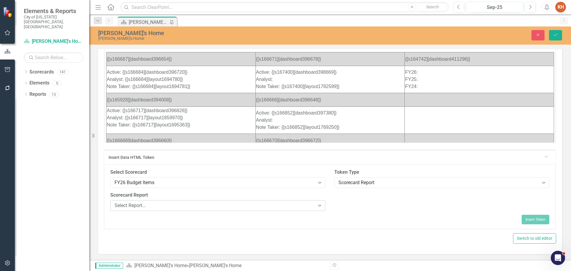
click at [288, 205] on div "Select Report..." at bounding box center [215, 205] width 201 height 7
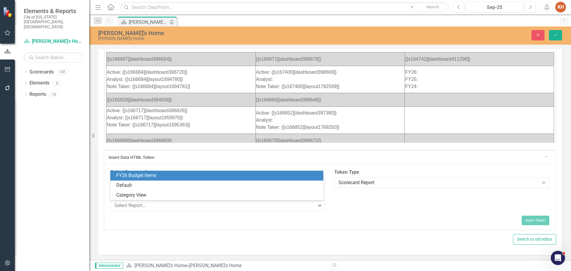
click at [245, 178] on div "FY26 Budget Items" at bounding box center [218, 175] width 204 height 7
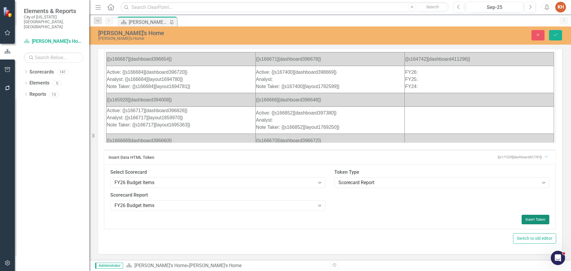
click at [533, 218] on button "Insert Token" at bounding box center [536, 220] width 28 height 10
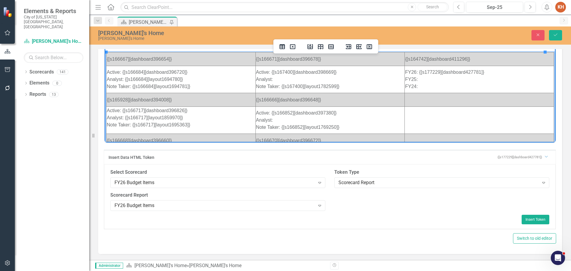
click at [422, 79] on td "FY26: {[s177229][dashboard427781]} FY25: FY24:" at bounding box center [479, 79] width 149 height 27
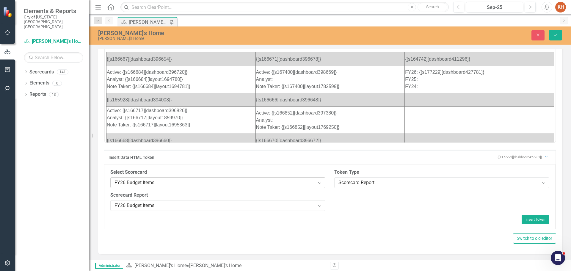
click at [248, 186] on div "FY26 Budget Items" at bounding box center [215, 182] width 201 height 7
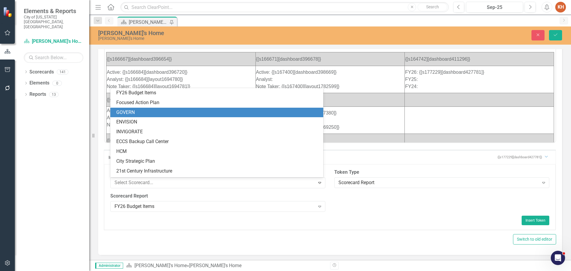
scroll to position [29, 0]
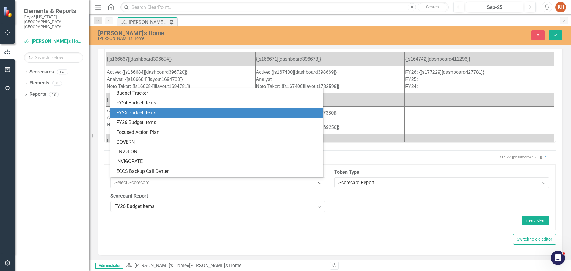
click at [206, 113] on div "FY25 Budget Items" at bounding box center [218, 112] width 204 height 7
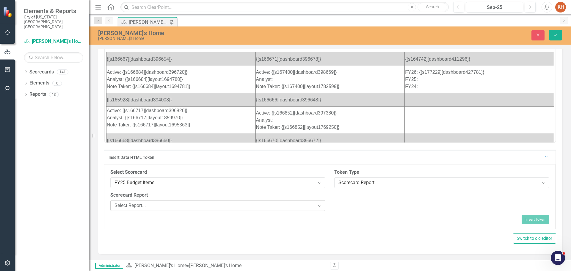
click at [181, 208] on div "Select Report..." at bounding box center [215, 205] width 201 height 7
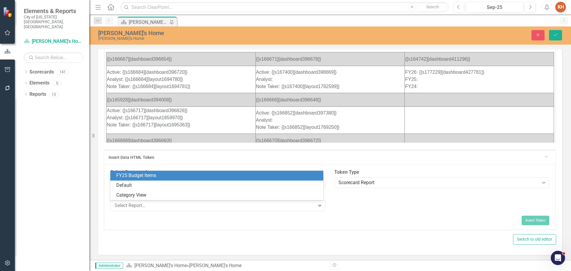
click at [177, 176] on div "FY25 Budget Items" at bounding box center [218, 175] width 204 height 7
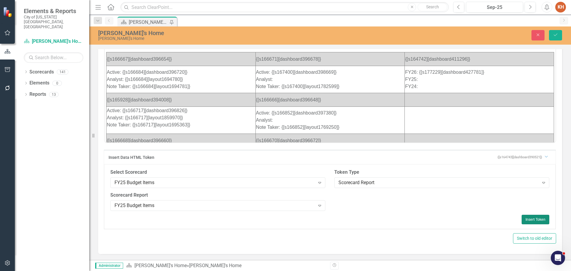
click at [531, 218] on button "Insert Token" at bounding box center [536, 220] width 28 height 10
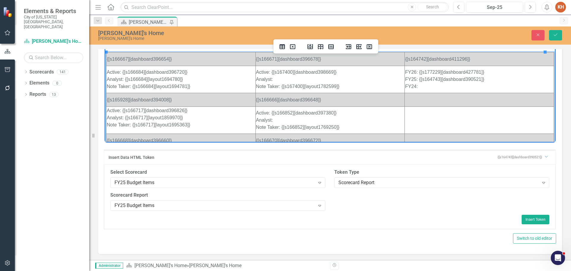
click at [433, 86] on td "FY26: {[s177229][dashboard427781]} FY25: {[s164743][dashboard390521]} FY24:" at bounding box center [479, 79] width 149 height 27
click at [236, 182] on div "FY25 Budget Items" at bounding box center [215, 182] width 201 height 7
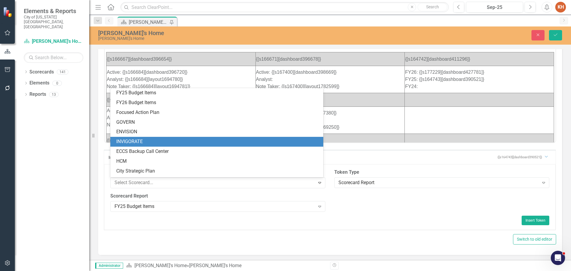
scroll to position [19, 0]
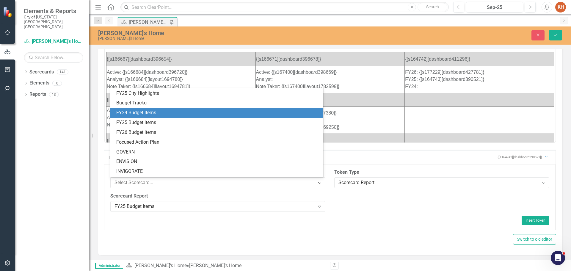
click at [205, 112] on div "FY24 Budget Items" at bounding box center [218, 112] width 204 height 7
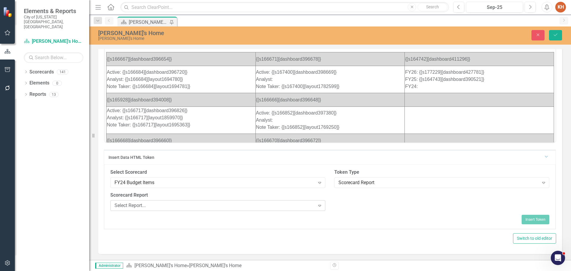
click at [177, 209] on div "Select Report..." at bounding box center [215, 205] width 201 height 7
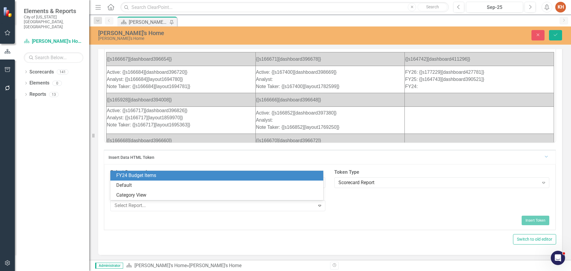
click at [176, 177] on div "FY24 Budget Items" at bounding box center [218, 175] width 204 height 7
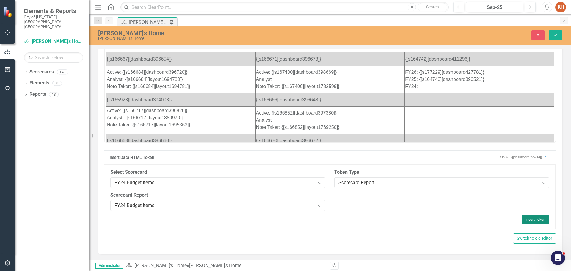
click at [529, 219] on button "Insert Token" at bounding box center [536, 220] width 28 height 10
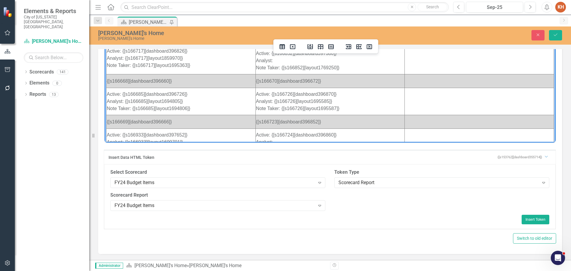
scroll to position [86, 0]
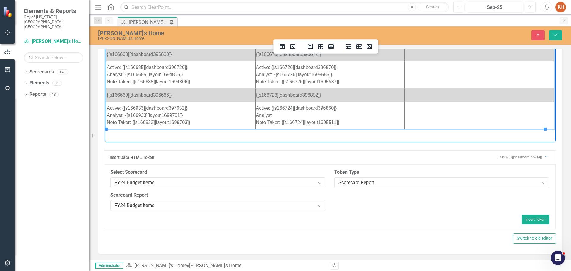
click at [444, 96] on td "Rich Text Area. Press ALT-0 for help." at bounding box center [479, 95] width 149 height 14
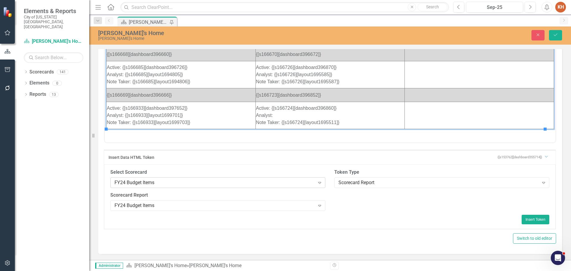
click at [217, 185] on div "FY24 Budget Items" at bounding box center [215, 182] width 201 height 7
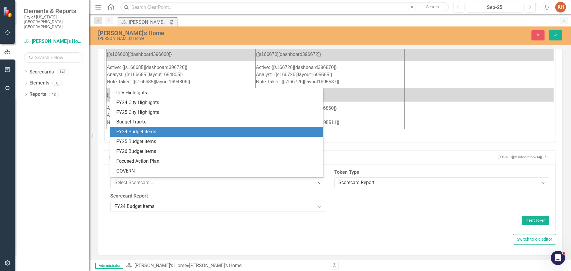
scroll to position [39, 0]
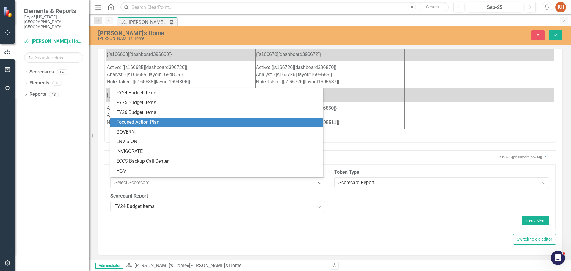
click at [182, 123] on div "Focused Action Plan" at bounding box center [218, 122] width 204 height 7
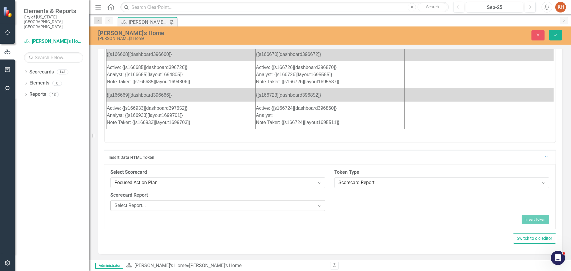
click at [205, 209] on div "Select Report... Expand" at bounding box center [217, 205] width 215 height 11
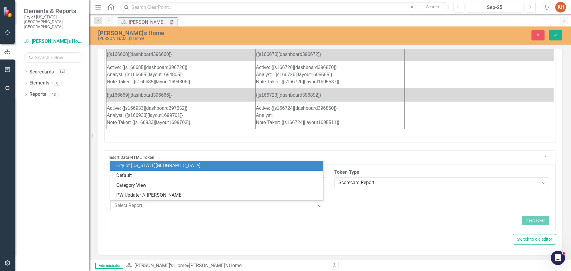
click at [185, 166] on div "City of Virginia Beach" at bounding box center [218, 165] width 204 height 7
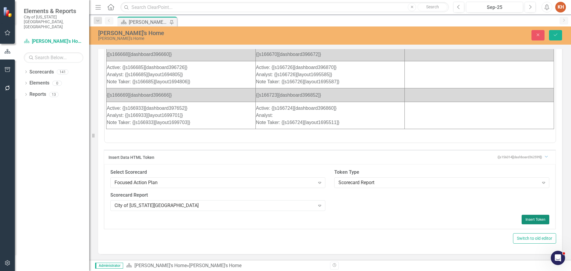
click at [531, 218] on button "Insert Token" at bounding box center [536, 220] width 28 height 10
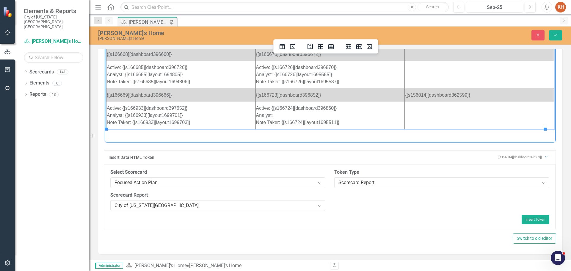
click at [419, 110] on td "Rich Text Area. Press ALT-0 for help." at bounding box center [479, 115] width 149 height 27
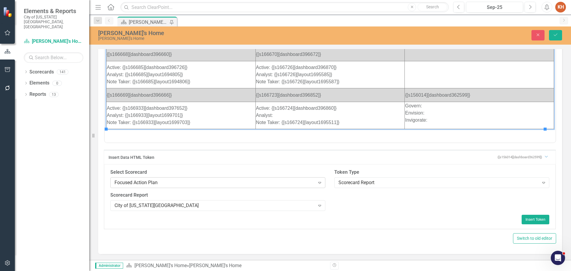
click at [250, 184] on div "Focused Action Plan" at bounding box center [215, 182] width 201 height 7
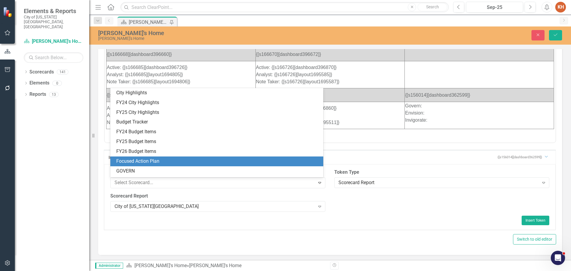
scroll to position [68, 0]
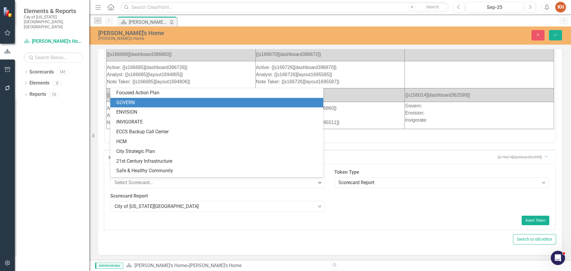
click at [229, 104] on div "GOVERN" at bounding box center [218, 102] width 204 height 7
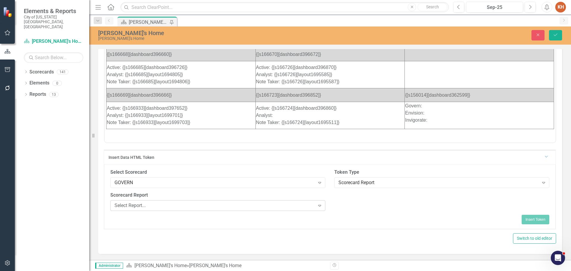
click at [223, 207] on div "Select Report..." at bounding box center [215, 205] width 201 height 7
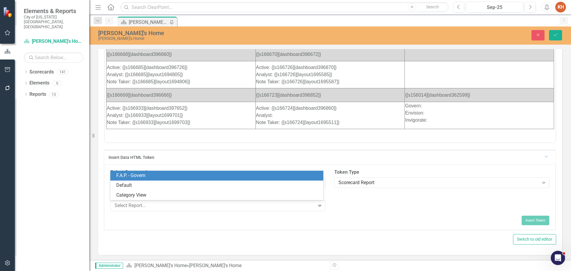
click at [212, 173] on div "F.A.P. - Govern" at bounding box center [218, 175] width 204 height 7
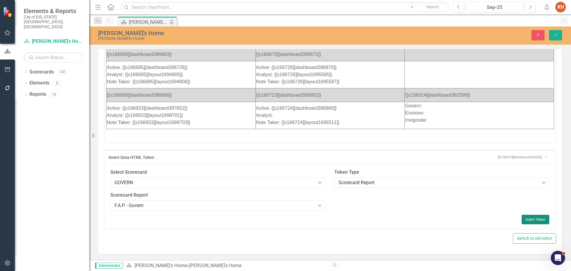
click at [533, 219] on button "Insert Token" at bounding box center [536, 220] width 28 height 10
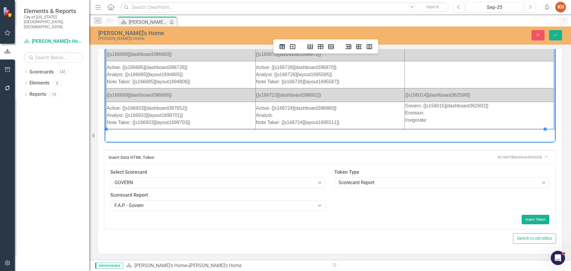
click at [450, 115] on p "Govern: {[s156015][dashboard362602]} Envision: Invigorate:" at bounding box center [479, 112] width 148 height 21
click at [218, 182] on div "GOVERN" at bounding box center [215, 182] width 201 height 7
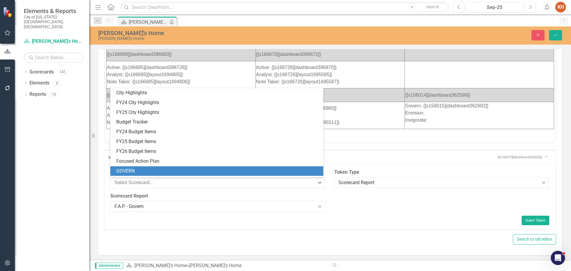
scroll to position [78, 0]
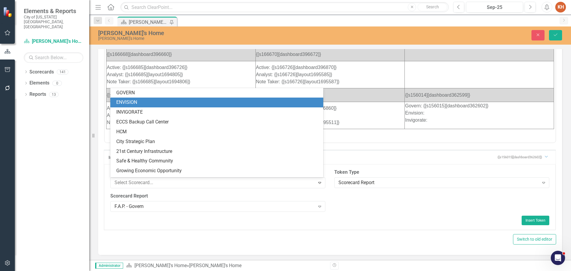
drag, startPoint x: 200, startPoint y: 107, endPoint x: 95, endPoint y: 75, distance: 109.3
click at [200, 107] on div "ENVISION" at bounding box center [216, 103] width 213 height 10
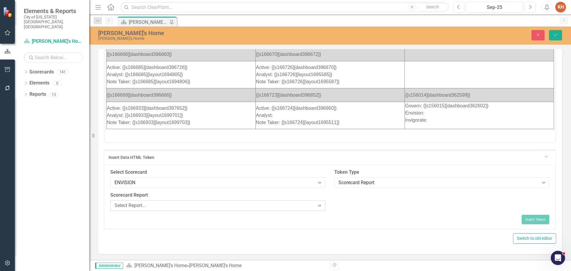
click at [198, 209] on div "Select Report..." at bounding box center [215, 205] width 201 height 7
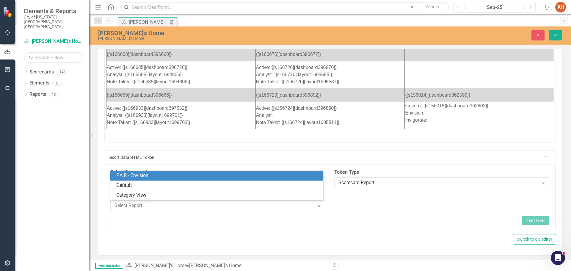
click at [190, 173] on div "F.A.P. - Envision" at bounding box center [218, 175] width 204 height 7
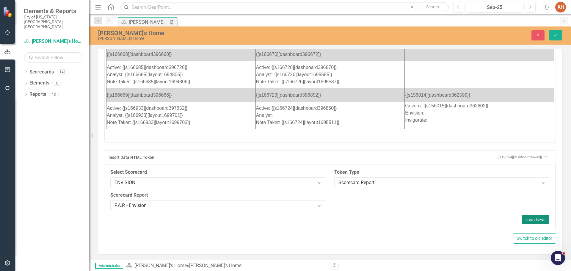
click at [534, 220] on button "Insert Token" at bounding box center [536, 220] width 28 height 10
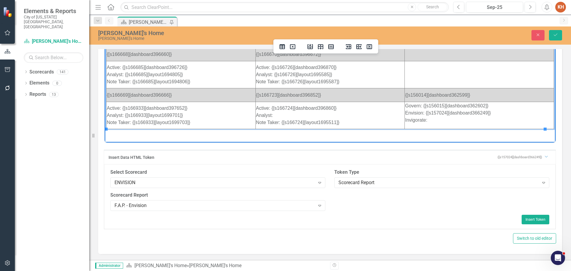
click at [443, 122] on p "Govern: {[s156015][dashboard362602]} Envision: {[s157024][dashboard366249]} Inv…" at bounding box center [479, 112] width 148 height 21
click at [219, 185] on div "ENVISION" at bounding box center [215, 182] width 201 height 7
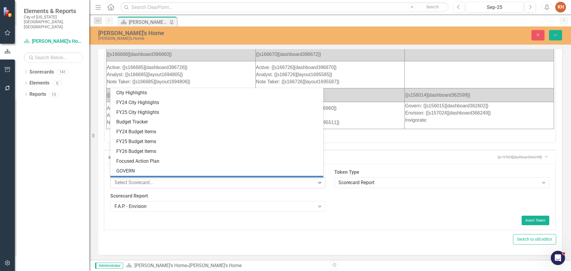
scroll to position [88, 0]
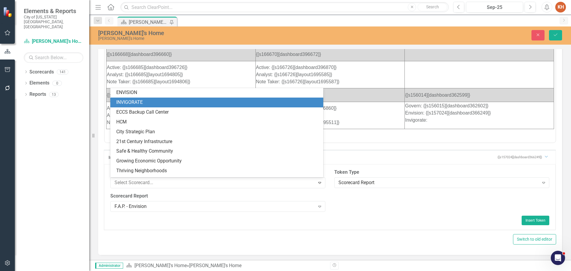
click at [180, 106] on div "City Highlights FY24 City Highlights FY25 City Highlights Budget Tracker FY24 B…" at bounding box center [216, 132] width 213 height 89
click at [180, 106] on div "INVIGORATE" at bounding box center [218, 102] width 204 height 7
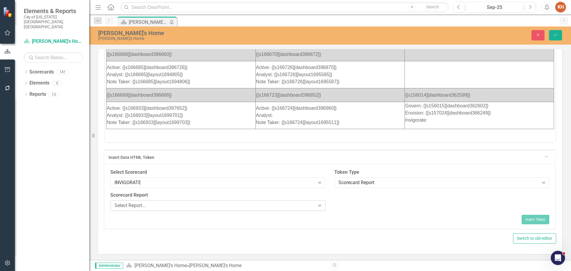
click at [195, 207] on div "Select Report..." at bounding box center [215, 205] width 201 height 7
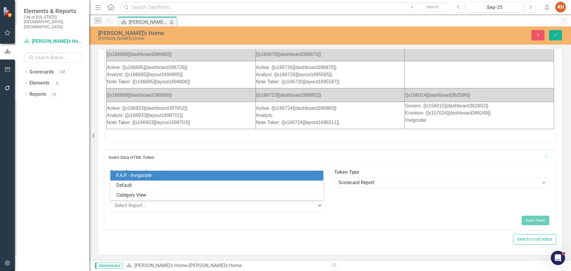
click at [199, 177] on div "F.A.P. - Invigorate" at bounding box center [218, 175] width 204 height 7
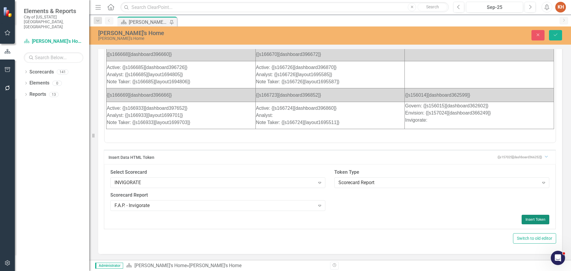
click at [535, 218] on button "Insert Token" at bounding box center [536, 220] width 28 height 10
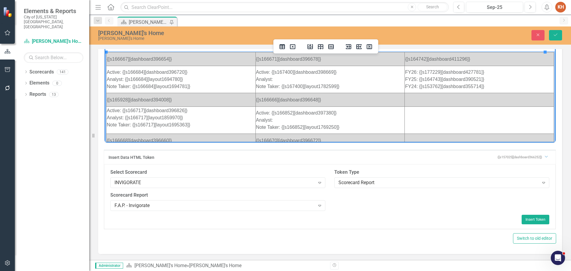
scroll to position [0, 0]
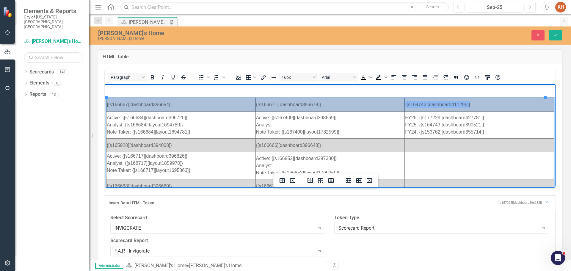
drag, startPoint x: 237, startPoint y: 104, endPoint x: 460, endPoint y: 102, distance: 223.1
click at [460, 102] on tr "{[s166667][dashboard396654]} {[s166671][dashboard396678]} {[s164742][dashboard4…" at bounding box center [331, 105] width 448 height 14
click at [153, 77] on icon "Bold" at bounding box center [152, 77] width 3 height 4
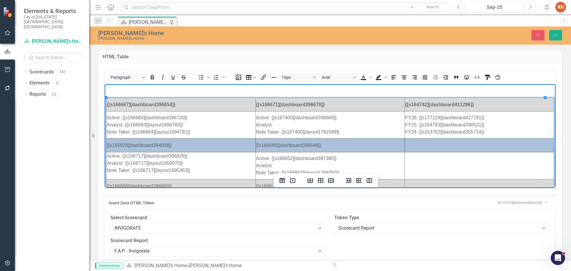
drag, startPoint x: 226, startPoint y: 145, endPoint x: 431, endPoint y: 143, distance: 205.0
click at [431, 143] on tr "{[s165928][dashboard394008]} {[s166666][dashboard396648]}" at bounding box center [331, 145] width 448 height 14
drag, startPoint x: 151, startPoint y: 77, endPoint x: 52, endPoint y: 1, distance: 125.4
click at [151, 77] on icon "Bold" at bounding box center [152, 77] width 3 height 4
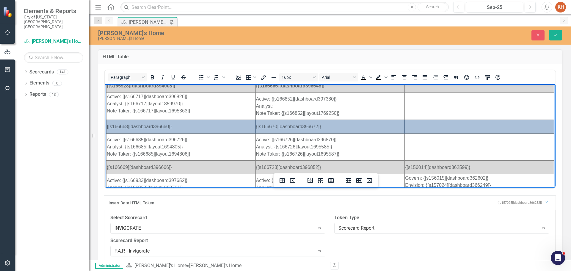
drag, startPoint x: 224, startPoint y: 126, endPoint x: 413, endPoint y: 126, distance: 189.2
click at [413, 126] on tr "{[s166668][dashboard396660]} {[s166670][dashboard396672]}" at bounding box center [331, 127] width 448 height 14
click at [150, 78] on icon "Bold" at bounding box center [152, 77] width 7 height 7
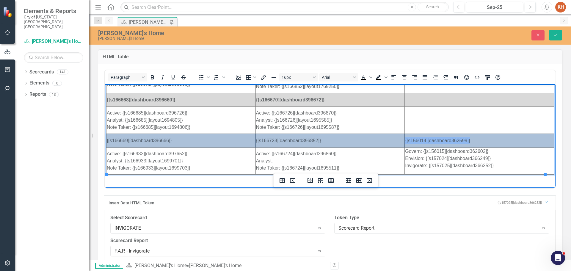
drag, startPoint x: 227, startPoint y: 139, endPoint x: 470, endPoint y: 140, distance: 243.4
click at [470, 140] on tr "{[s166669][dashboard396666]} {[s166723][dashboard396852]} {[s156014][dashboard3…" at bounding box center [331, 141] width 448 height 14
click at [151, 76] on icon "Bold" at bounding box center [152, 77] width 7 height 7
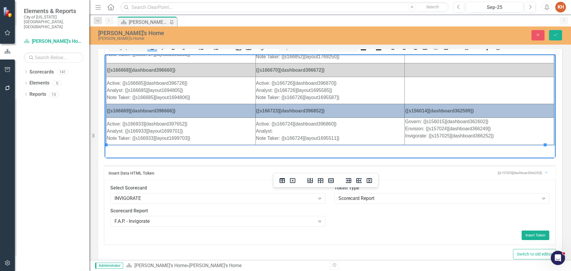
scroll to position [46, 0]
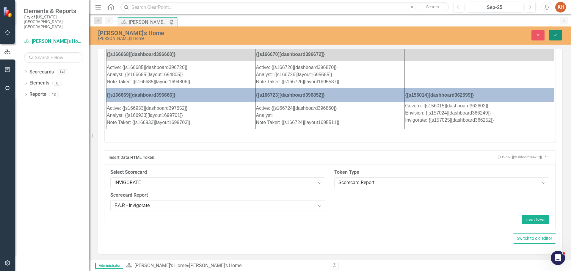
click at [555, 40] on button "Save" at bounding box center [555, 35] width 13 height 10
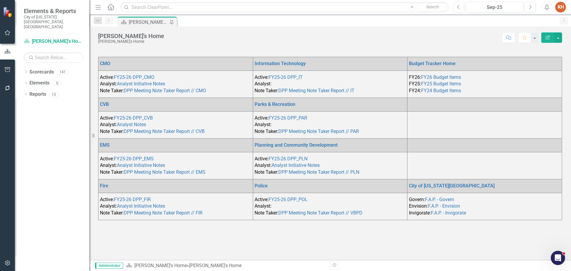
click at [354, 82] on td "Active: FY25-26 DPP_IT Analyst: Note Taker: DPP Meeting Note Taker Report // IT" at bounding box center [330, 84] width 155 height 27
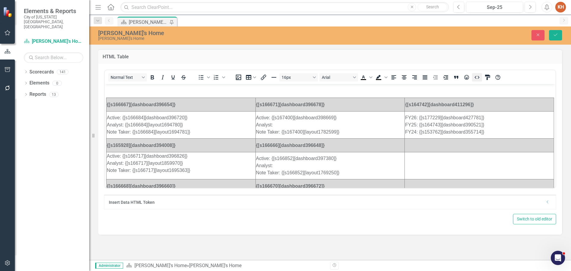
click at [478, 81] on icon "HTML Editor" at bounding box center [477, 77] width 7 height 7
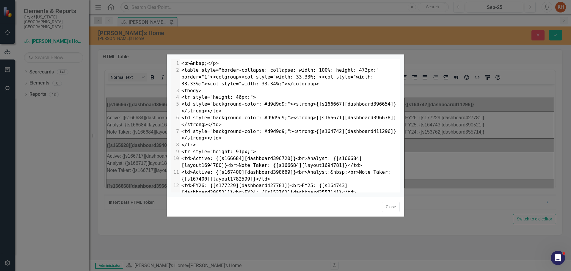
scroll to position [2, 0]
type textarea "#d9d9d9"
drag, startPoint x: 258, startPoint y: 104, endPoint x: 275, endPoint y: 102, distance: 17.3
click at [275, 102] on span "<td style="background-color: #d9d9d9;"><strong>{[s166667][dashboard396654]}</st…" at bounding box center [288, 107] width 215 height 12
type textarea "#d9d9d9"
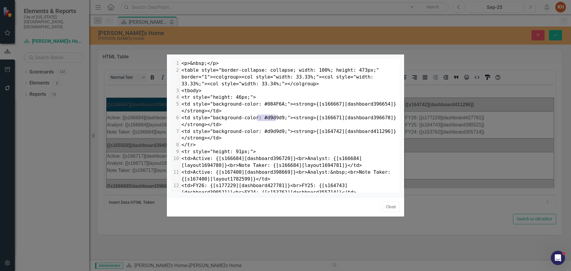
drag, startPoint x: 257, startPoint y: 118, endPoint x: 275, endPoint y: 118, distance: 17.6
click at [275, 118] on span "<td style="background-color: #d9d9d9;"><strong>{[s166671][dashboard396678]}</st…" at bounding box center [288, 121] width 215 height 12
click at [393, 207] on button "Close" at bounding box center [391, 207] width 18 height 10
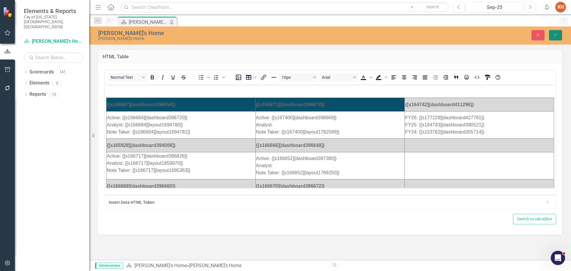
click at [552, 37] on button "Save" at bounding box center [555, 35] width 13 height 10
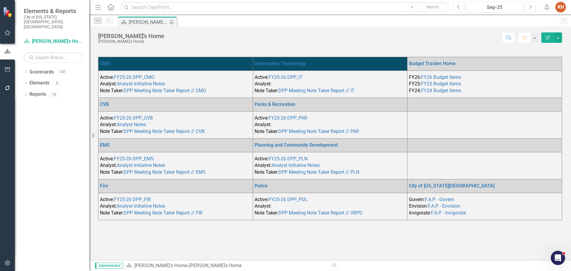
click at [325, 84] on td "Active: FY25-26 DPP_IT Analyst: Note Taker: DPP Meeting Note Taker Report // IT" at bounding box center [330, 84] width 155 height 27
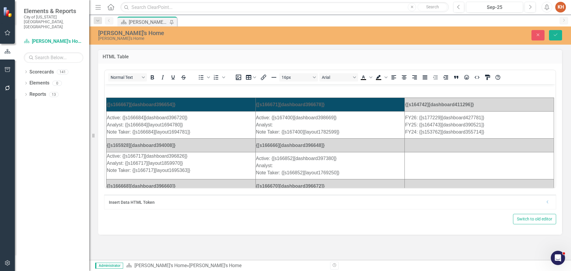
scroll to position [0, 0]
click at [478, 76] on icon "HTML Editor" at bounding box center [477, 77] width 7 height 7
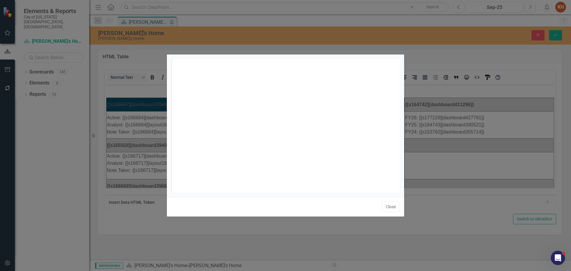
scroll to position [2, 0]
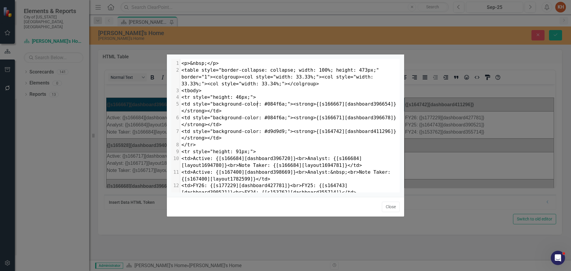
click at [259, 104] on span "<td style="background-color: #084f6a;"><strong>{[s166667][dashboard396654]}</st…" at bounding box center [288, 107] width 215 height 12
type textarea "#084f6a"
paste textarea
type textarea "#084f6a"
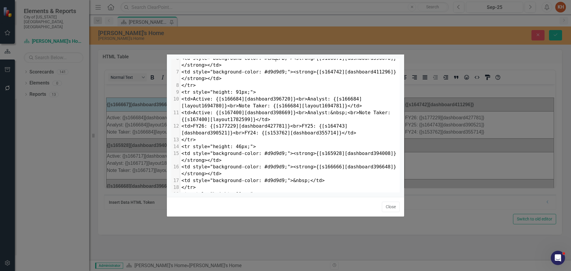
scroll to position [89, 0]
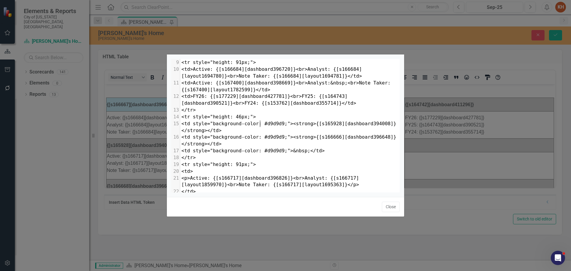
click at [260, 127] on pre "<td style="background-color: #d9d9d9;"><strong>{[s165928][dashboard394008]}</st…" at bounding box center [290, 127] width 220 height 14
type textarea "#d9d9d9"
paste textarea
type textarea "#d9d9d9"
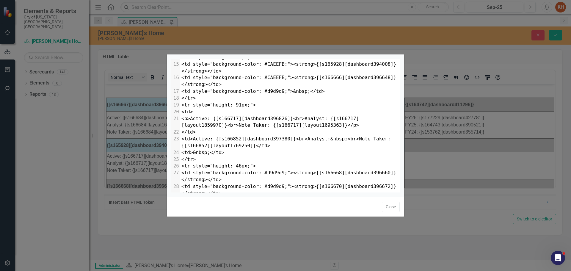
scroll to position [179, 0]
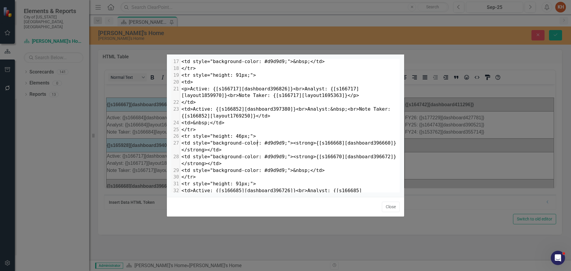
click at [257, 143] on span "<td style="background-color: #d9d9d9;"><strong>{[s166668][dashboard396660]}</st…" at bounding box center [288, 146] width 215 height 12
type textarea "#d9d9d9"
paste textarea
type textarea "#d9d9d9"
paste textarea
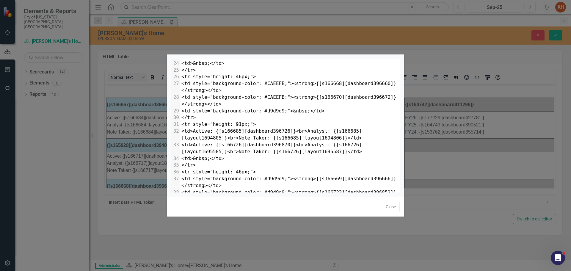
scroll to position [268, 0]
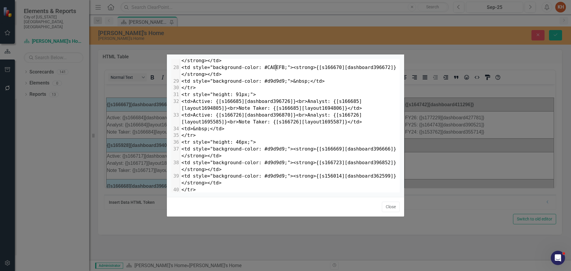
click at [257, 150] on span "<td style="background-color: #d9d9d9;"><strong>{[s166669][dashboard396666]}</st…" at bounding box center [288, 152] width 215 height 12
type textarea "#d9d9d9"
paste textarea
type textarea "#d9d9d9"
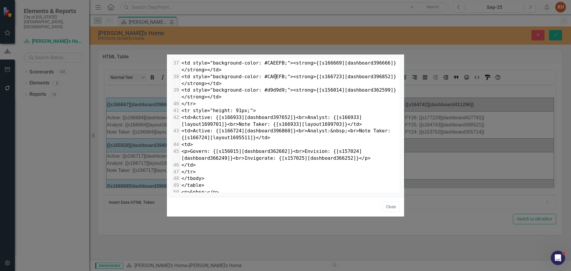
scroll to position [333, 0]
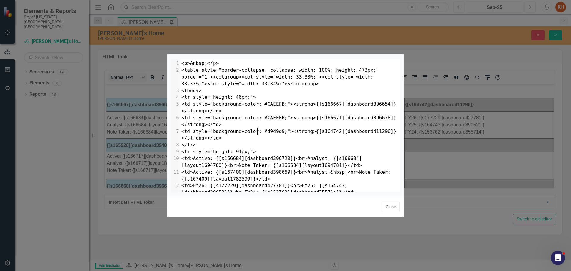
drag, startPoint x: 256, startPoint y: 131, endPoint x: 260, endPoint y: 131, distance: 3.9
click at [256, 131] on span "<td style="background-color: #d9d9d9;"><strong>{[s164742][dashboard411296]}</st…" at bounding box center [288, 135] width 215 height 12
type textarea "#d9d9d9"
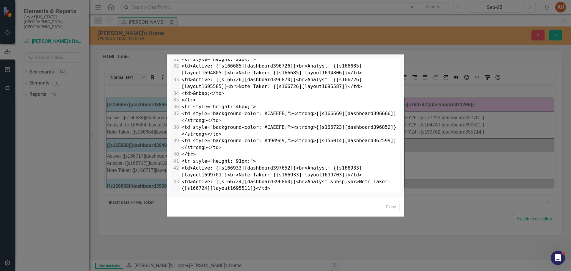
click at [257, 143] on span "<td style="background-color: #d9d9d9;"><strong>{[s156014][dashboard362599]}</st…" at bounding box center [288, 144] width 215 height 12
type textarea "#d9d9d9"
click at [391, 209] on button "Close" at bounding box center [391, 207] width 18 height 10
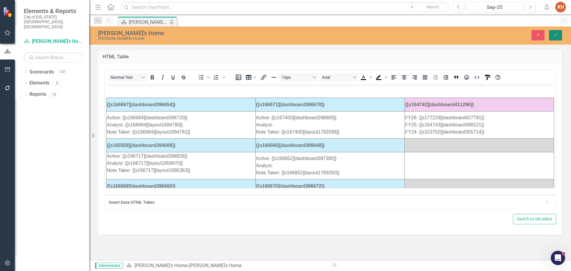
click at [553, 36] on icon "Save" at bounding box center [555, 35] width 5 height 4
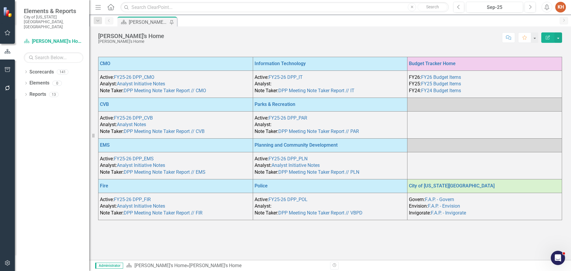
click at [472, 84] on td "FY26: FY26 Budget Items FY25: FY25 Budget Items FY24: FY24 Budget Items" at bounding box center [485, 84] width 155 height 27
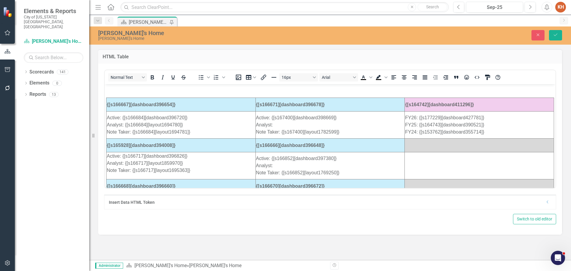
scroll to position [0, 0]
click at [475, 79] on icon "HTML Editor" at bounding box center [477, 77] width 7 height 7
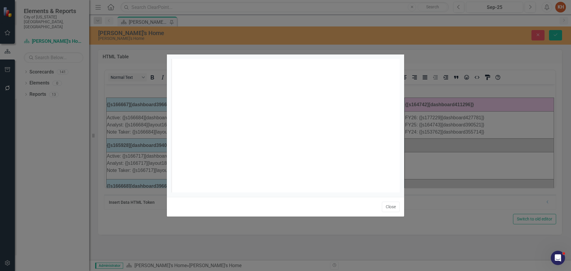
scroll to position [2, 0]
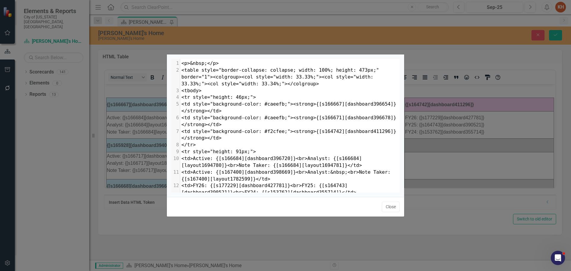
click at [258, 104] on span "<td style="background-color: #caeefb;"><strong>{[s166667][dashboard396654]}</st…" at bounding box center [288, 107] width 215 height 12
type textarea "#caeefb"
paste textarea
type textarea "#caeefb"
paste textarea
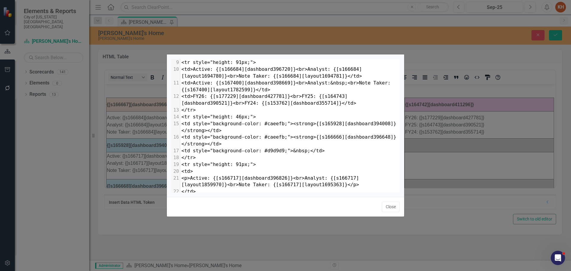
scroll to position [89, 0]
click at [257, 125] on span "<td style="background-color: #caeefb;"><strong>{[s165928][dashboard394008]}</st…" at bounding box center [288, 127] width 215 height 12
type textarea "#caeefb"
paste textarea
type textarea "#caeefb"
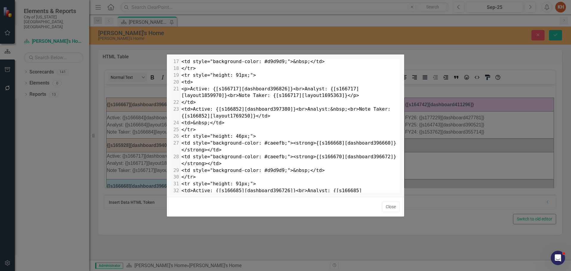
scroll to position [208, 0]
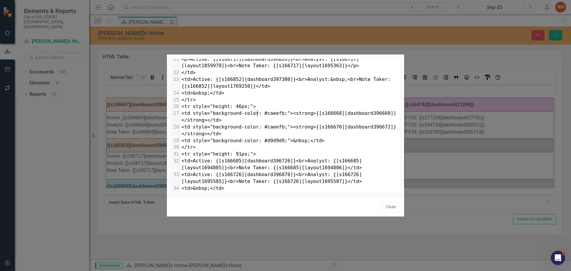
click at [257, 114] on span "<td style="background-color: #caeefb;"><strong>{[s166668][dashboard396660]}</st…" at bounding box center [288, 116] width 215 height 12
type textarea "#caeefb"
paste textarea
type textarea "#caeefb"
paste textarea
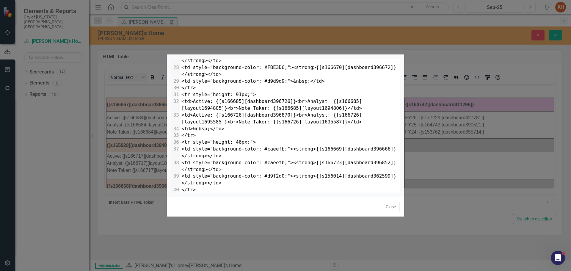
scroll to position [298, 0]
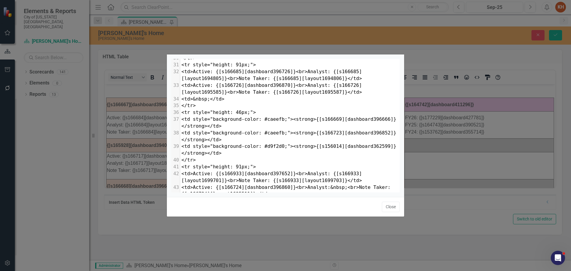
click at [257, 121] on span "<td style="background-color: #caeefb;"><strong>{[s166669][dashboard396666]}</st…" at bounding box center [288, 122] width 215 height 12
type textarea "#caeefb"
paste textarea
type textarea "#caeefb"
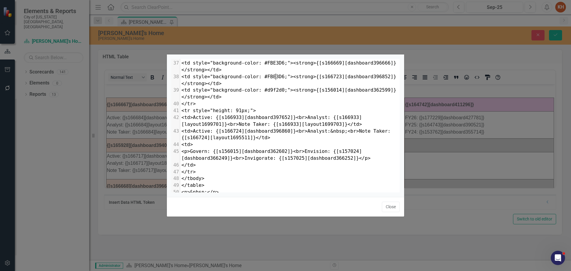
scroll to position [0, 0]
click at [390, 210] on button "Close" at bounding box center [391, 207] width 18 height 10
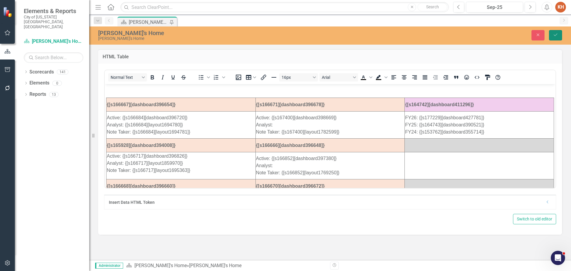
click at [553, 36] on icon "Save" at bounding box center [555, 35] width 5 height 4
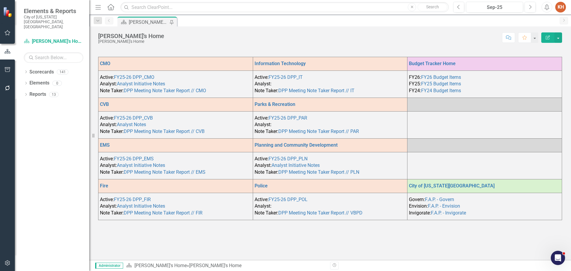
click at [409, 121] on td at bounding box center [485, 124] width 155 height 27
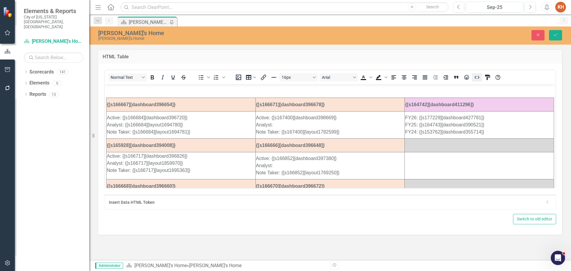
click at [475, 77] on icon "HTML Editor" at bounding box center [477, 77] width 5 height 3
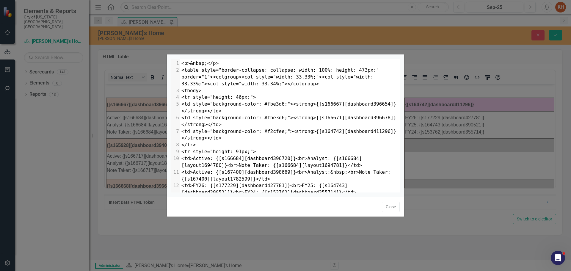
scroll to position [2, 0]
click at [258, 104] on span "<td style="background-color: #fbe3d6;"><strong>{[s166667][dashboard396654]}</st…" at bounding box center [288, 107] width 215 height 12
type textarea "#fbe3d6"
paste textarea
type textarea "#fbe3d6"
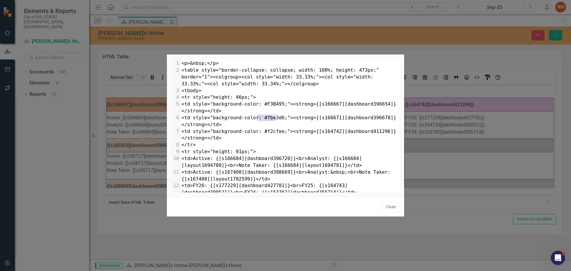
paste textarea
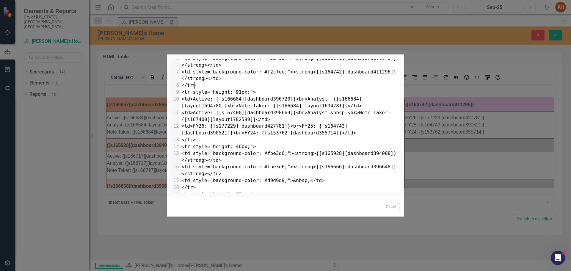
scroll to position [89, 0]
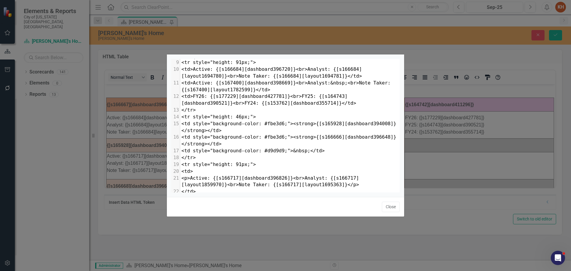
click at [257, 122] on span "<td style="background-color: #fbe3d6;"><strong>{[s165928][dashboard394008]}</st…" at bounding box center [288, 127] width 215 height 12
type textarea "#fbe3d6"
paste textarea
type textarea "#fbe3d6"
paste textarea
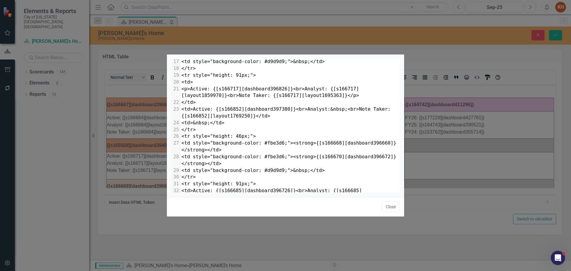
scroll to position [208, 0]
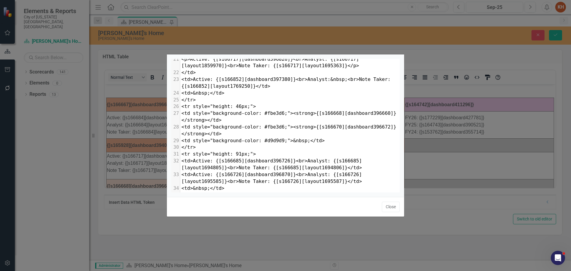
click at [258, 111] on span "<td style="background-color: #fbe3d6;"><strong>{[s166668][dashboard396660]}</st…" at bounding box center [288, 116] width 215 height 12
type textarea "#fbe3d6"
paste textarea
type textarea ";"><"
type textarea "#fbe3d6"
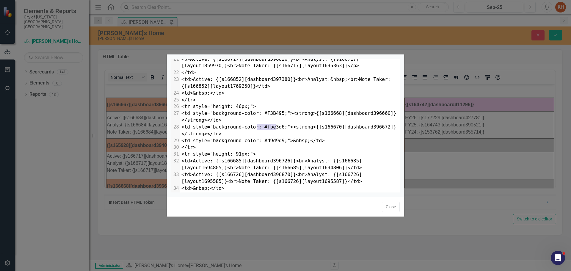
paste textarea
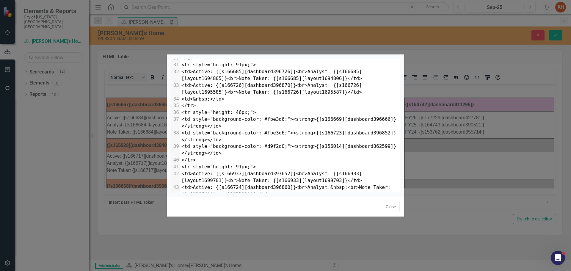
scroll to position [327, 0]
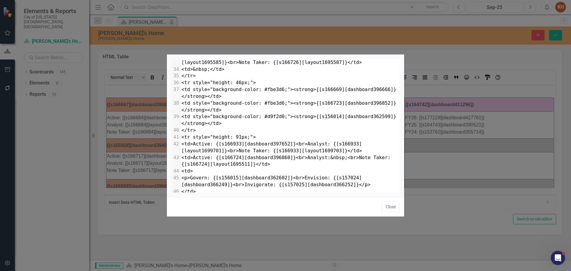
click at [258, 89] on span "<td style="background-color: #fbe3d6;"><strong>{[s166669][dashboard396666]}</st…" at bounding box center [288, 93] width 215 height 12
type textarea "#fbe3d6"
paste textarea
type textarea "#fbe3d6"
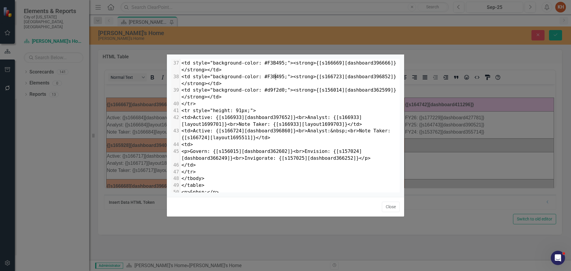
scroll to position [0, 0]
click at [387, 205] on button "Close" at bounding box center [391, 207] width 18 height 10
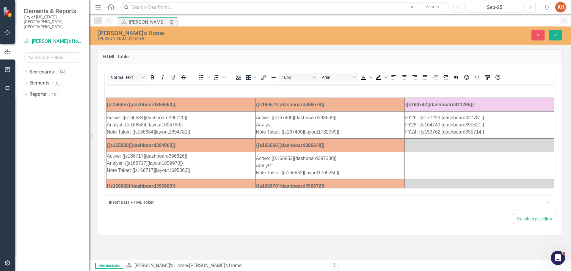
click at [555, 43] on div "Kenny's Home Kenny's Home Close Save" at bounding box center [330, 35] width 482 height 18
click at [556, 37] on button "Save" at bounding box center [555, 35] width 13 height 10
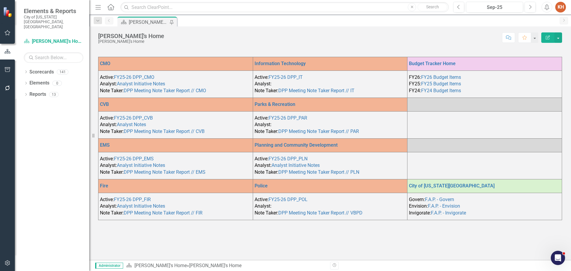
click at [503, 71] on td "FY26: FY26 Budget Items FY25: FY25 Budget Items FY24: FY24 Budget Items" at bounding box center [485, 84] width 155 height 27
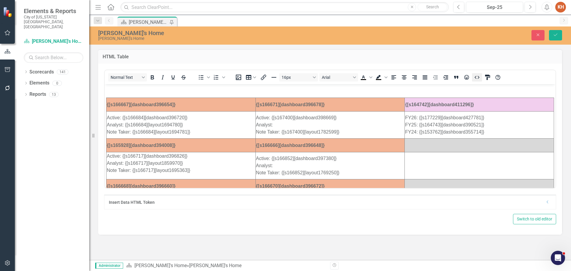
click at [476, 77] on icon "HTML Editor" at bounding box center [477, 77] width 5 height 3
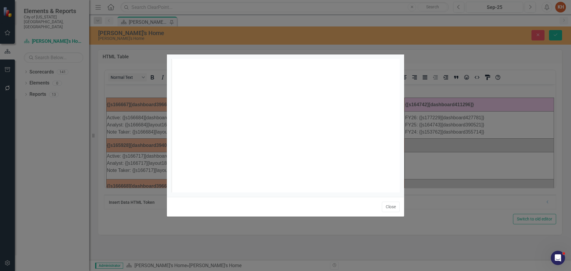
scroll to position [1, 0]
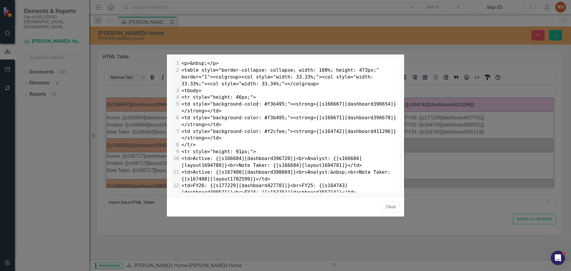
click at [257, 104] on span "<td style="background-color: #f3b495;"><strong>{[s166667][dashboard396654]}</st…" at bounding box center [288, 107] width 215 height 12
type textarea "#f3b495"
paste textarea
type textarea "#f3b495"
paste textarea
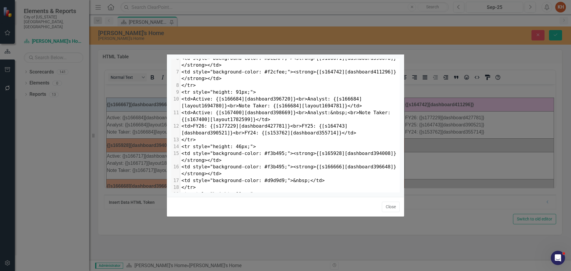
click at [274, 153] on span "<td style="background-color: #f3b495;"><strong>{[s165928][dashboard394008]}</st…" at bounding box center [288, 157] width 215 height 12
type textarea "#f3b495"
paste textarea
type textarea "#f3b495"
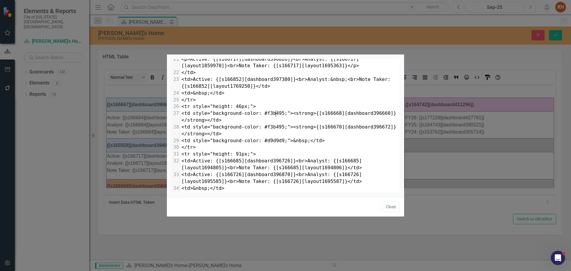
click at [276, 114] on span "<td style="background-color: #f3b495;"><strong>{[s166668][dashboard396660]}</st…" at bounding box center [288, 116] width 215 height 12
type textarea "#f3b495"
paste textarea
type textarea "#f3b495"
paste textarea
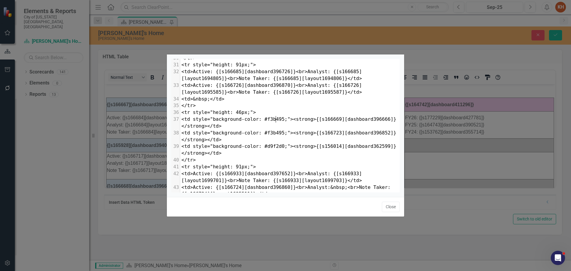
click at [275, 120] on span "<td style="background-color: #f3b495;"><strong>{[s166669][dashboard396666]}</st…" at bounding box center [288, 122] width 215 height 12
type textarea "#f3b495"
paste textarea
type textarea "#f3b495"
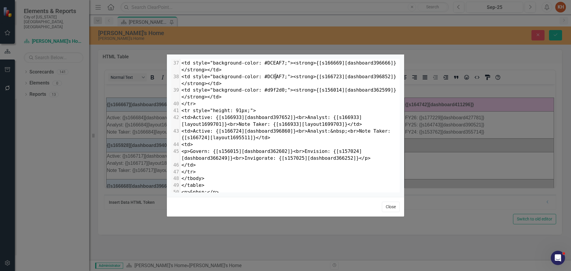
click at [394, 207] on button "Close" at bounding box center [391, 207] width 18 height 10
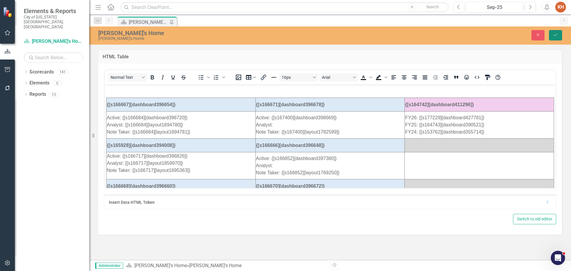
click at [558, 37] on icon "Save" at bounding box center [555, 35] width 5 height 4
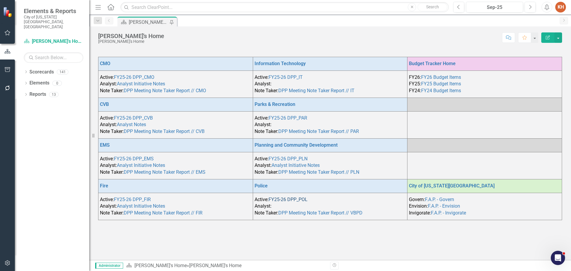
click at [290, 200] on link "FY25-26 DPP_POL" at bounding box center [288, 200] width 39 height 6
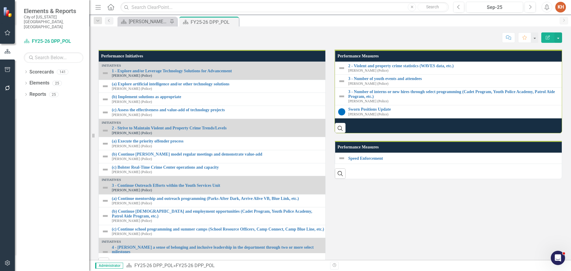
scroll to position [595, 0]
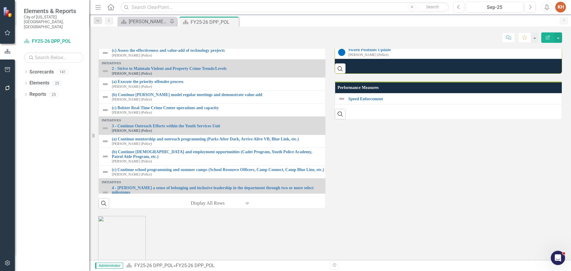
click at [394, 9] on link "2 - Violent and property crime statistics (WAVES data, etc.)" at bounding box center [457, 6] width 219 height 4
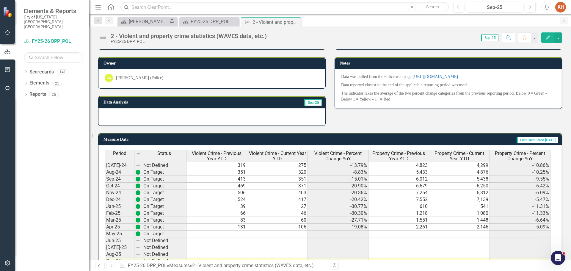
scroll to position [230, 0]
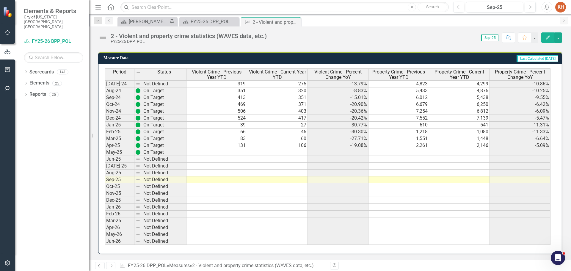
click at [219, 152] on td at bounding box center [217, 152] width 61 height 7
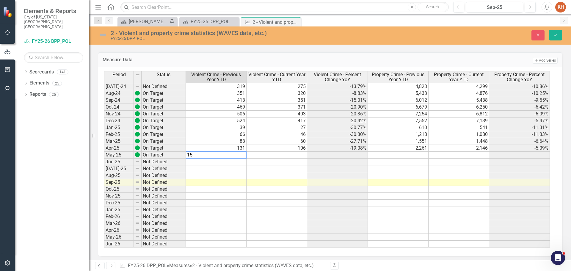
type textarea "158"
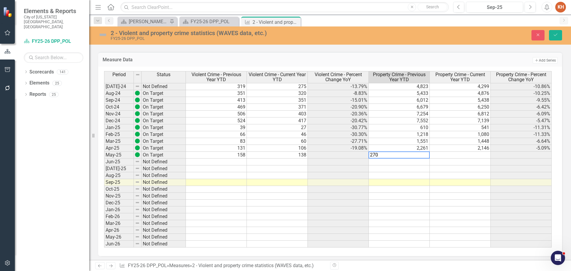
type textarea "2707"
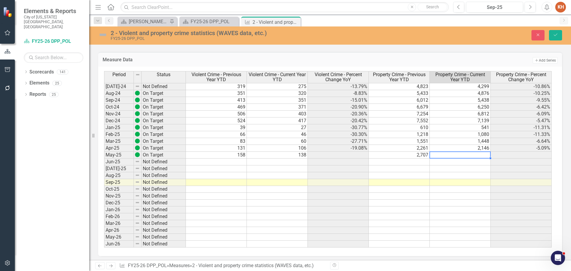
type textarea "5"
type textarea "1"
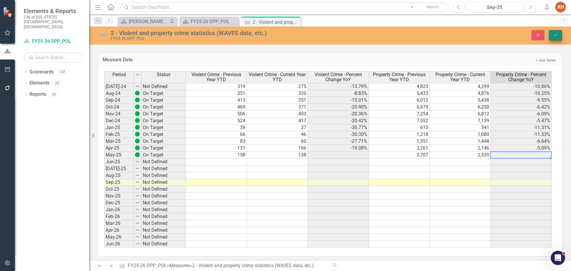
type textarea "2539"
click at [555, 37] on icon "Save" at bounding box center [555, 35] width 5 height 4
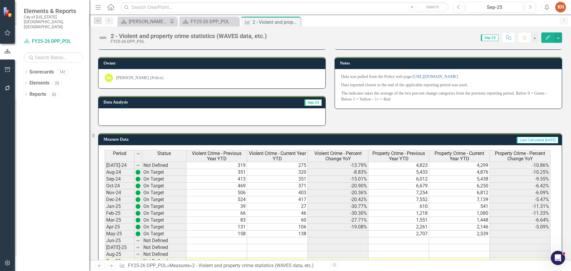
scroll to position [208, 0]
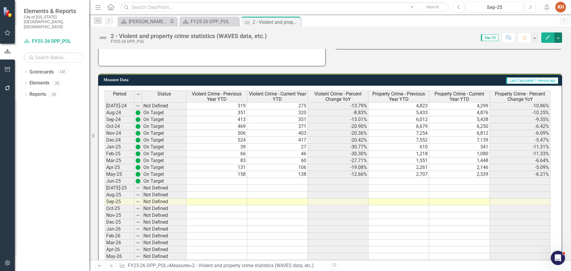
click at [557, 37] on button "button" at bounding box center [559, 37] width 8 height 10
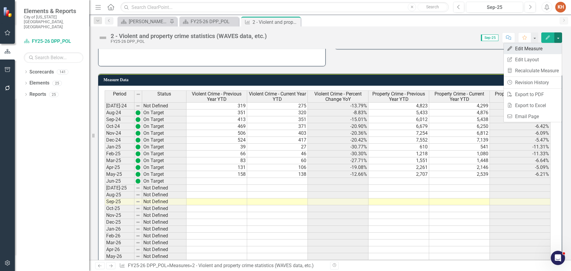
click at [541, 50] on link "Edit Edit Measure" at bounding box center [533, 48] width 58 height 11
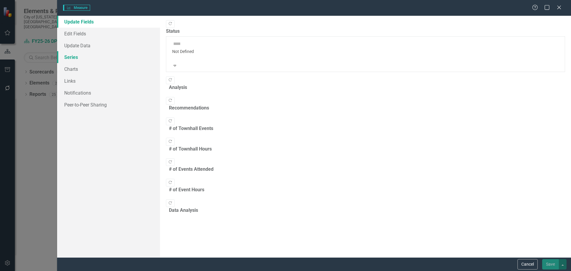
click at [81, 55] on link "Series" at bounding box center [108, 57] width 103 height 12
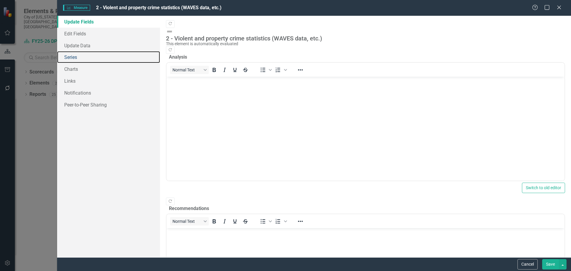
scroll to position [0, 0]
click at [70, 56] on link "Series" at bounding box center [108, 57] width 103 height 12
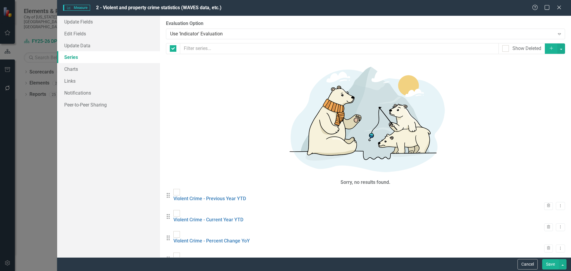
checkbox input "false"
click at [217, 238] on link "Violent Crime - Percent Change YoY" at bounding box center [211, 241] width 76 height 6
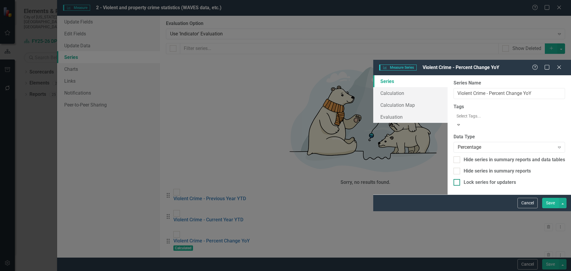
click at [454, 179] on div at bounding box center [457, 182] width 7 height 7
click at [454, 179] on input "Lock series for updaters" at bounding box center [456, 181] width 4 height 4
checkbox input "true"
click at [549, 208] on button "Save" at bounding box center [550, 203] width 17 height 10
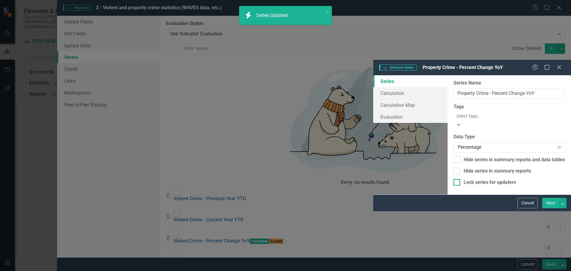
click at [454, 179] on div at bounding box center [457, 182] width 7 height 7
click at [454, 179] on input "Lock series for updaters" at bounding box center [456, 181] width 4 height 4
checkbox input "true"
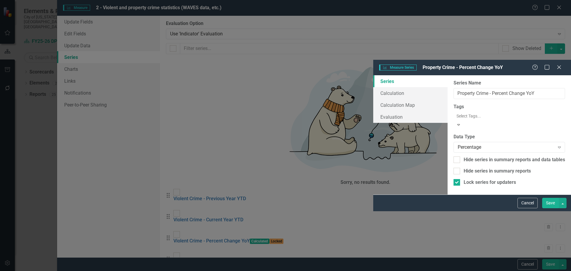
click at [545, 208] on button "Save" at bounding box center [550, 203] width 17 height 10
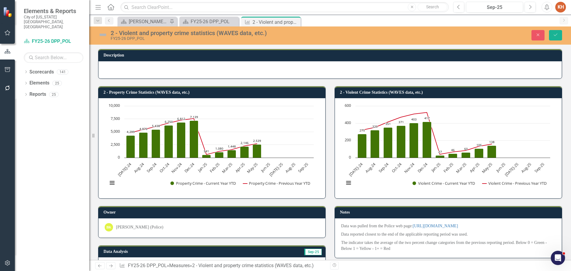
scroll to position [208, 0]
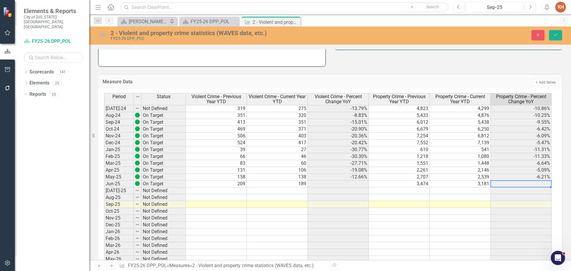
type textarea "3181"
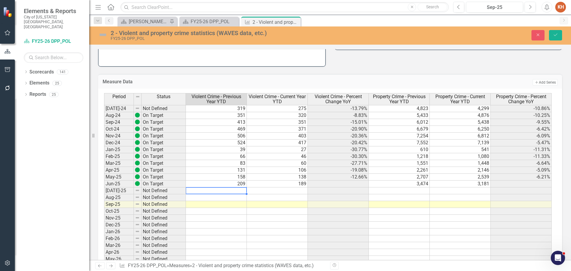
click at [214, 192] on td at bounding box center [216, 190] width 61 height 7
click at [554, 33] on icon "Save" at bounding box center [555, 35] width 5 height 4
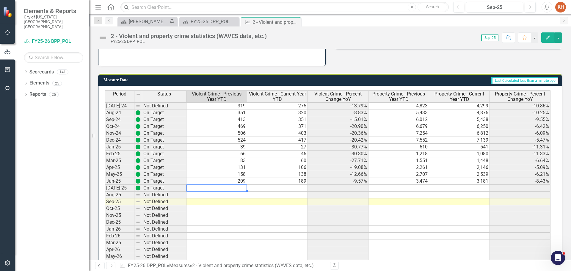
click at [217, 188] on td at bounding box center [217, 188] width 61 height 7
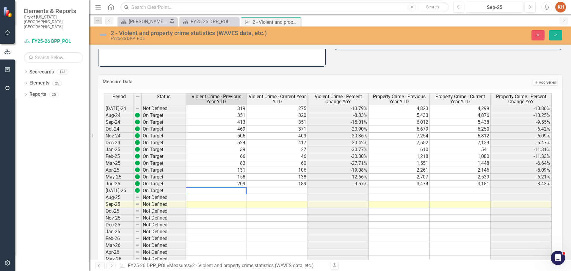
click at [223, 191] on textarea at bounding box center [216, 190] width 61 height 7
type textarea "129"
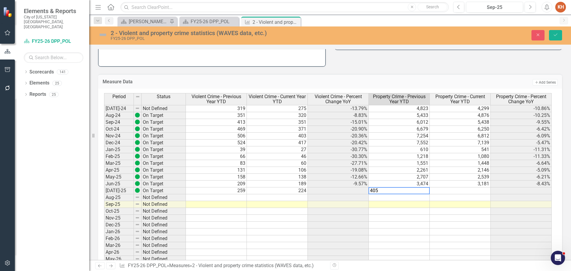
type textarea "4051"
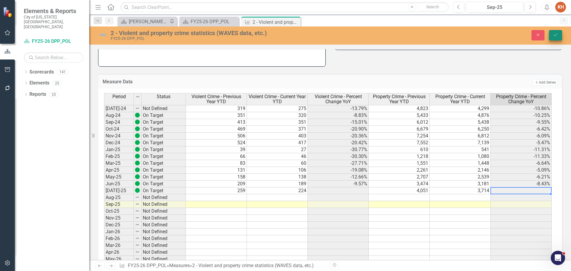
type textarea "3714"
click at [557, 33] on icon "Save" at bounding box center [555, 35] width 5 height 4
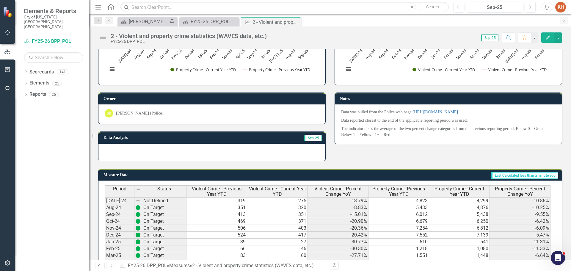
scroll to position [203, 0]
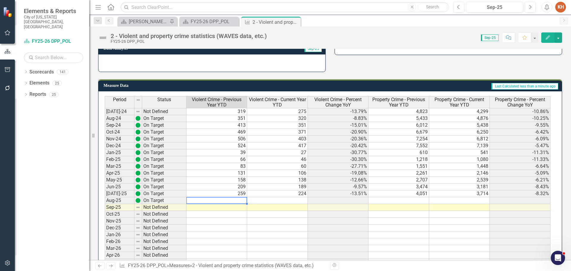
click at [217, 198] on td at bounding box center [217, 200] width 61 height 7
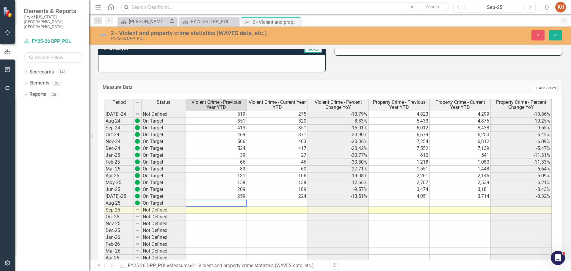
click at [217, 204] on textarea at bounding box center [216, 203] width 61 height 7
type textarea "298"
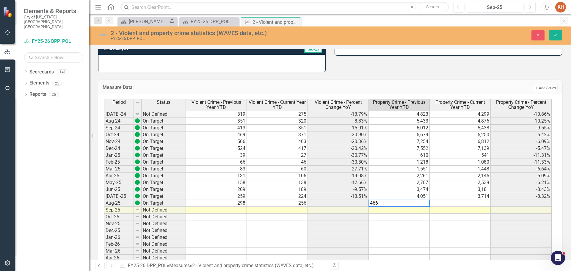
type textarea "4665"
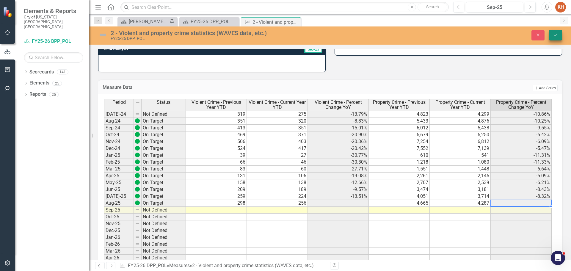
type textarea "4287"
click at [553, 34] on icon "Save" at bounding box center [555, 35] width 5 height 4
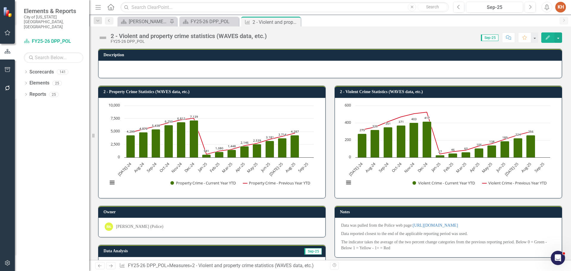
scroll to position [230, 0]
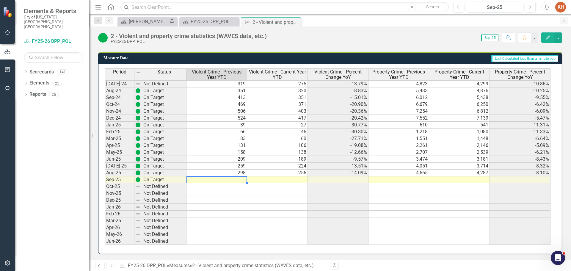
click at [232, 181] on td at bounding box center [217, 179] width 61 height 7
click at [231, 180] on td at bounding box center [217, 179] width 61 height 7
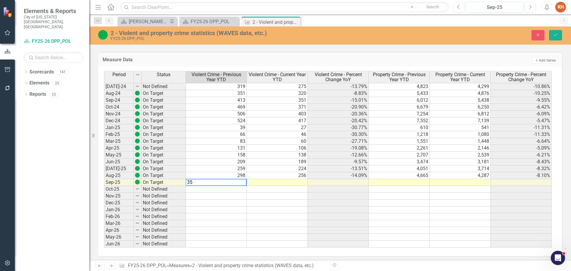
type textarea "353"
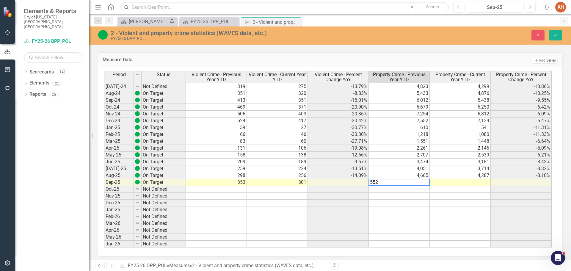
type textarea "5523"
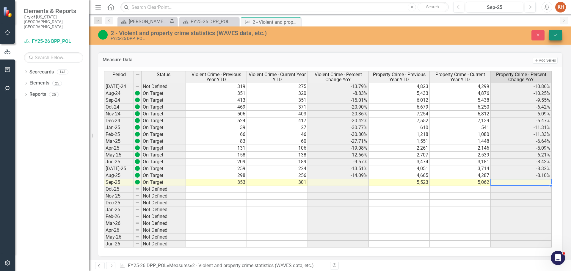
type textarea "5062"
click at [558, 36] on icon "Save" at bounding box center [555, 35] width 5 height 4
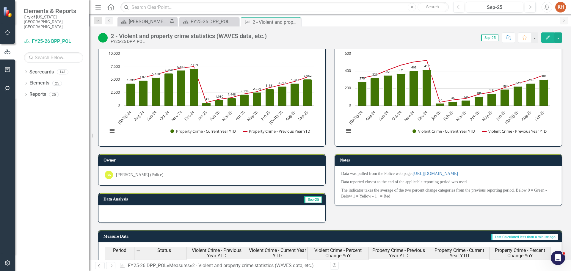
scroll to position [22, 0]
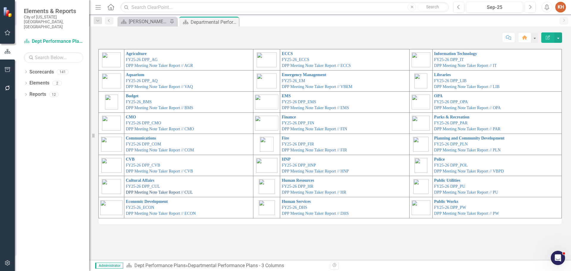
click at [159, 193] on link "DPP Meeting Note Taker Report // CUL" at bounding box center [159, 192] width 67 height 4
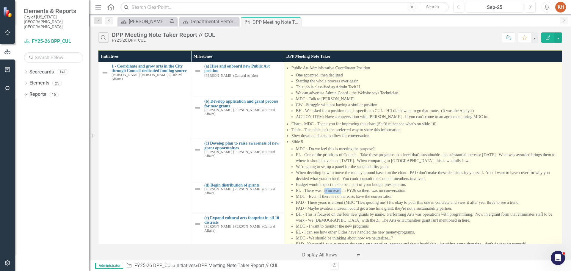
drag, startPoint x: 325, startPoint y: 190, endPoint x: 341, endPoint y: 189, distance: 15.8
click at [341, 189] on li "EL - There was no increase in FY26 so there was no conversation." at bounding box center [427, 191] width 263 height 6
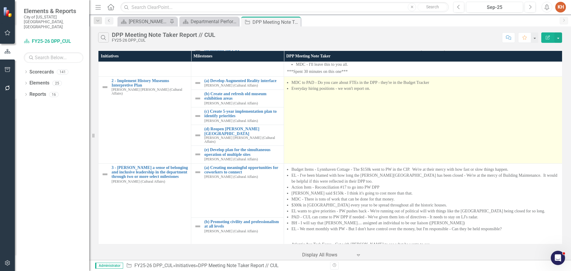
scroll to position [287, 0]
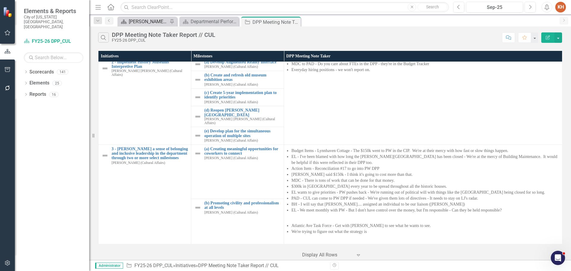
click at [142, 20] on div "[PERSON_NAME]'s Home" at bounding box center [148, 21] width 39 height 7
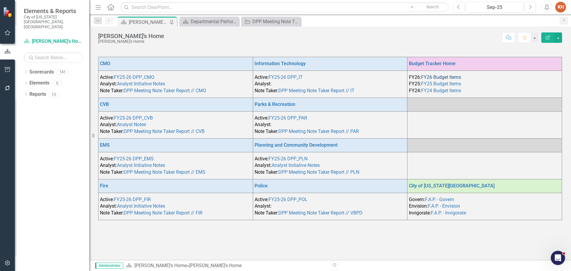
click at [448, 77] on link "FY26 Budget Items" at bounding box center [441, 77] width 40 height 6
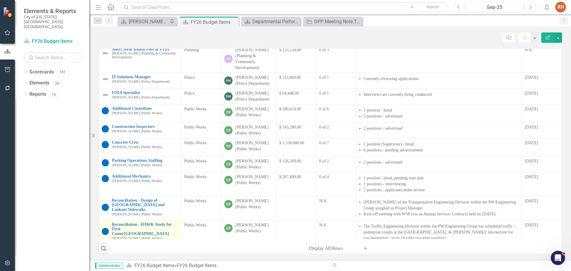
scroll to position [467, 0]
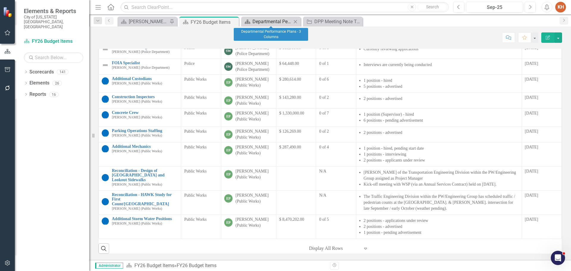
click at [273, 20] on div "Departmental Performance Plans - 3 Columns" at bounding box center [272, 21] width 39 height 7
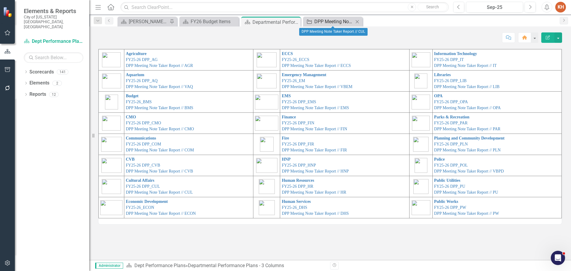
click at [333, 23] on div "DPP Meeting Note Taker Report // CUL" at bounding box center [333, 21] width 39 height 7
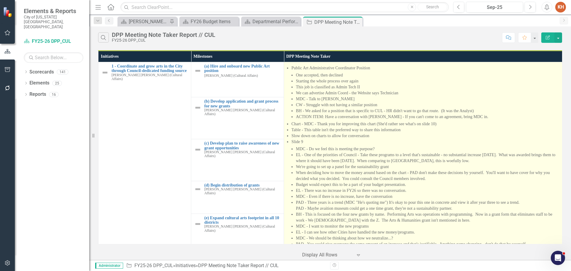
click at [470, 117] on li "ACTION ITEM: Have a conversation with Monica Kopin - If you can't come to an ag…" at bounding box center [427, 117] width 263 height 6
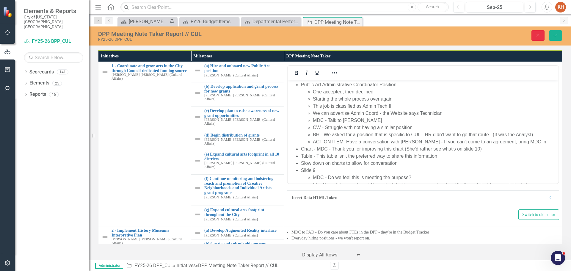
click at [537, 33] on icon "Close" at bounding box center [538, 35] width 5 height 4
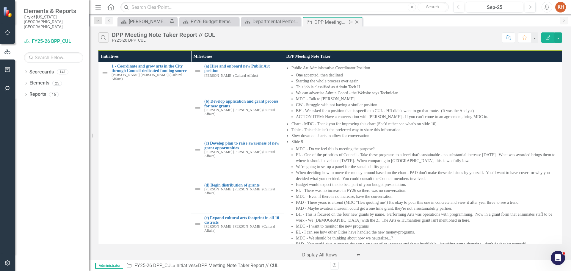
click at [355, 22] on icon "Close" at bounding box center [357, 22] width 6 height 5
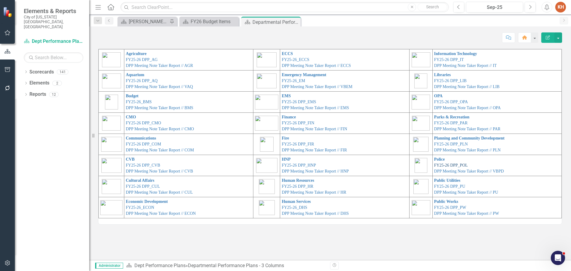
click at [447, 165] on link "FY25-26 DPP_POL" at bounding box center [451, 165] width 34 height 4
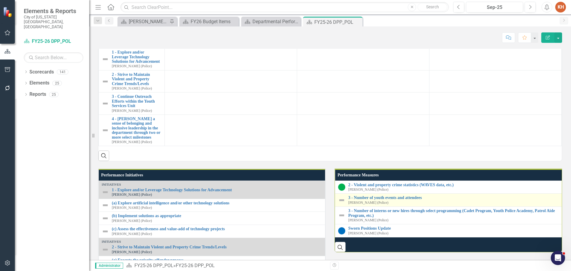
scroll to position [561, 0]
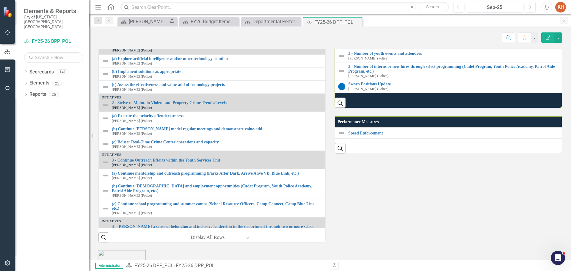
click at [389, 43] on link "2 - Violent and property crime statistics (WAVES data, etc.)" at bounding box center [455, 40] width 215 height 4
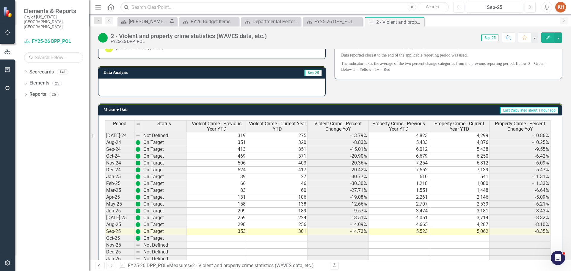
scroll to position [230, 0]
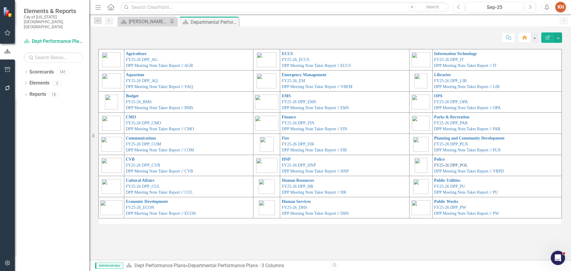
click at [452, 165] on link "FY25-26 DPP_POL" at bounding box center [451, 165] width 34 height 4
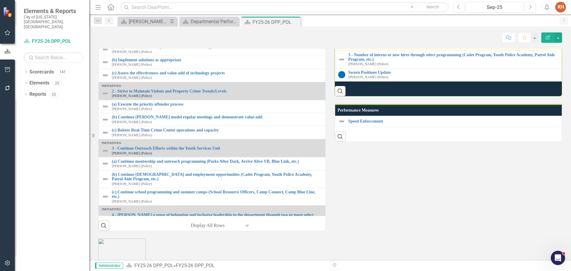
scroll to position [573, 0]
click at [393, 44] on link "3 - Number of youth events and attendees" at bounding box center [456, 41] width 217 height 4
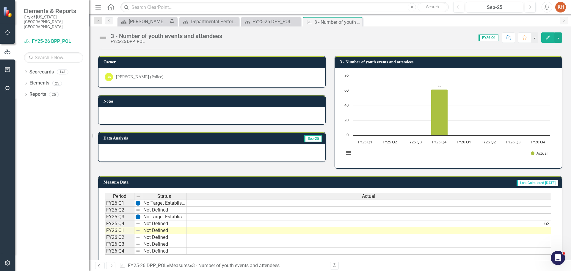
scroll to position [40, 0]
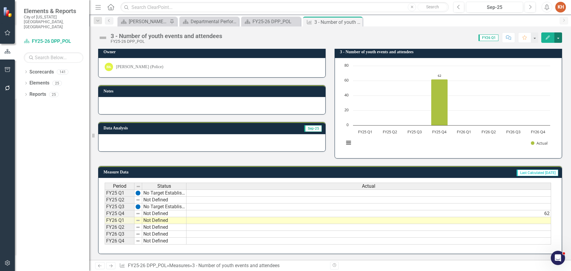
click at [559, 38] on button "button" at bounding box center [559, 37] width 8 height 10
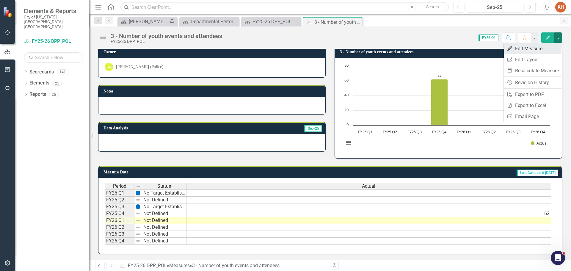
click at [530, 48] on link "Edit Edit Measure" at bounding box center [533, 48] width 58 height 11
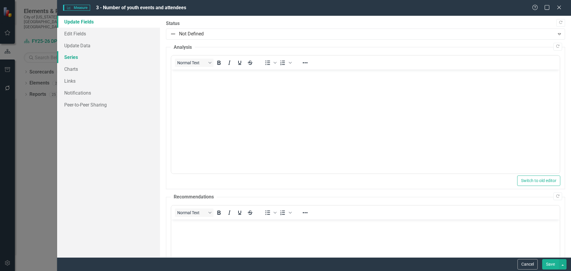
scroll to position [0, 0]
click at [76, 57] on link "Series" at bounding box center [108, 57] width 103 height 12
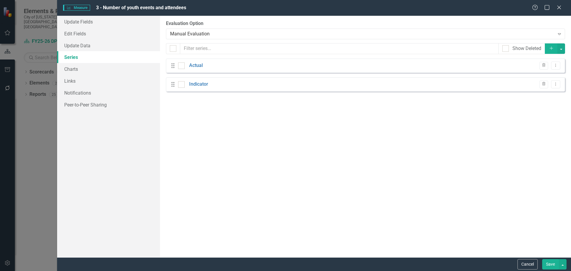
checkbox input "false"
click at [196, 65] on link "Actual" at bounding box center [196, 65] width 14 height 7
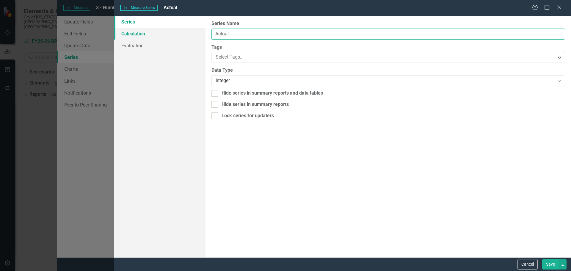
drag, startPoint x: 244, startPoint y: 34, endPoint x: 187, endPoint y: 29, distance: 57.1
click at [189, 32] on div "Series Calculation Evaluation From this page, you can edit the name, type, and …" at bounding box center [342, 137] width 457 height 242
type input "Events"
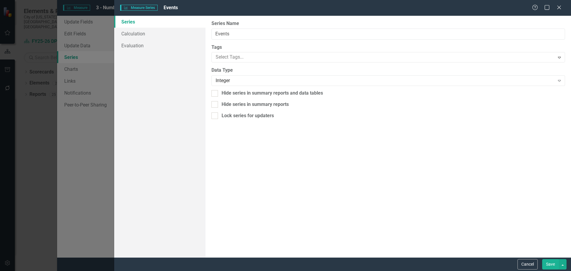
click at [551, 265] on button "Save" at bounding box center [550, 264] width 17 height 10
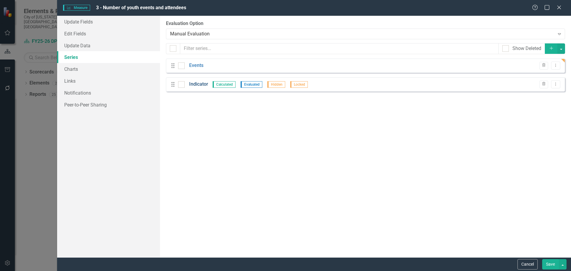
click at [197, 85] on link "Indicator" at bounding box center [198, 84] width 19 height 7
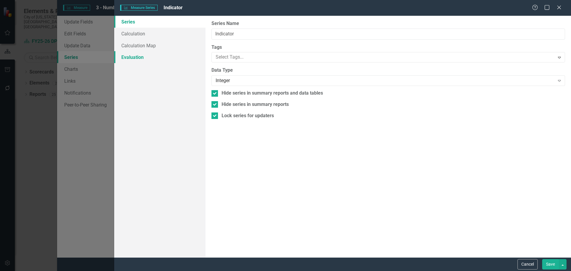
click at [135, 57] on link "Evaluation" at bounding box center [159, 57] width 91 height 12
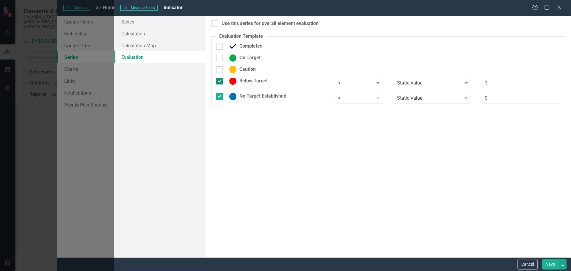
click at [218, 82] on input "Below Target" at bounding box center [218, 80] width 4 height 4
checkbox input "false"
click at [547, 262] on button "Save" at bounding box center [550, 264] width 17 height 10
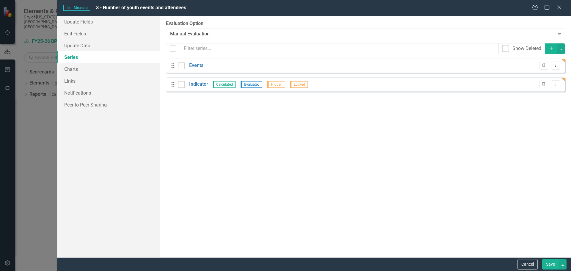
click at [550, 265] on button "Save" at bounding box center [550, 264] width 17 height 10
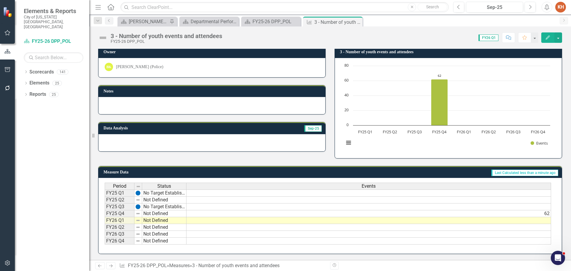
click at [432, 192] on td at bounding box center [369, 193] width 365 height 7
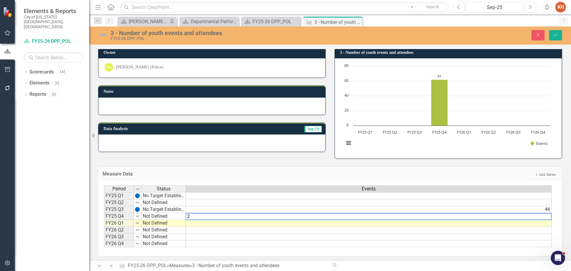
type textarea "29"
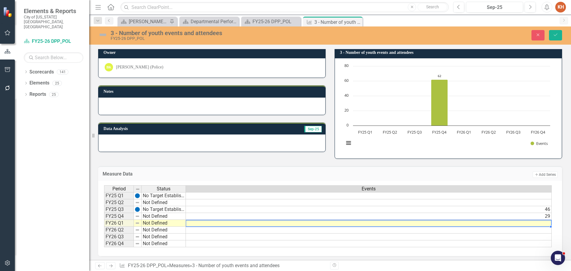
type textarea "17"
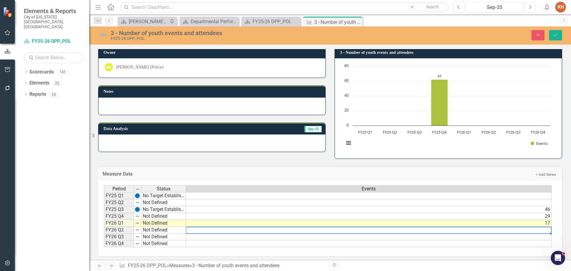
type textarea "3"
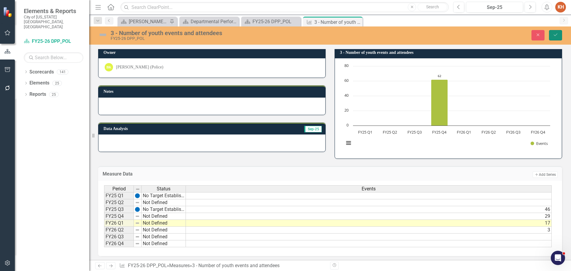
click at [553, 35] on button "Save" at bounding box center [555, 35] width 13 height 10
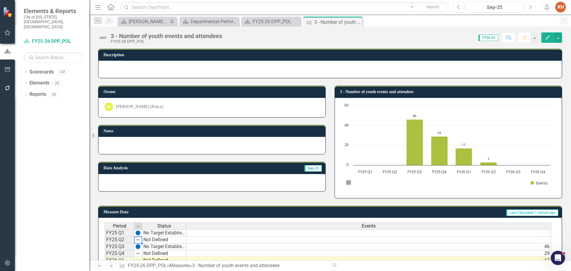
click at [530, 9] on icon "Next" at bounding box center [530, 6] width 3 height 5
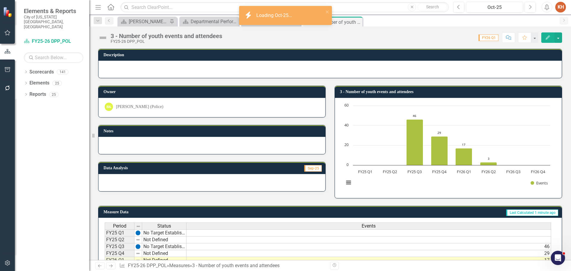
click at [103, 37] on img at bounding box center [103, 38] width 10 height 10
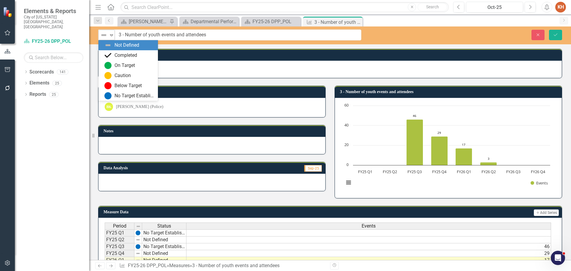
click at [110, 34] on icon "Expand" at bounding box center [112, 35] width 6 height 5
click at [129, 98] on div "No Target Established" at bounding box center [135, 96] width 40 height 7
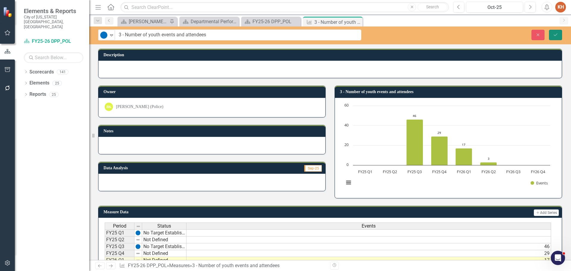
click at [559, 33] on button "Save" at bounding box center [555, 35] width 13 height 10
